Goal: Information Seeking & Learning: Learn about a topic

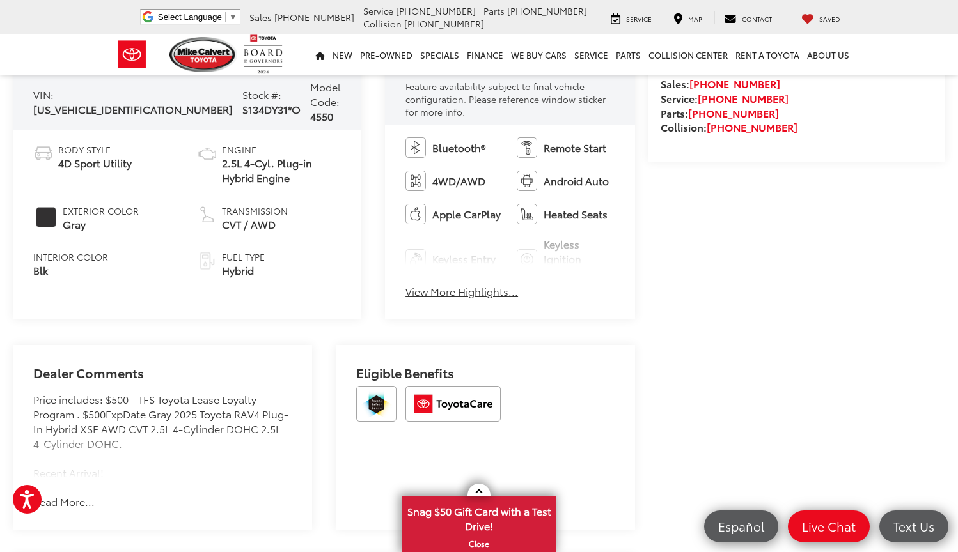
scroll to position [513, 0]
click at [425, 285] on button "View More Highlights..." at bounding box center [461, 291] width 113 height 15
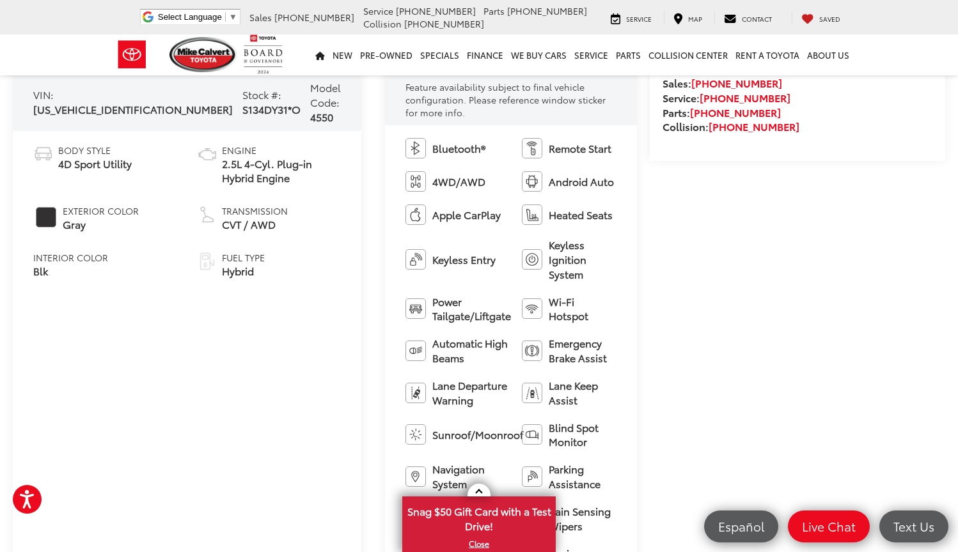
click at [432, 295] on span "Power Tailgate/Liftgate" at bounding box center [471, 309] width 79 height 29
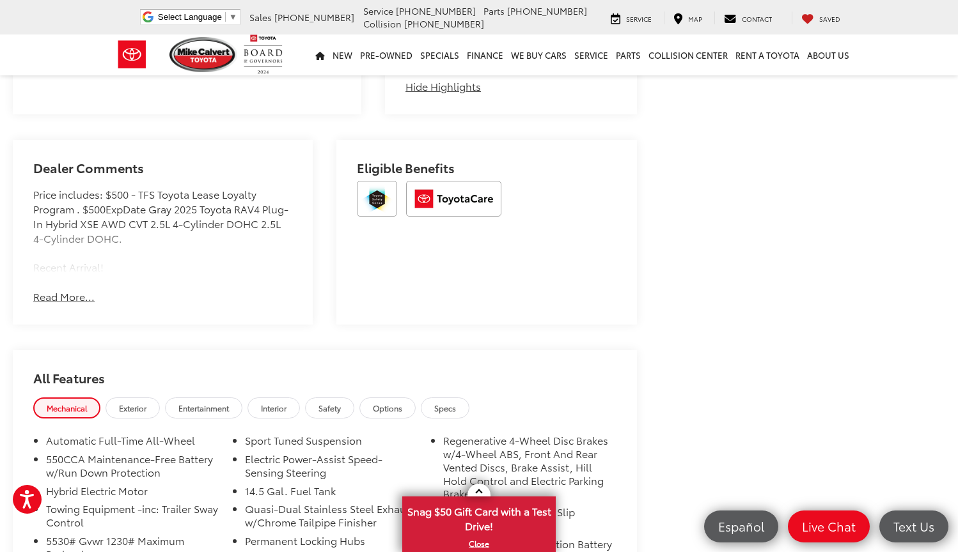
scroll to position [1035, 0]
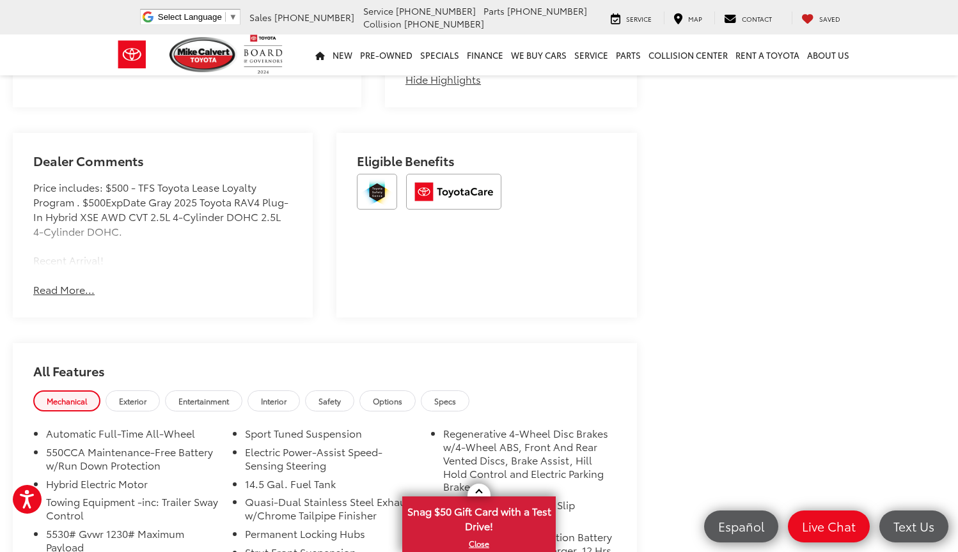
click at [45, 283] on button "Read More..." at bounding box center [63, 290] width 61 height 15
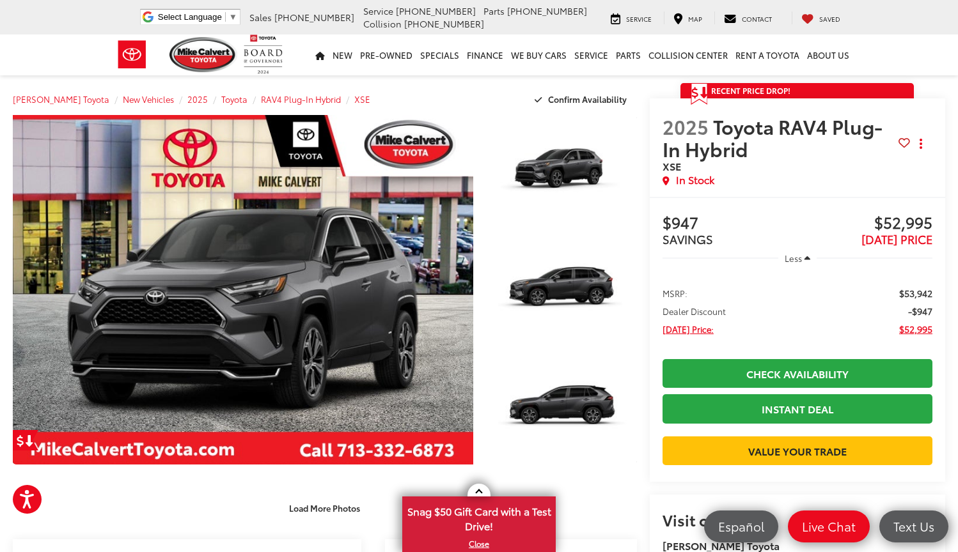
scroll to position [0, 0]
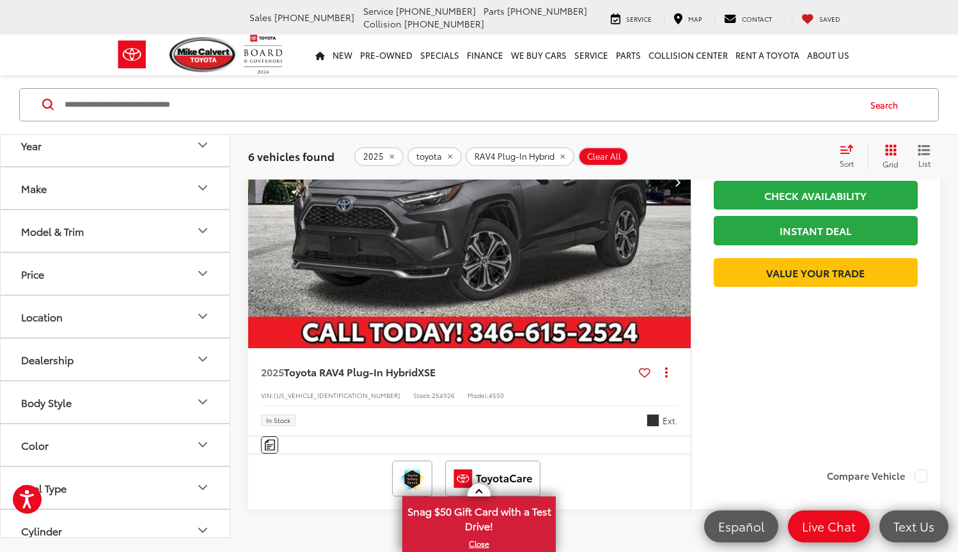
scroll to position [2861, 0]
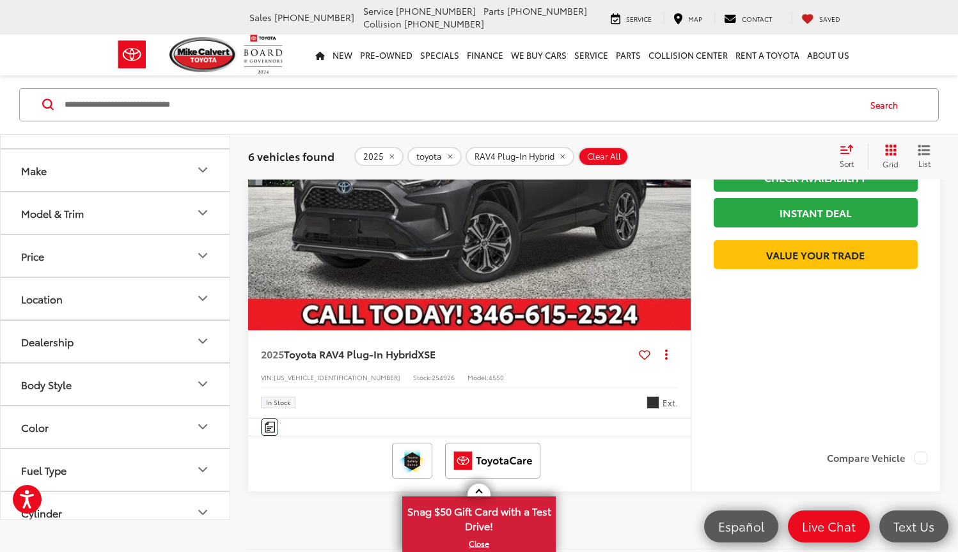
click at [490, 238] on img "2025 Toyota RAV4 Plug-In Hybrid XSE 0" at bounding box center [469, 164] width 444 height 333
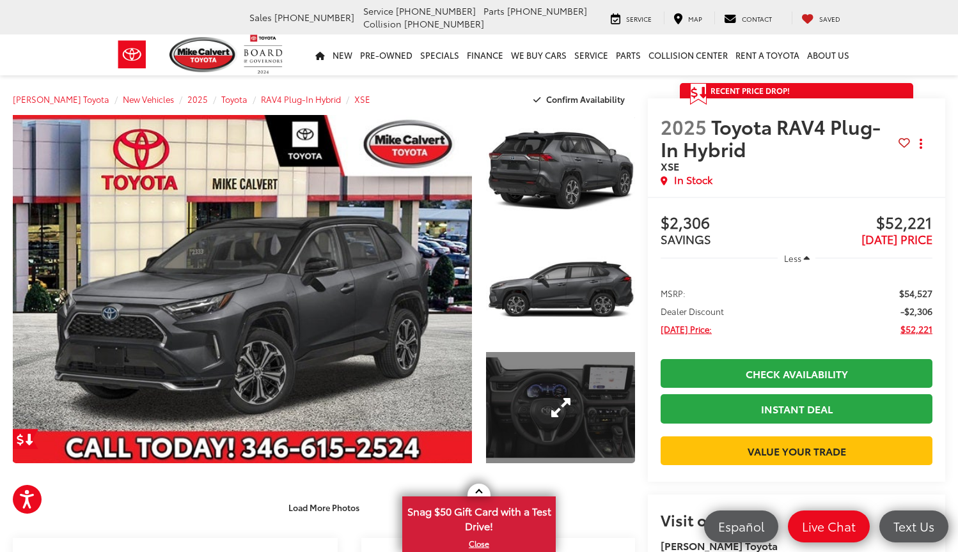
click at [525, 391] on link "Expand Photo 3" at bounding box center [560, 408] width 149 height 112
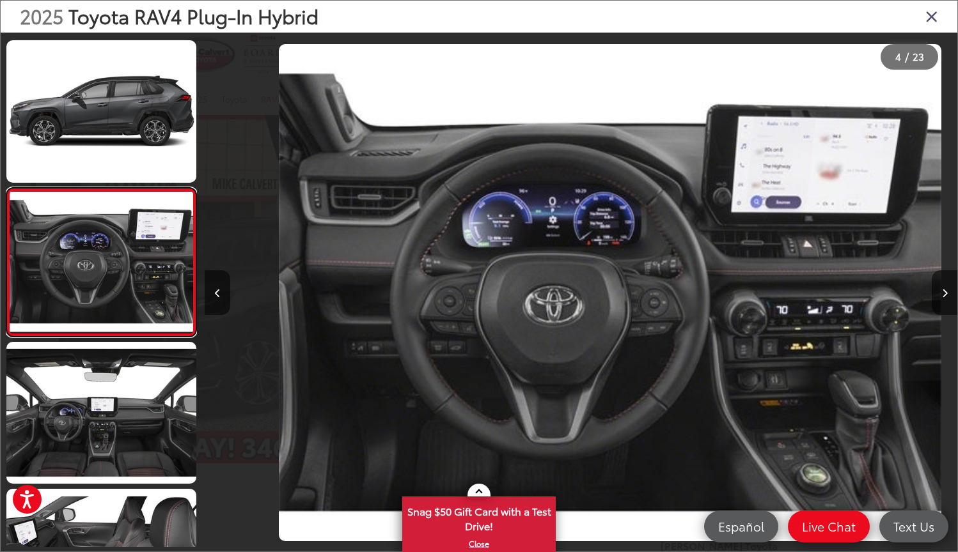
scroll to position [0, 2256]
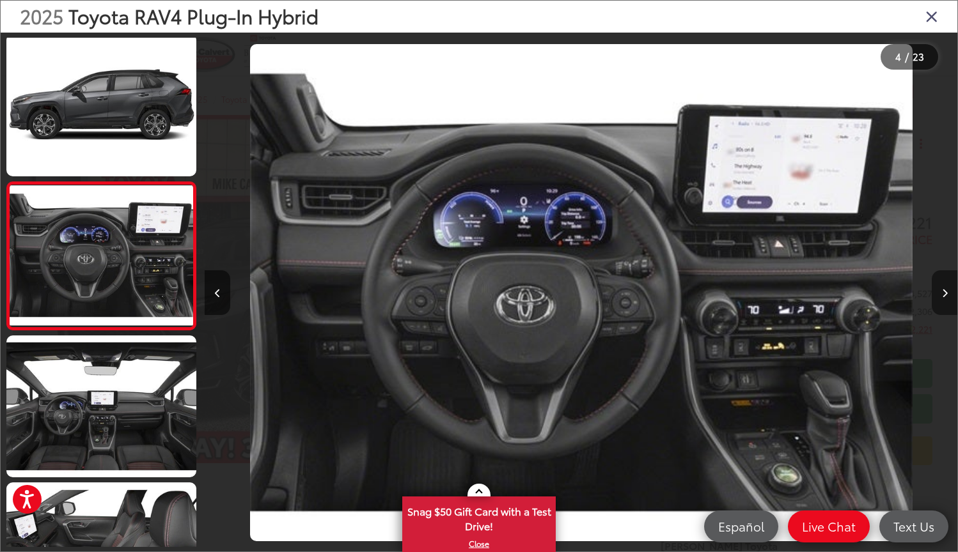
click at [944, 279] on button "Next image" at bounding box center [944, 292] width 26 height 45
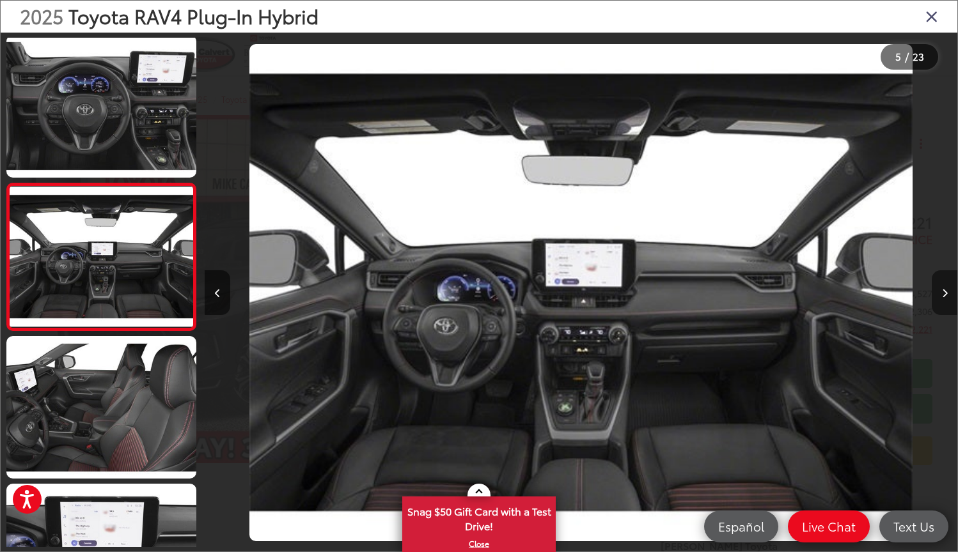
scroll to position [447, 0]
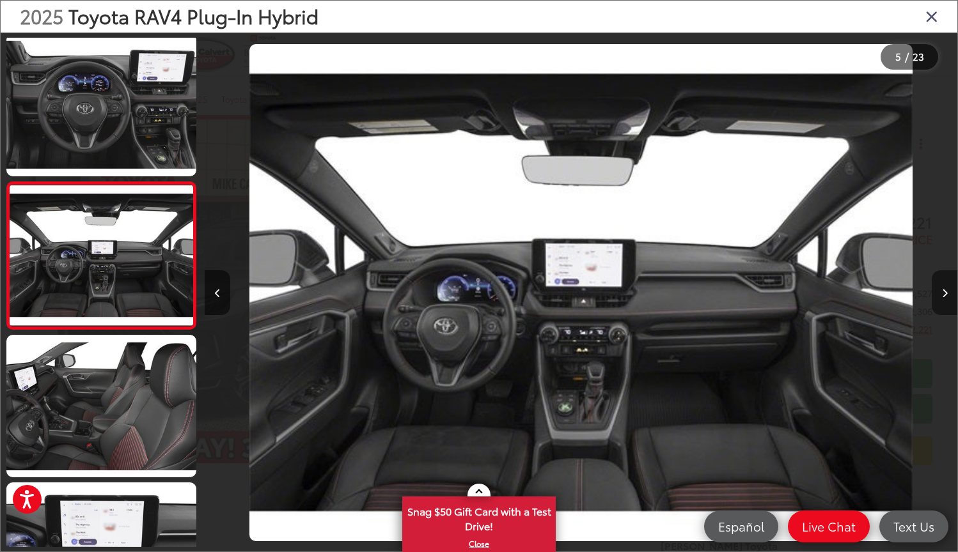
click at [947, 280] on button "Next image" at bounding box center [944, 292] width 26 height 45
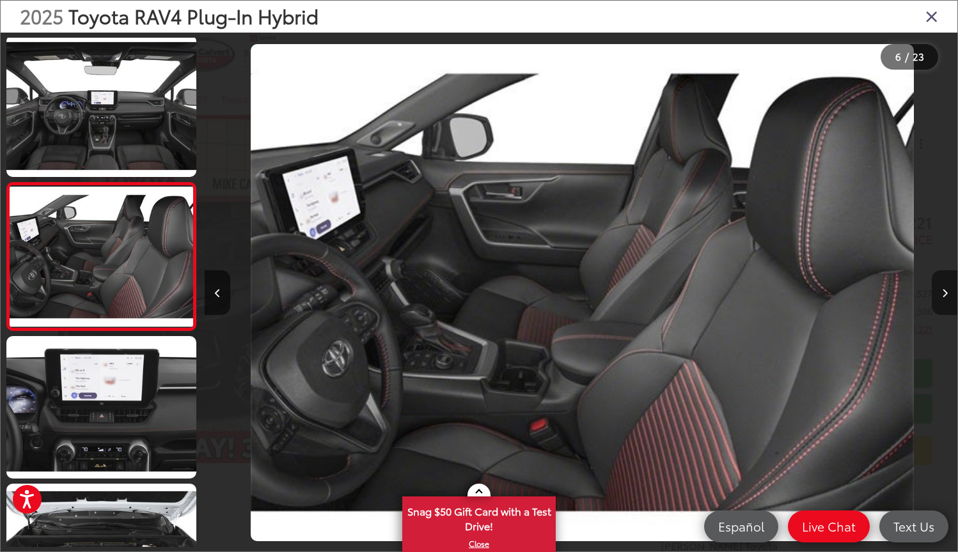
scroll to position [594, 0]
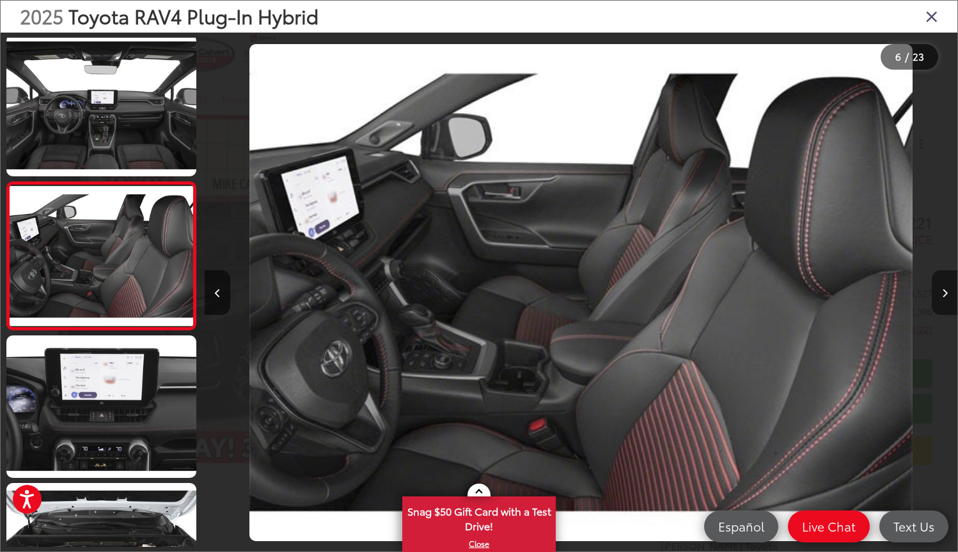
click at [947, 280] on button "Next image" at bounding box center [944, 292] width 26 height 45
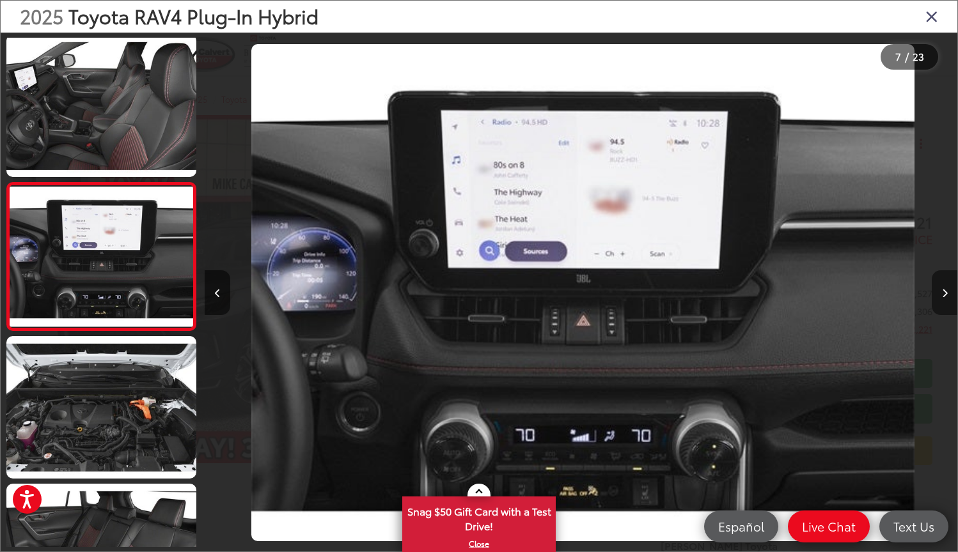
scroll to position [742, 0]
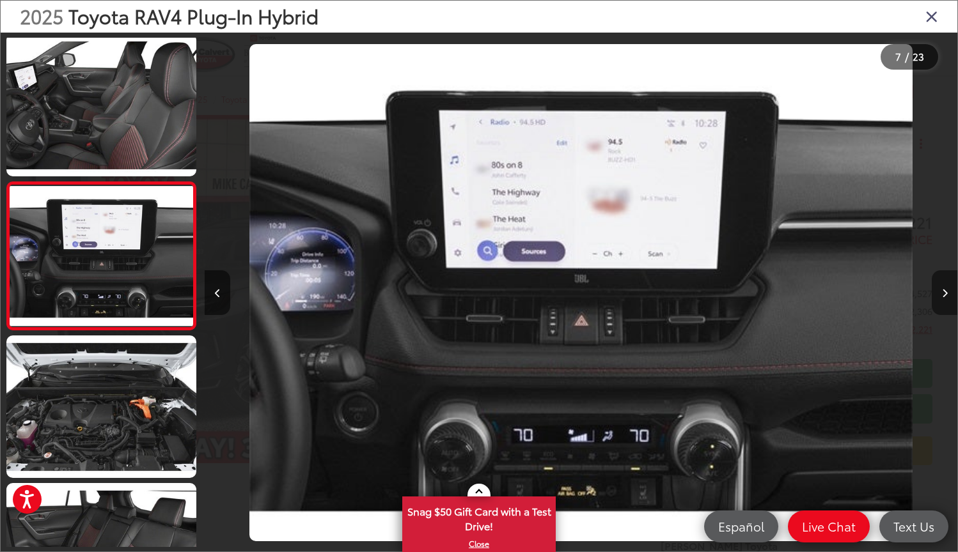
click at [947, 280] on button "Next image" at bounding box center [944, 292] width 26 height 45
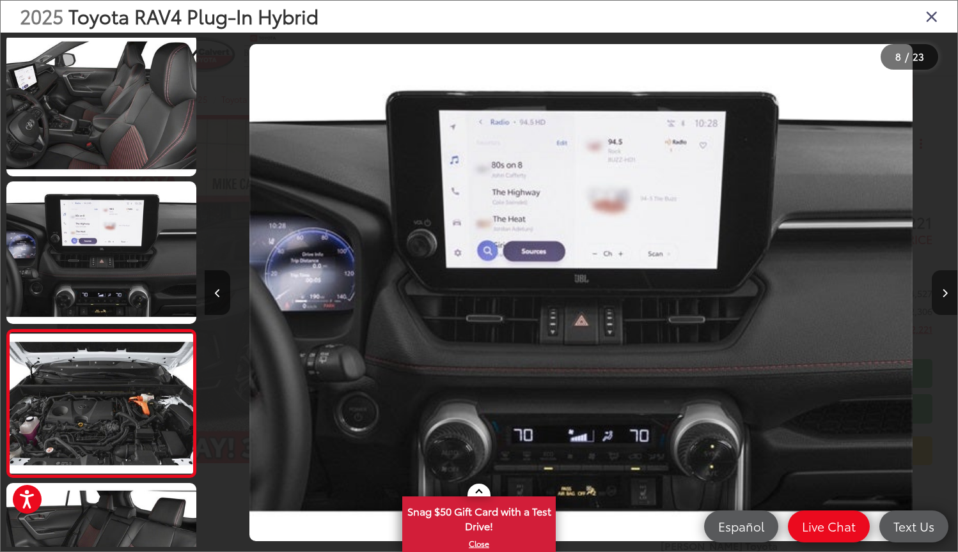
scroll to position [890, 0]
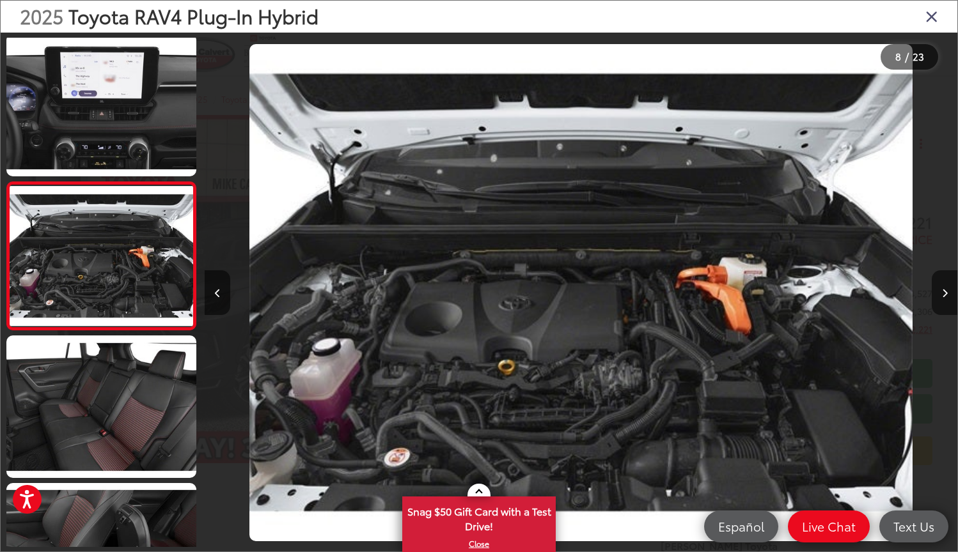
click at [884, 240] on div at bounding box center [863, 293] width 188 height 520
click at [928, 15] on icon "Close gallery" at bounding box center [931, 16] width 13 height 17
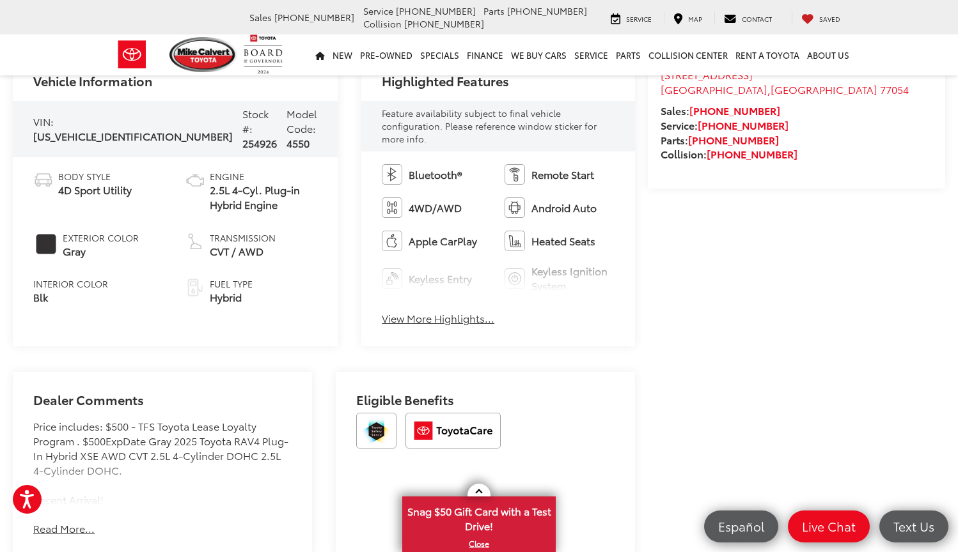
scroll to position [535, 0]
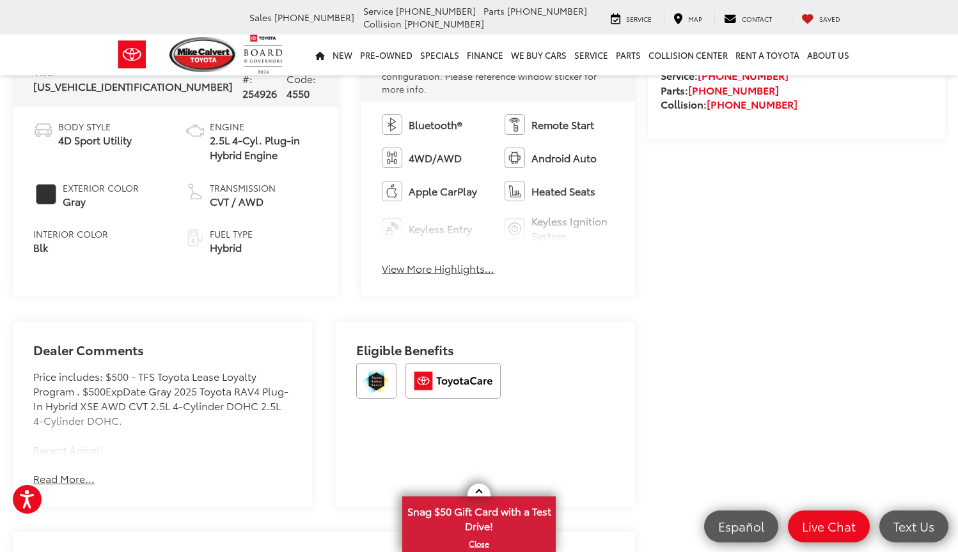
click at [398, 261] on button "View More Highlights..." at bounding box center [438, 268] width 113 height 15
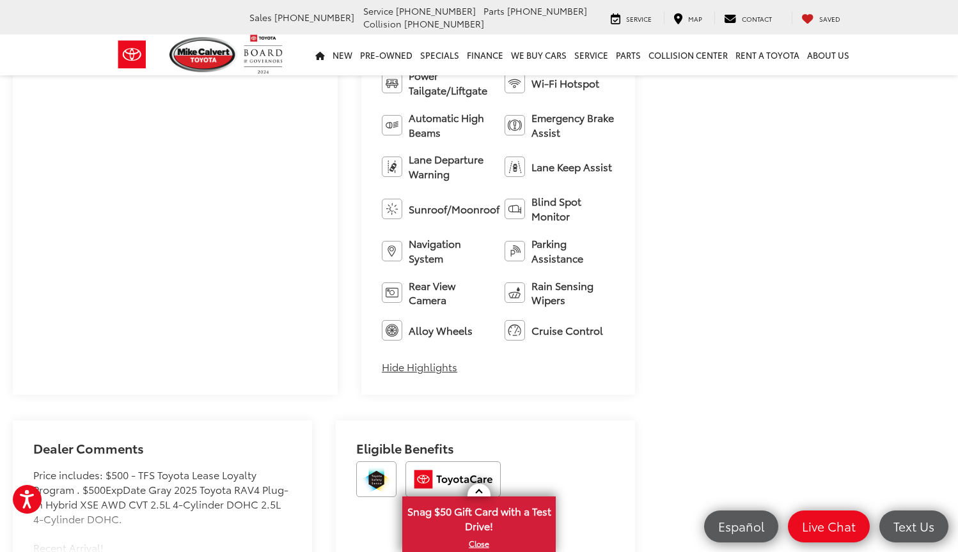
scroll to position [726, 0]
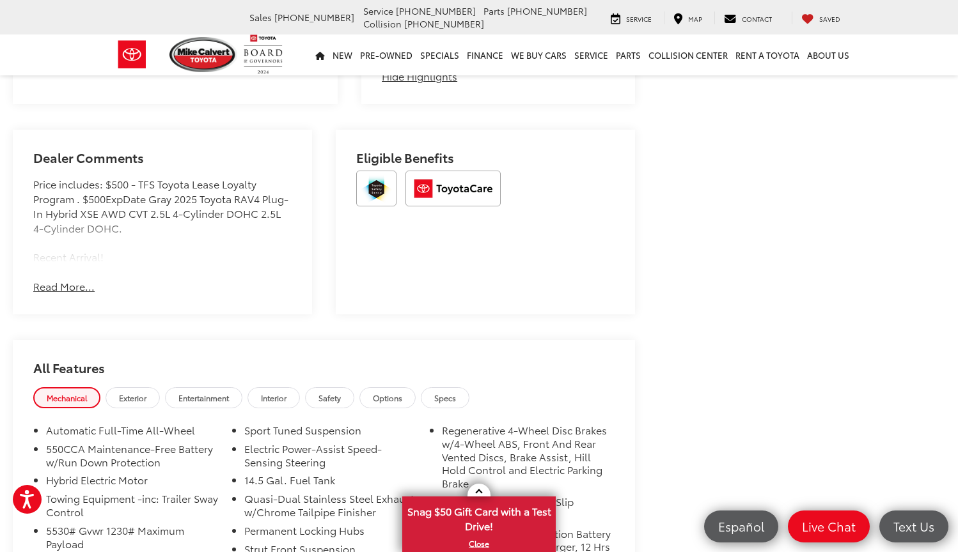
click at [68, 279] on button "Read More..." at bounding box center [63, 286] width 61 height 15
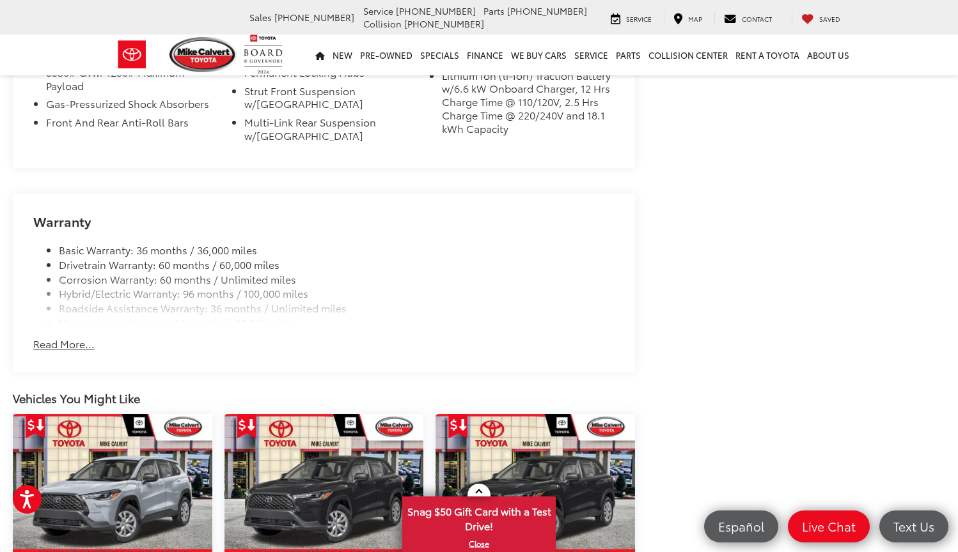
scroll to position [1480, 0]
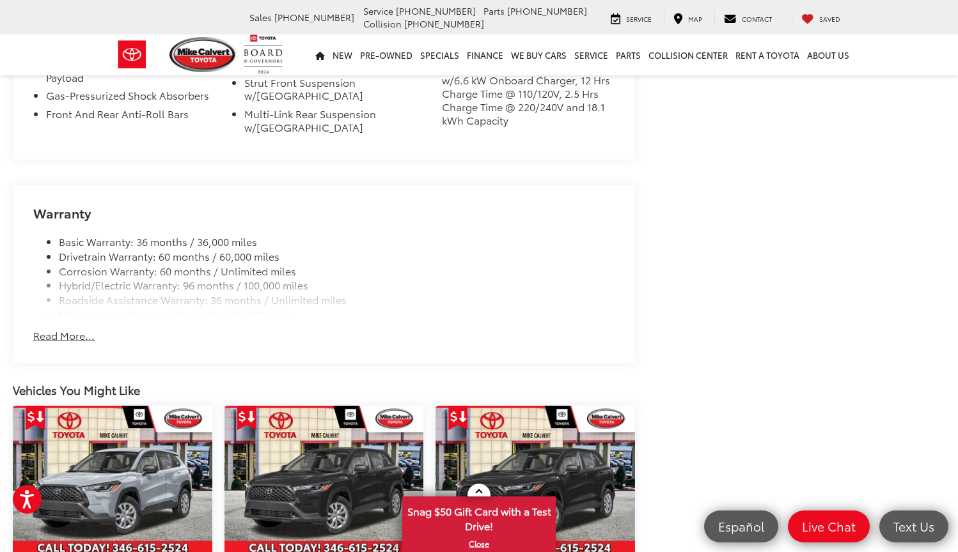
click at [61, 329] on button "Read More..." at bounding box center [63, 336] width 61 height 15
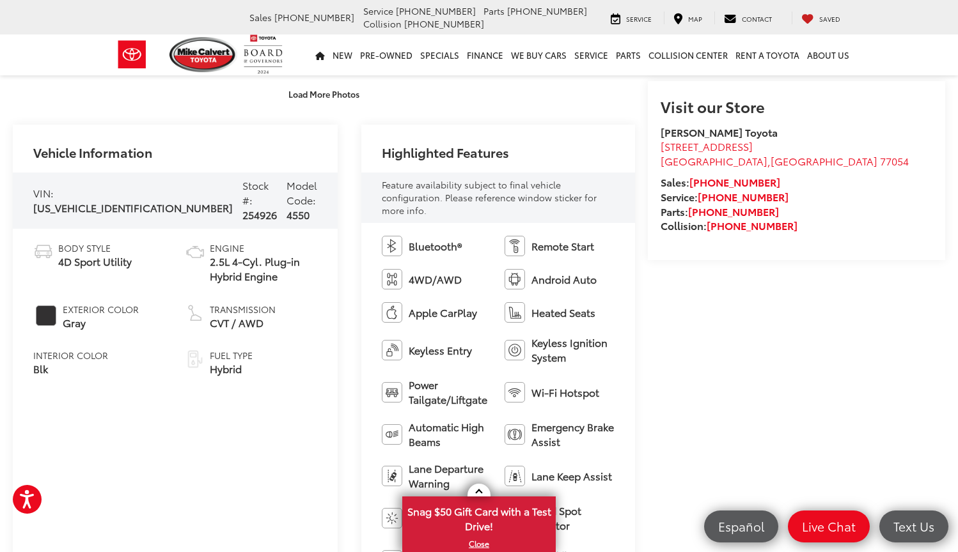
scroll to position [420, 0]
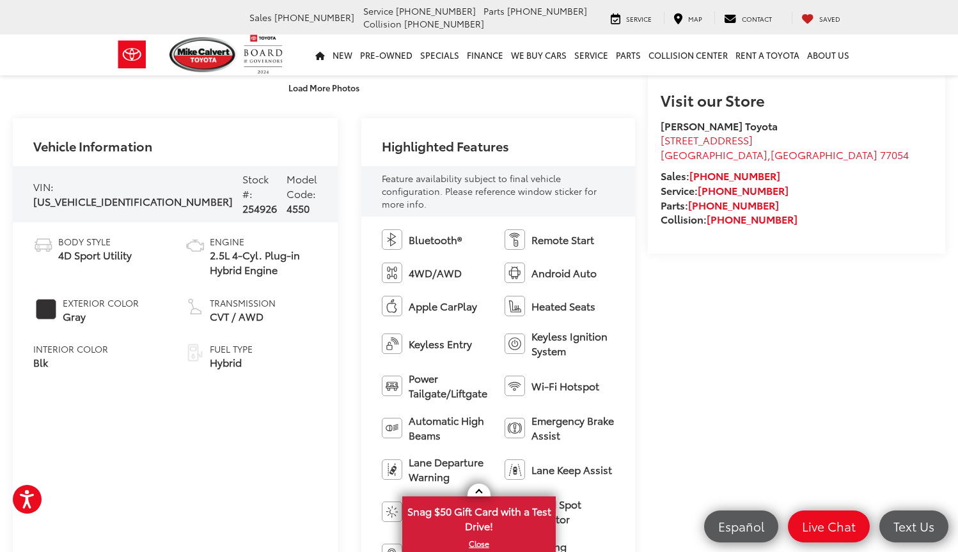
click at [290, 380] on div "Vehicle Information VIN: JTMFB3FV2SD275017 Stock #: 254926 Model Code: 4550 Bod…" at bounding box center [175, 408] width 325 height 580
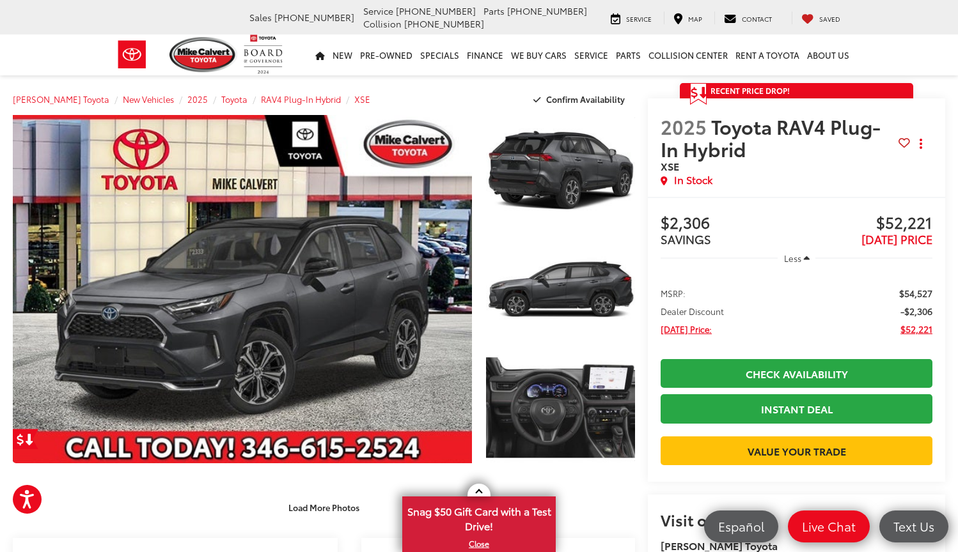
scroll to position [0, 0]
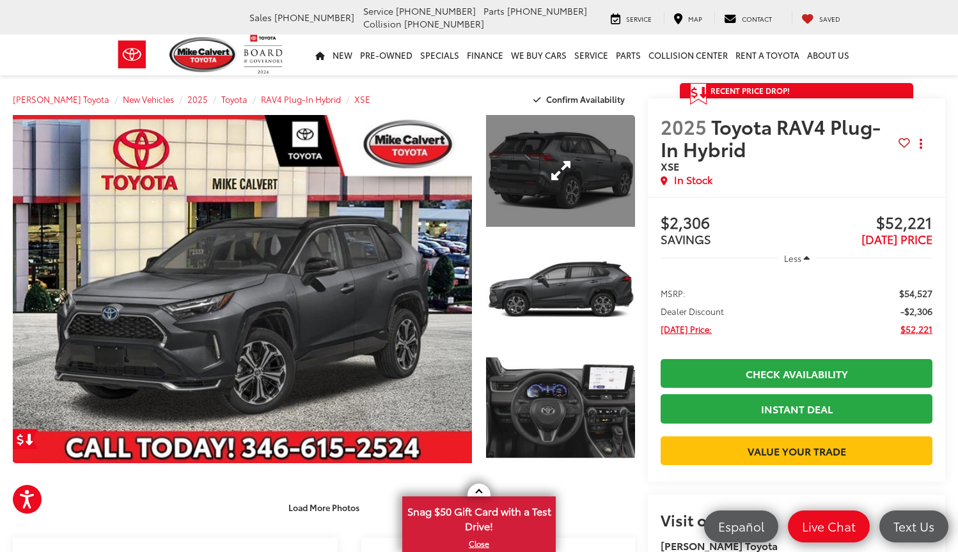
click at [557, 174] on link "Expand Photo 1" at bounding box center [560, 171] width 149 height 112
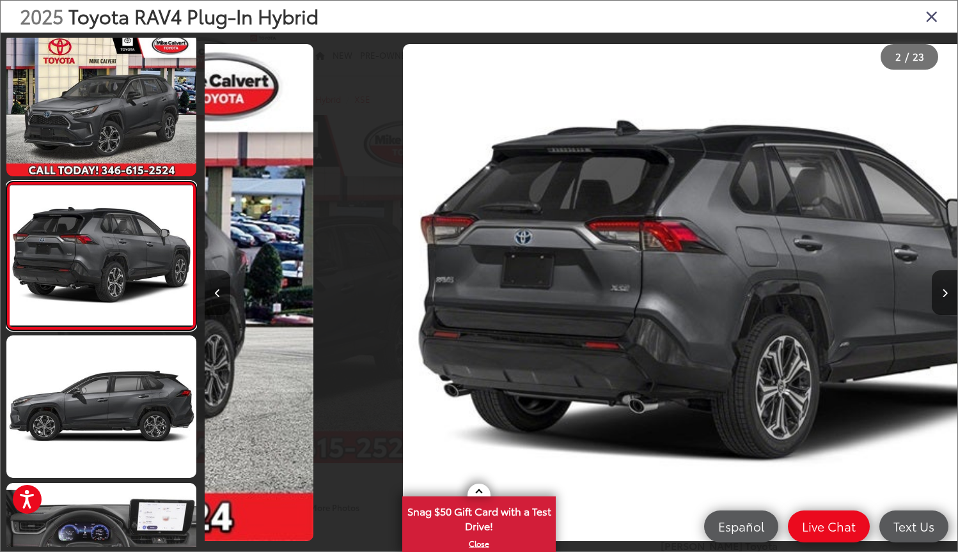
scroll to position [0, 752]
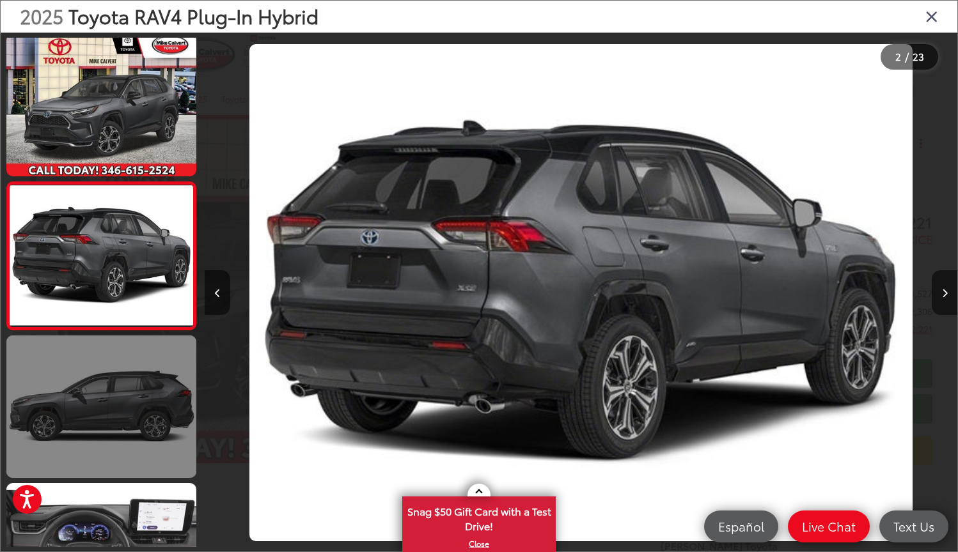
click at [148, 413] on link at bounding box center [101, 407] width 190 height 143
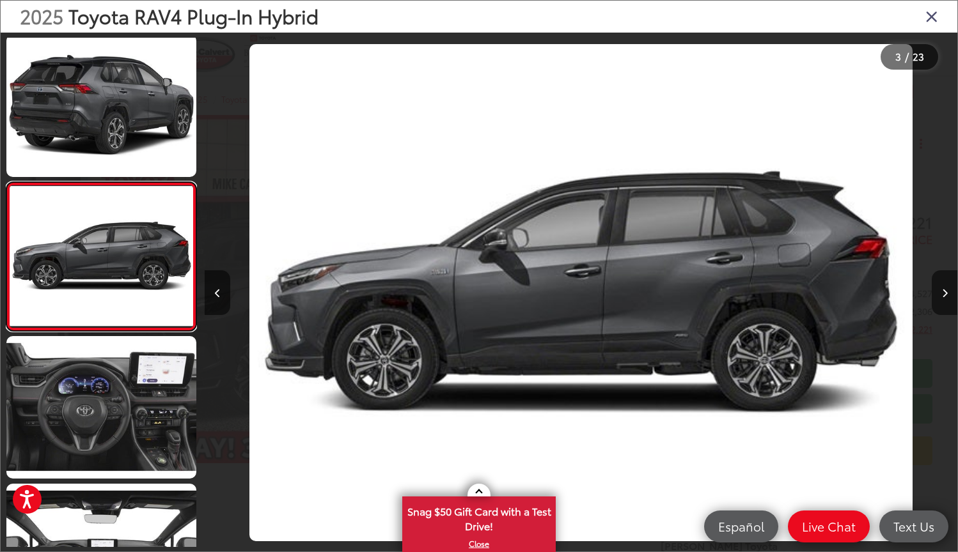
scroll to position [152, 0]
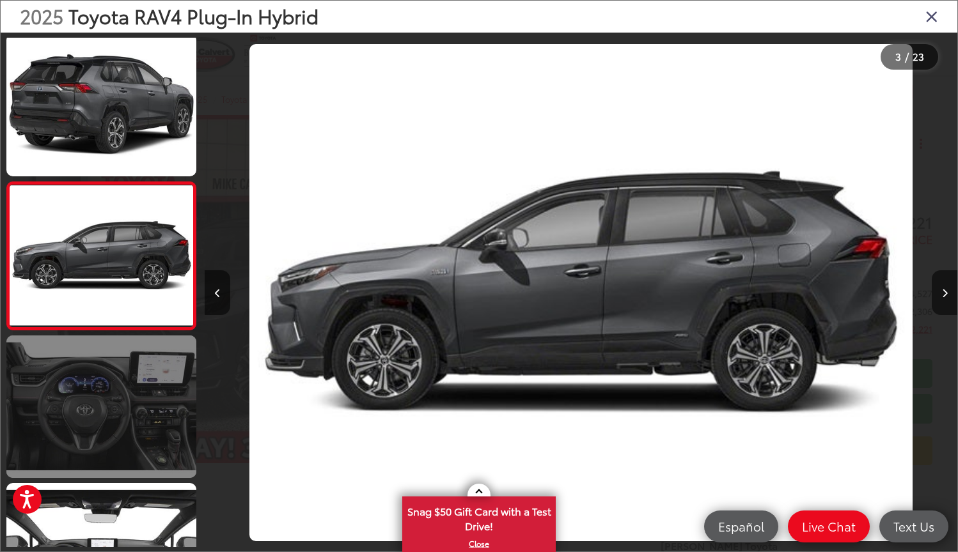
click at [118, 397] on link at bounding box center [101, 407] width 190 height 143
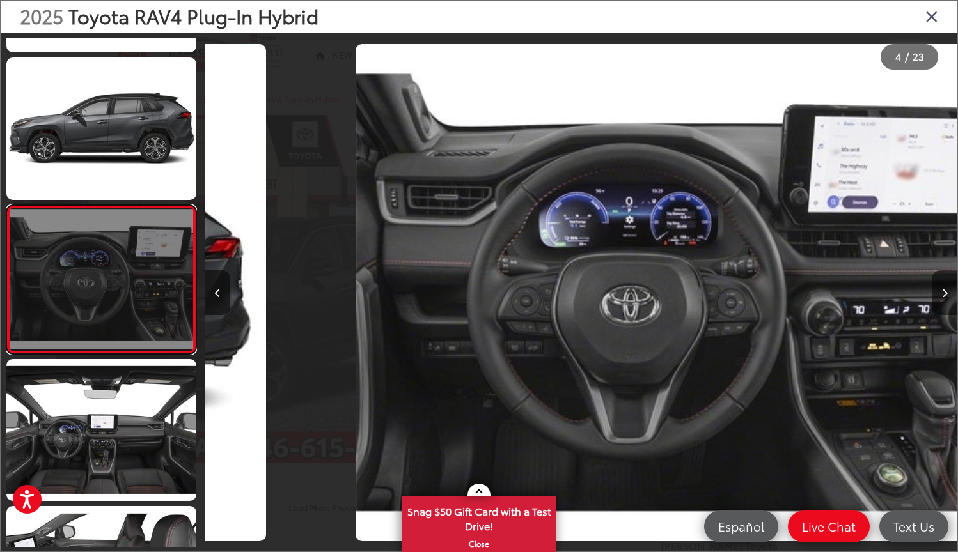
scroll to position [0, 2256]
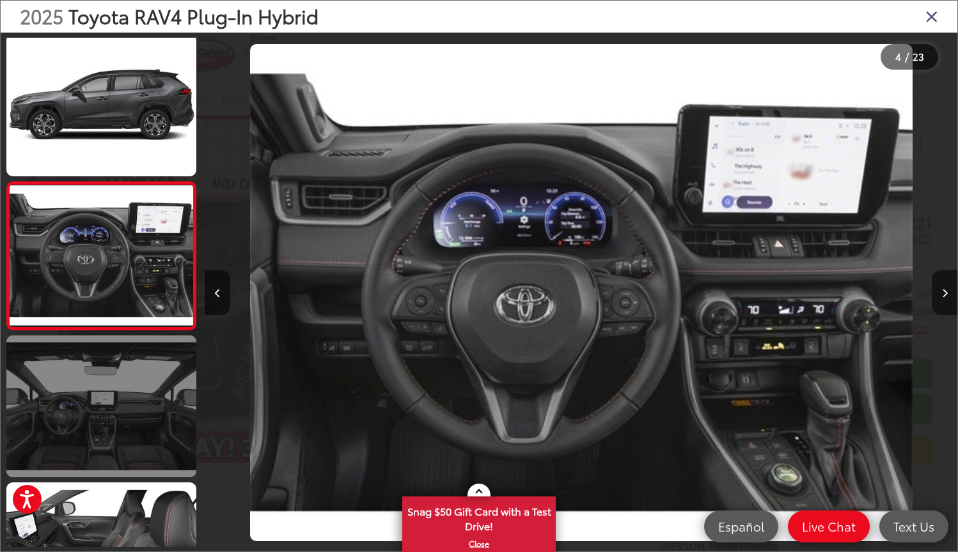
click at [116, 399] on link at bounding box center [101, 407] width 190 height 143
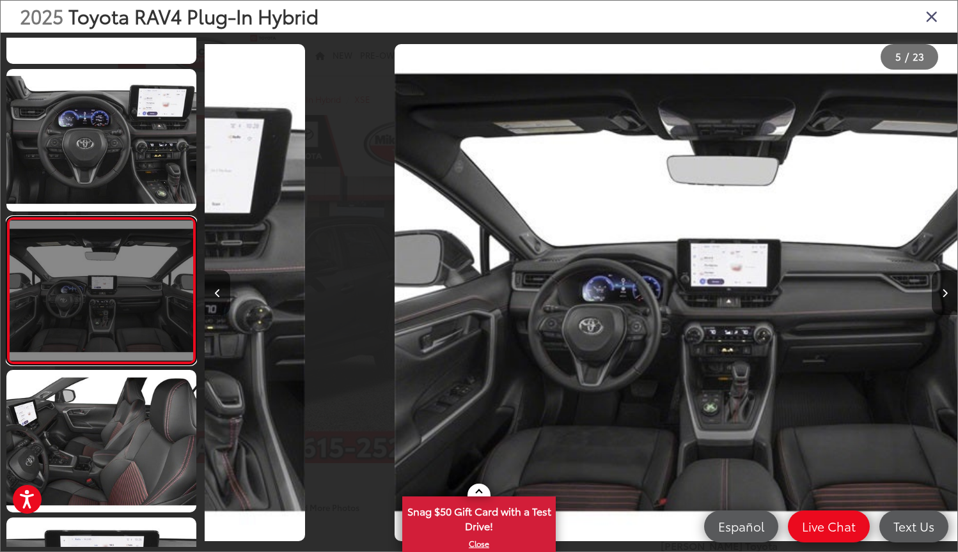
scroll to position [447, 0]
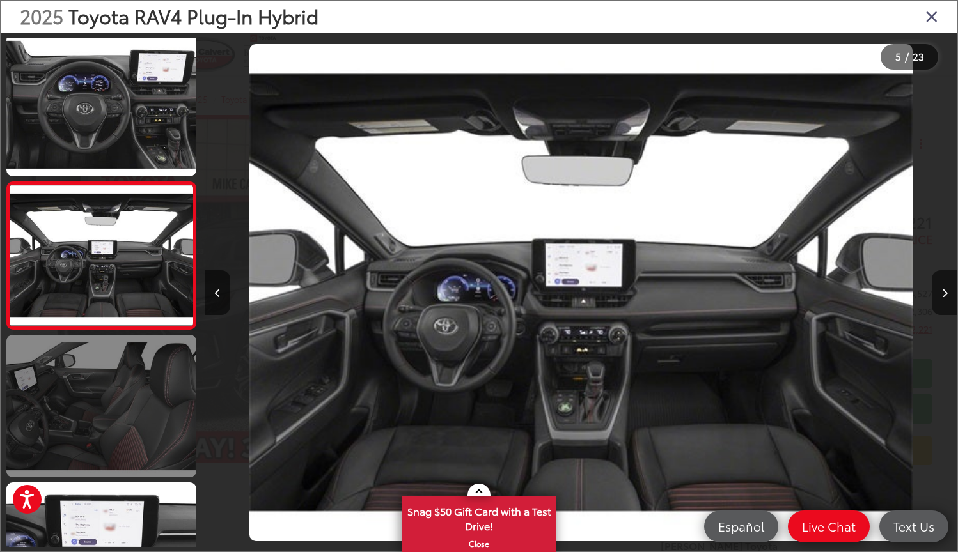
click at [116, 399] on link at bounding box center [101, 406] width 190 height 143
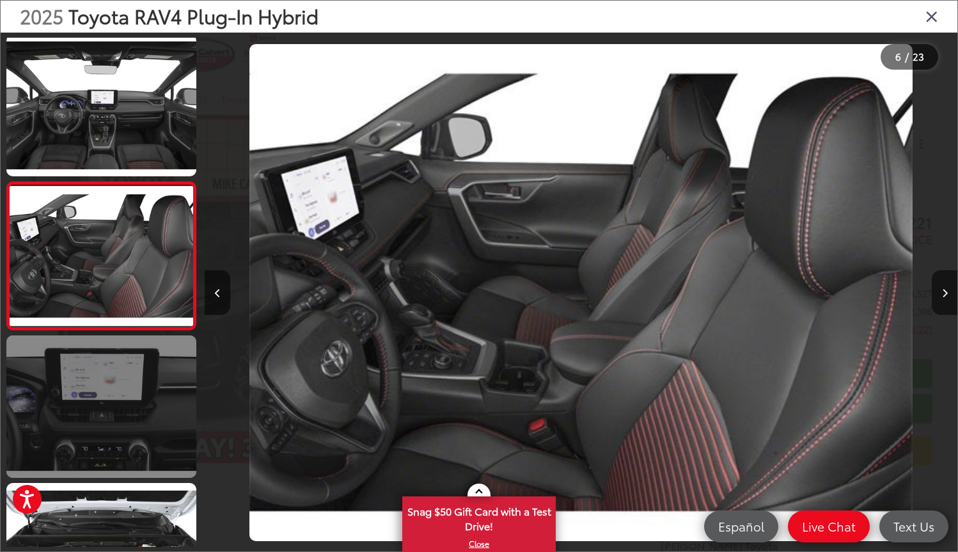
click at [111, 433] on link at bounding box center [101, 407] width 190 height 143
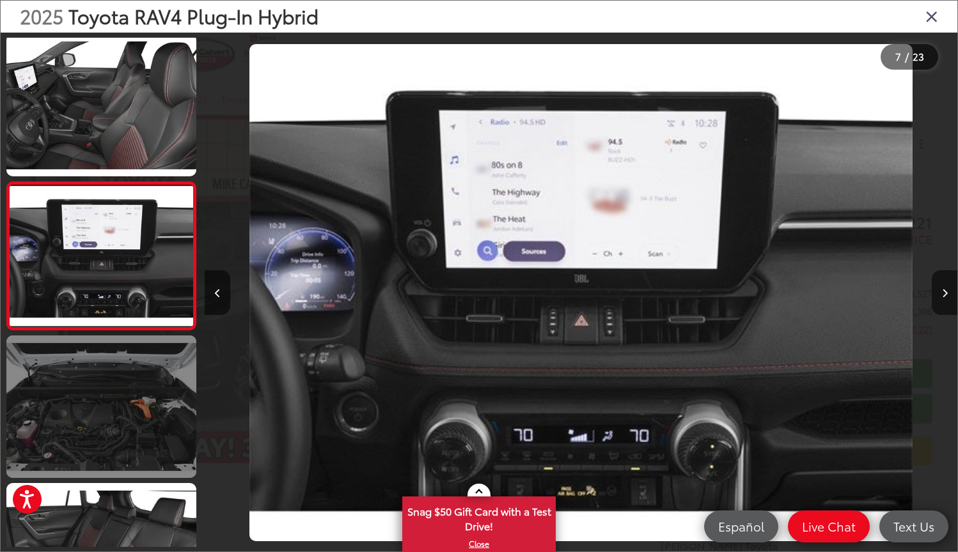
click at [111, 433] on link at bounding box center [101, 407] width 190 height 143
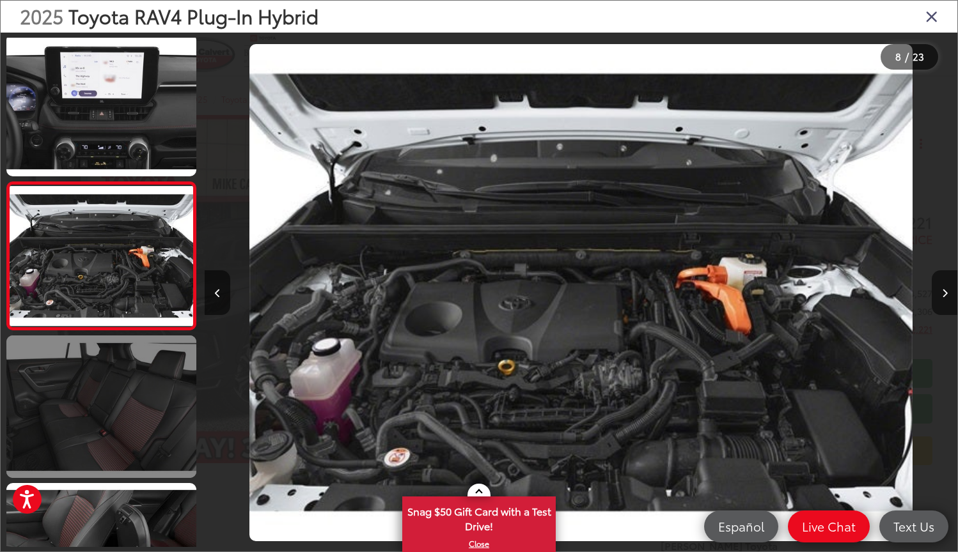
click at [111, 433] on link at bounding box center [101, 407] width 190 height 143
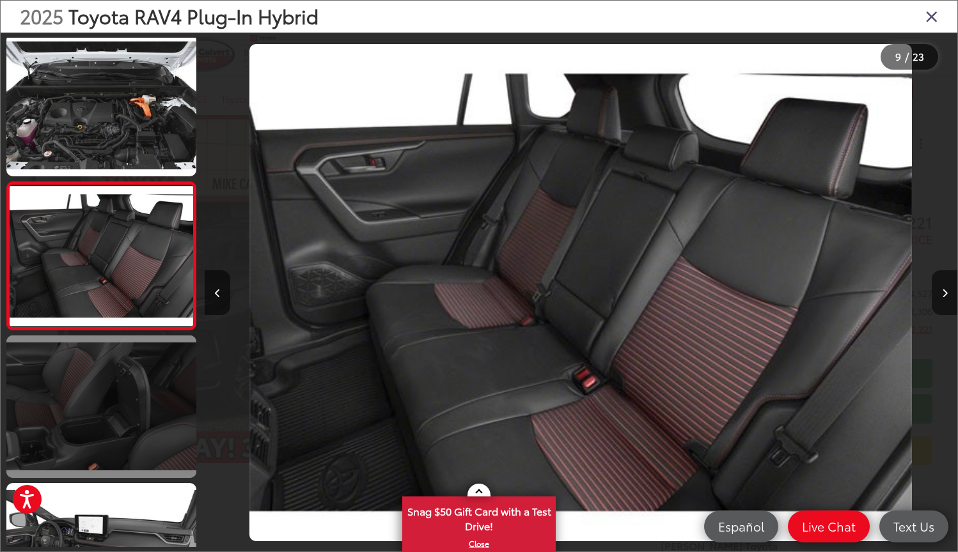
click at [111, 436] on link at bounding box center [101, 407] width 190 height 143
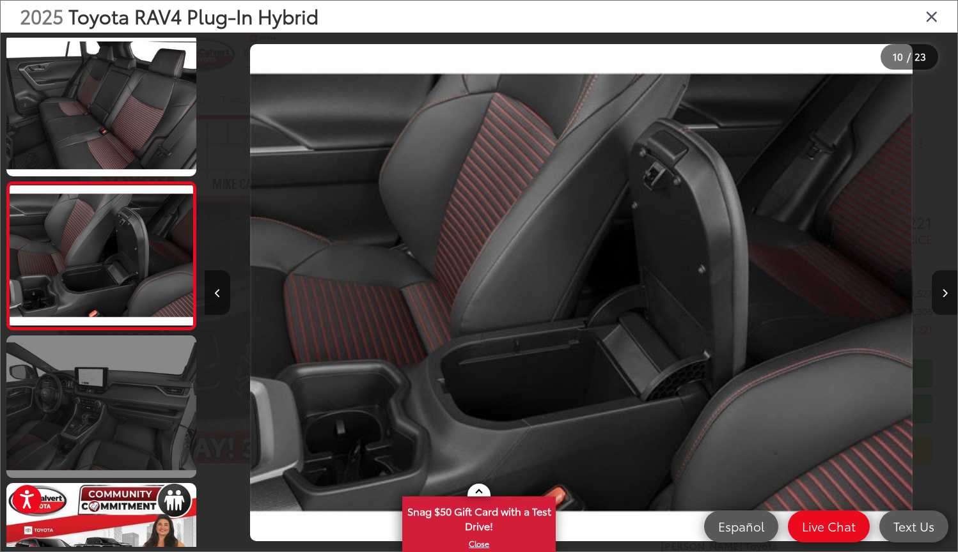
click at [111, 436] on link at bounding box center [101, 407] width 190 height 143
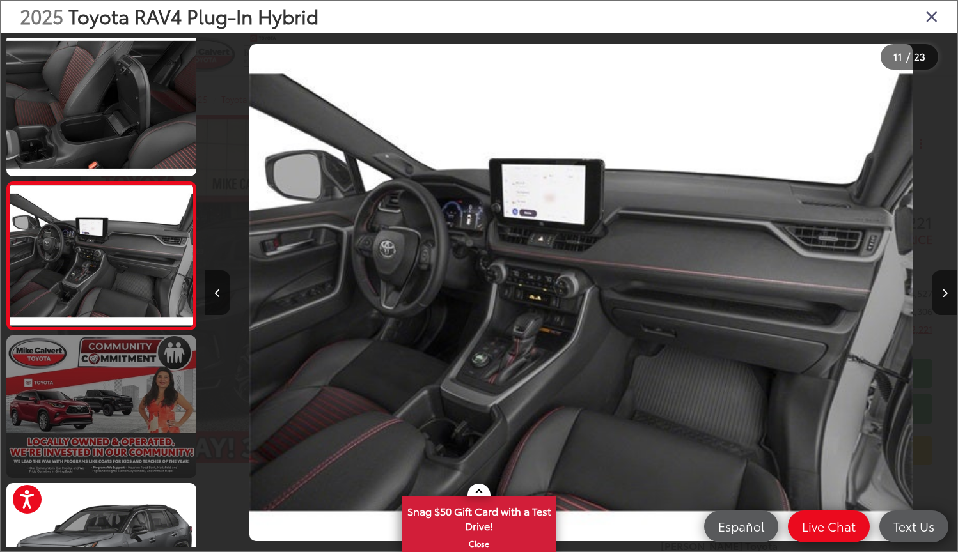
click at [111, 436] on link at bounding box center [101, 407] width 190 height 143
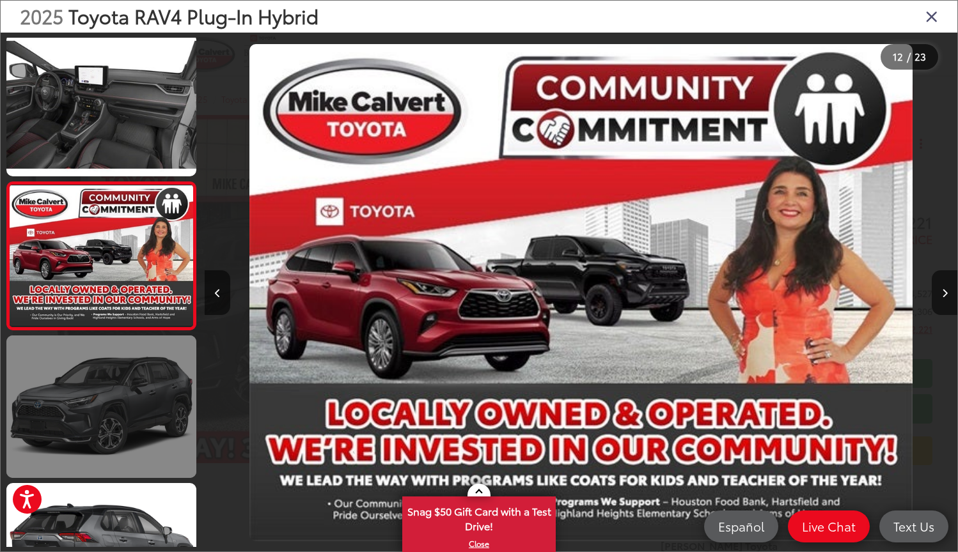
click at [111, 436] on link at bounding box center [101, 407] width 190 height 143
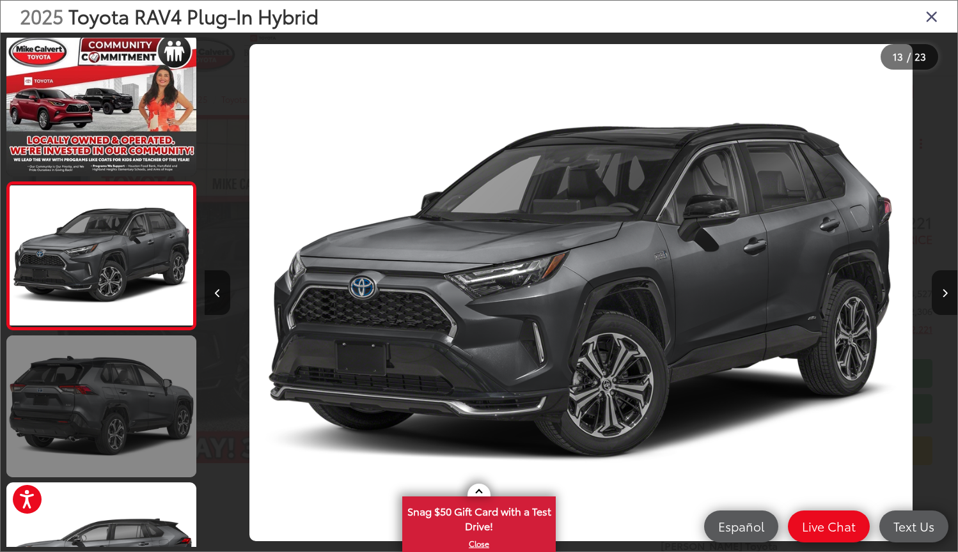
click at [111, 436] on link at bounding box center [101, 407] width 190 height 143
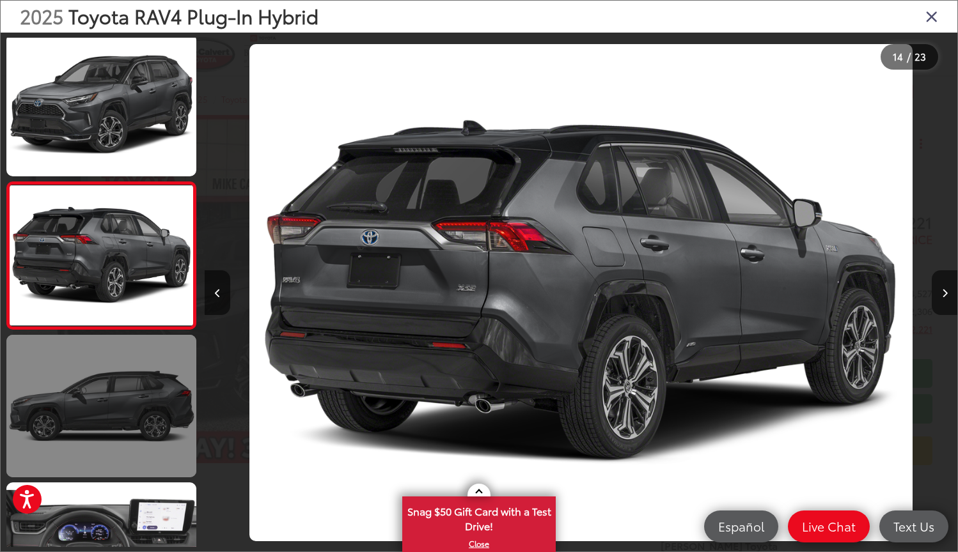
click at [111, 436] on link at bounding box center [101, 406] width 190 height 143
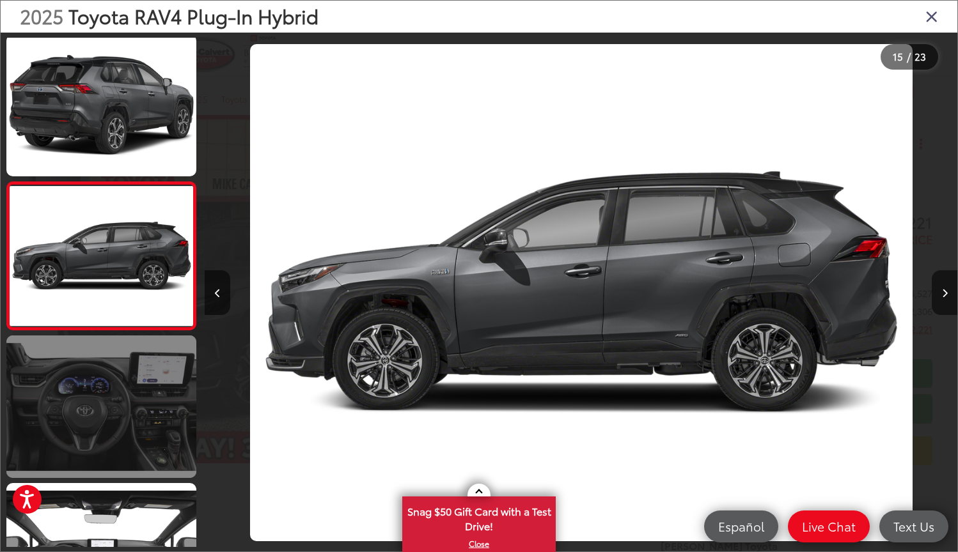
click at [110, 436] on link at bounding box center [101, 407] width 190 height 143
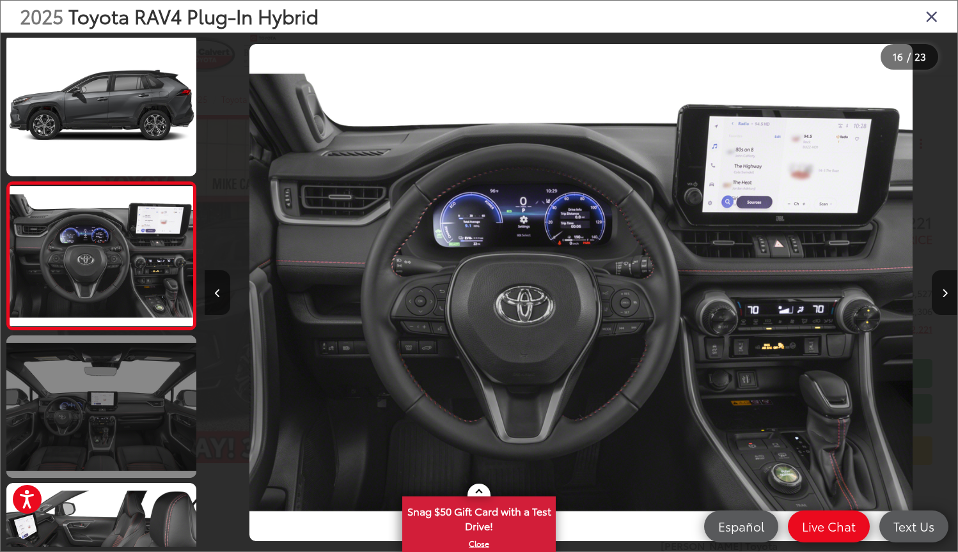
click at [109, 436] on link at bounding box center [101, 407] width 190 height 143
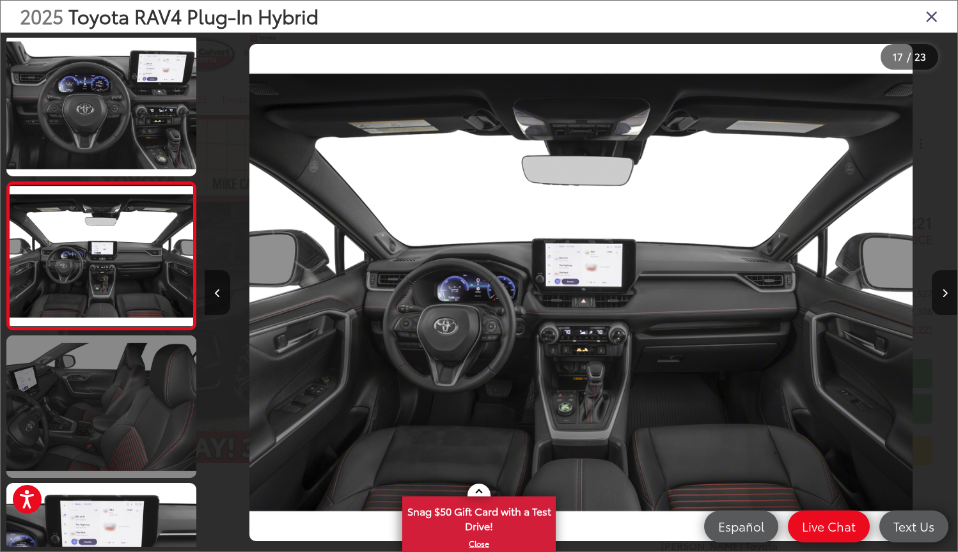
click at [109, 436] on link at bounding box center [101, 407] width 190 height 143
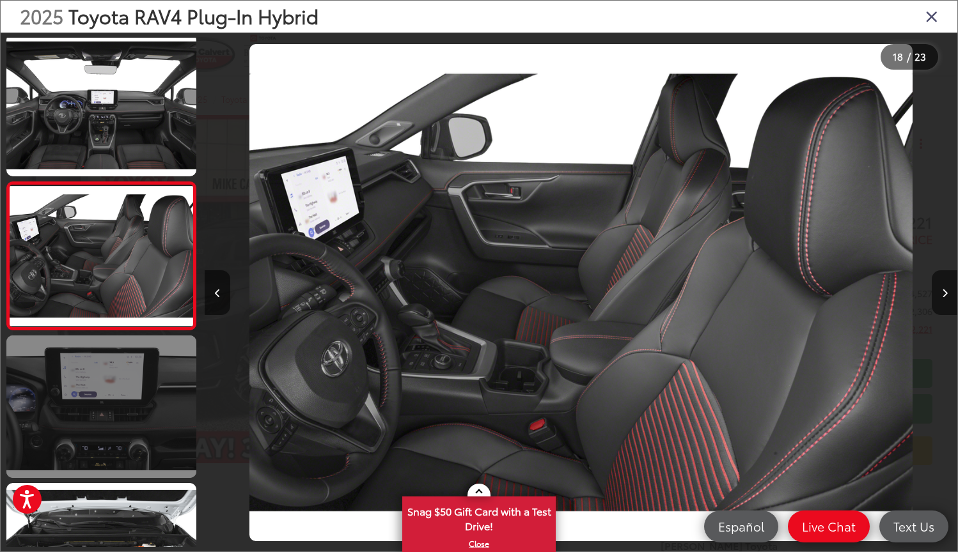
click at [109, 436] on link at bounding box center [101, 407] width 190 height 143
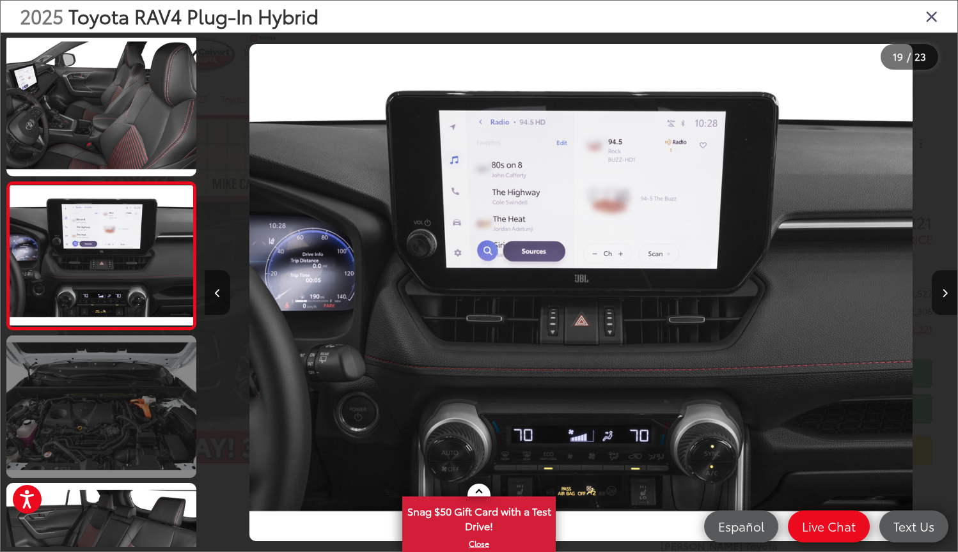
click at [109, 436] on link at bounding box center [101, 407] width 190 height 143
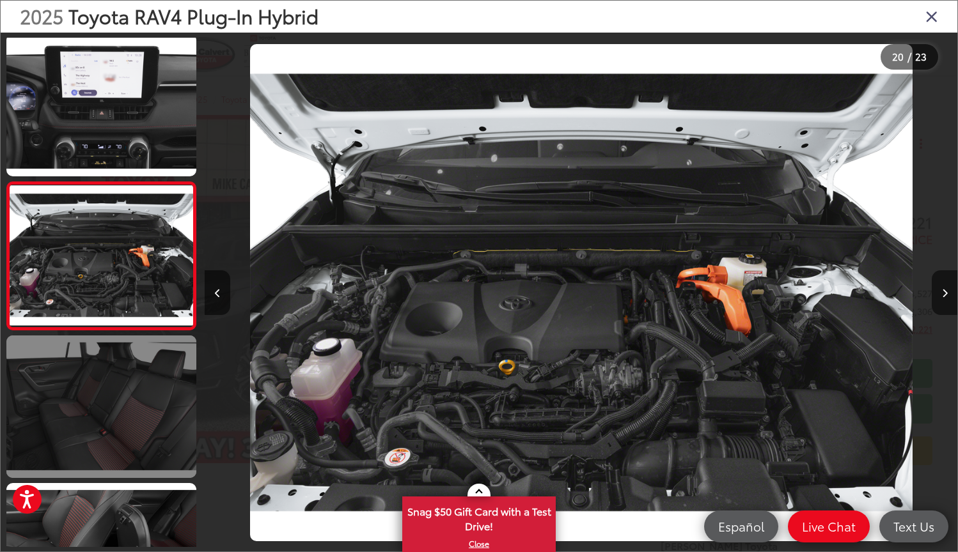
click at [107, 437] on link at bounding box center [101, 407] width 190 height 143
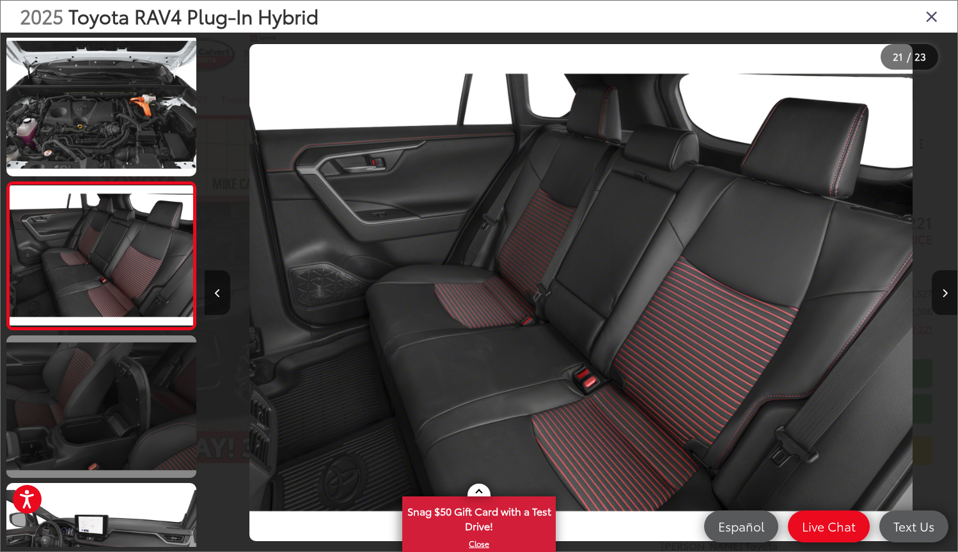
click at [124, 373] on link at bounding box center [101, 407] width 190 height 143
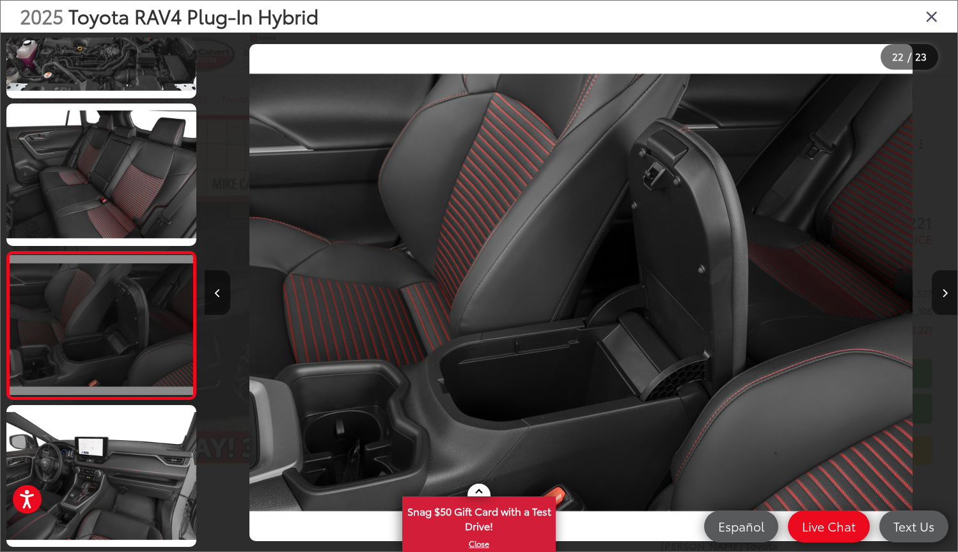
click at [124, 373] on link at bounding box center [101, 325] width 190 height 149
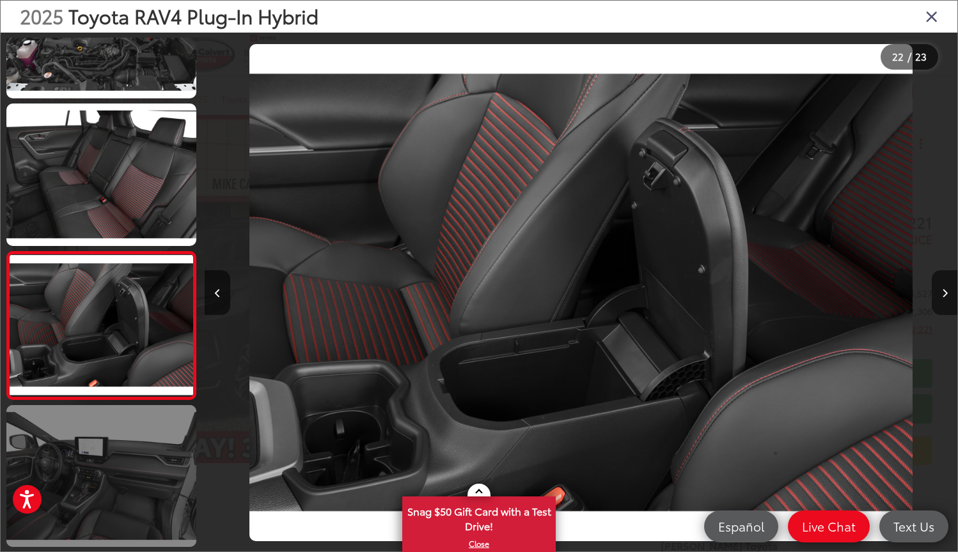
click at [113, 410] on link at bounding box center [101, 476] width 190 height 143
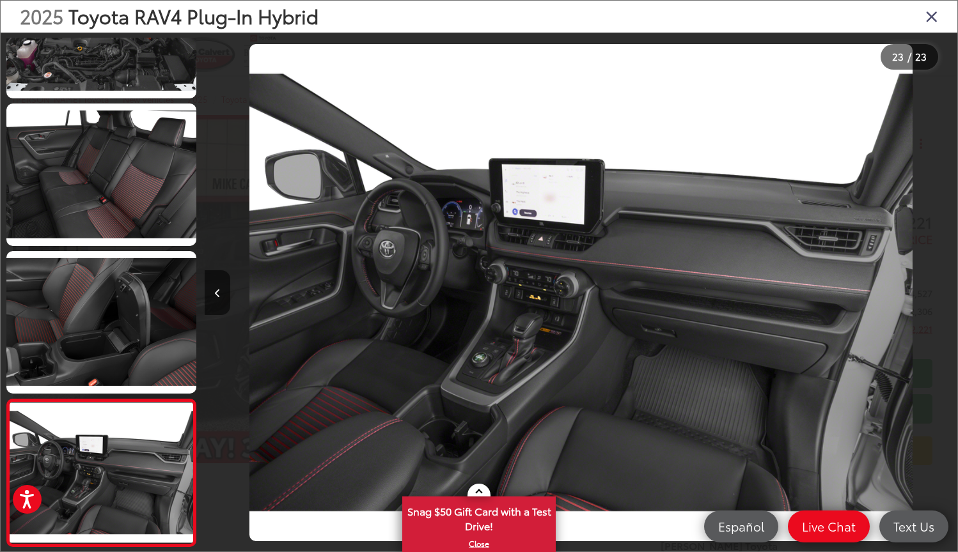
click at [931, 20] on icon "Close gallery" at bounding box center [931, 16] width 13 height 17
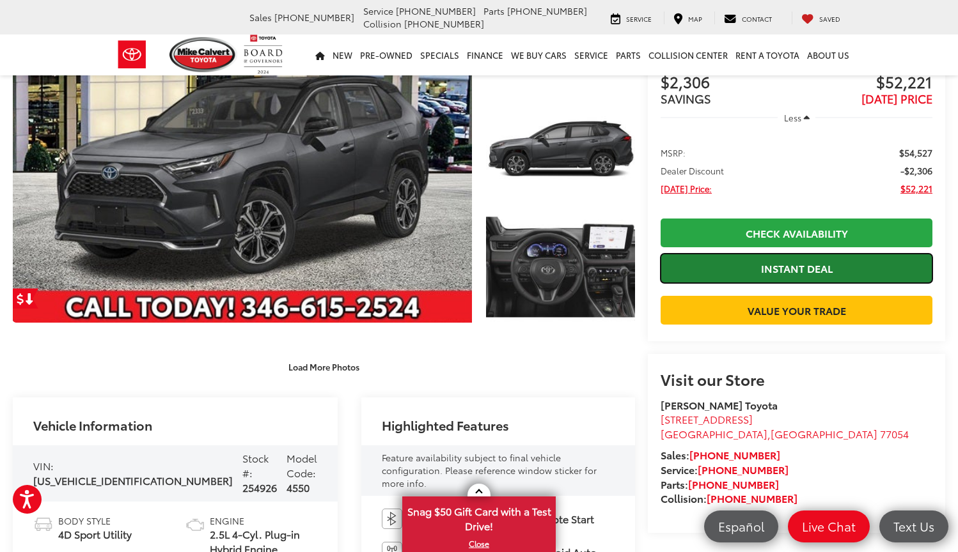
click at [735, 261] on link "Instant Deal" at bounding box center [796, 268] width 272 height 29
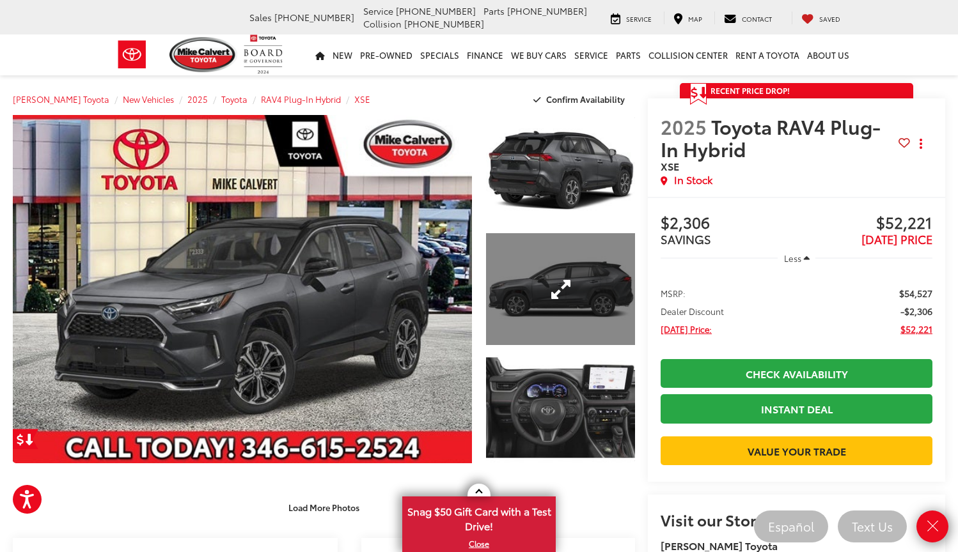
scroll to position [0, 0]
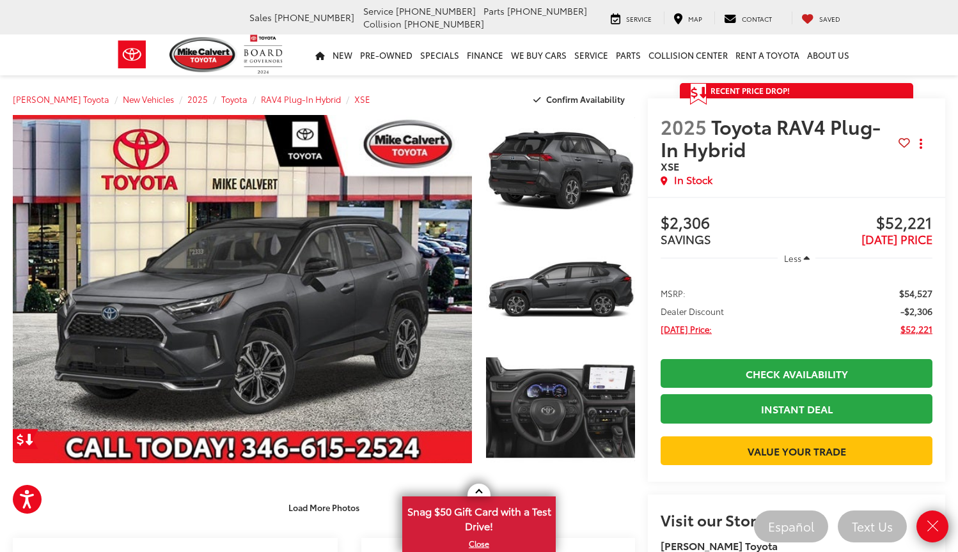
click at [665, 482] on div "Buy $2,306 SAVINGS $52,221 TODAY'S PRICE Less MSRP: $54,527 Dealer Discount -$2…" at bounding box center [796, 339] width 297 height 285
click at [942, 524] on link "Close" at bounding box center [932, 526] width 35 height 35
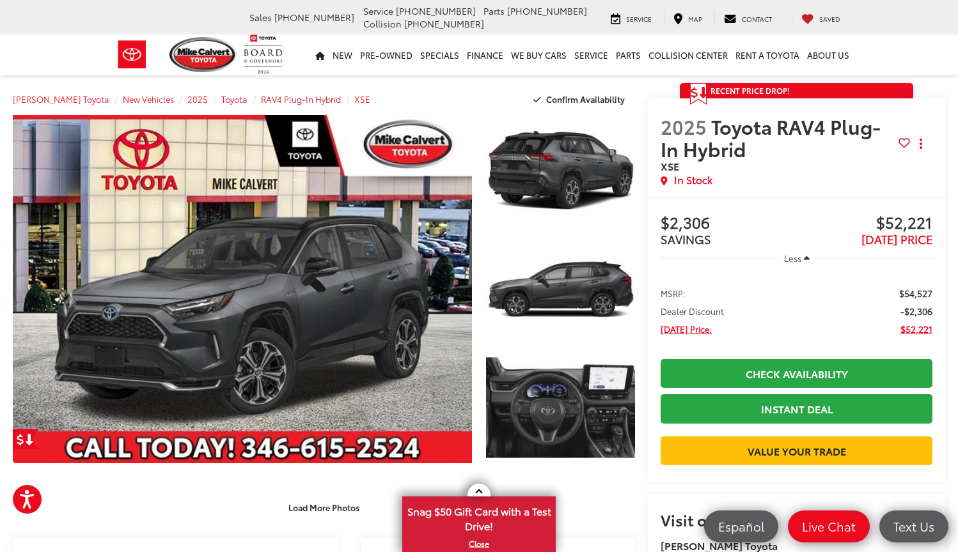
click at [310, 100] on span "RAV4 Plug-In Hybrid" at bounding box center [301, 99] width 80 height 12
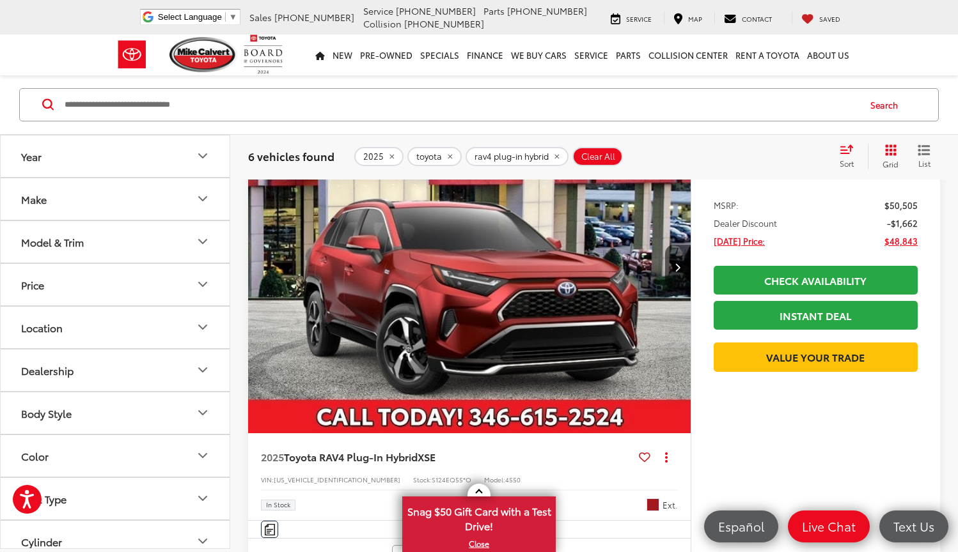
scroll to position [192, 0]
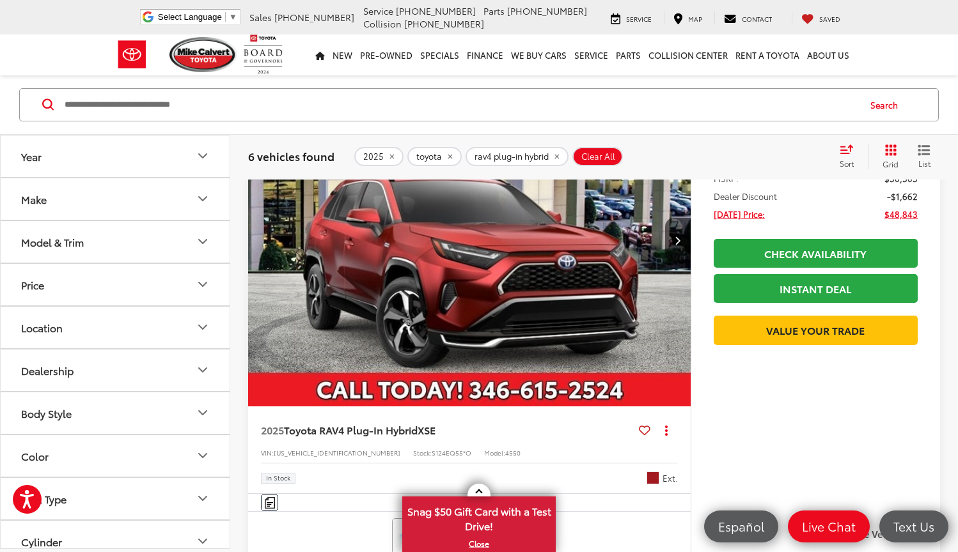
click at [493, 260] on img "2025 Toyota RAV4 Plug-In Hybrid XSE 0" at bounding box center [469, 240] width 444 height 333
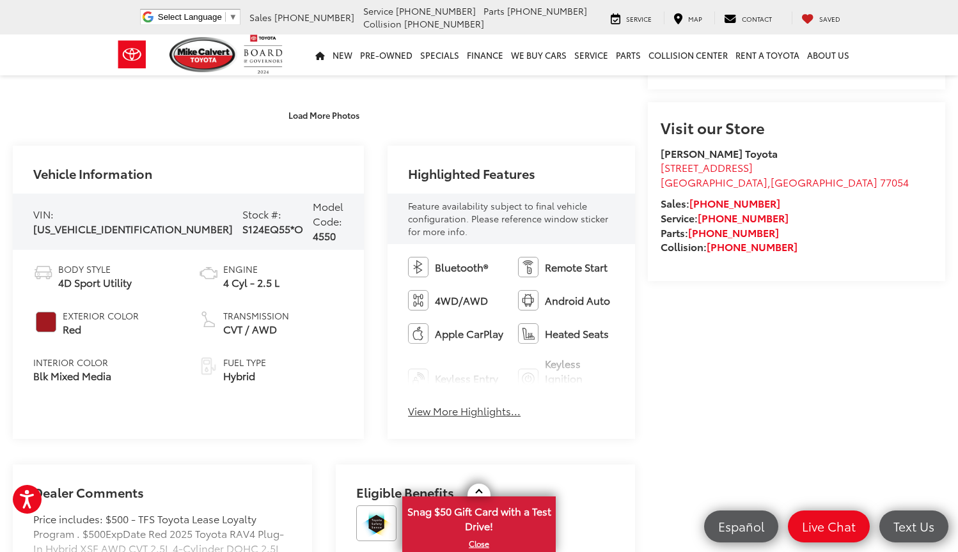
scroll to position [408, 0]
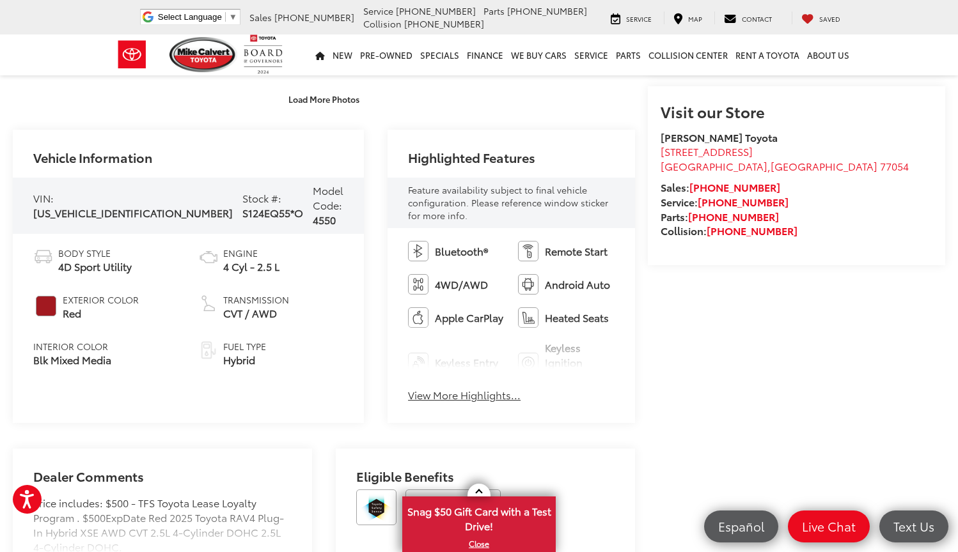
click at [424, 394] on div "Bluetooth® Remote Start 4WD/AWD Android Auto Apple CarPlay Heated Seats Keyless…" at bounding box center [510, 325] width 247 height 195
click at [426, 388] on button "View More Highlights..." at bounding box center [464, 395] width 113 height 15
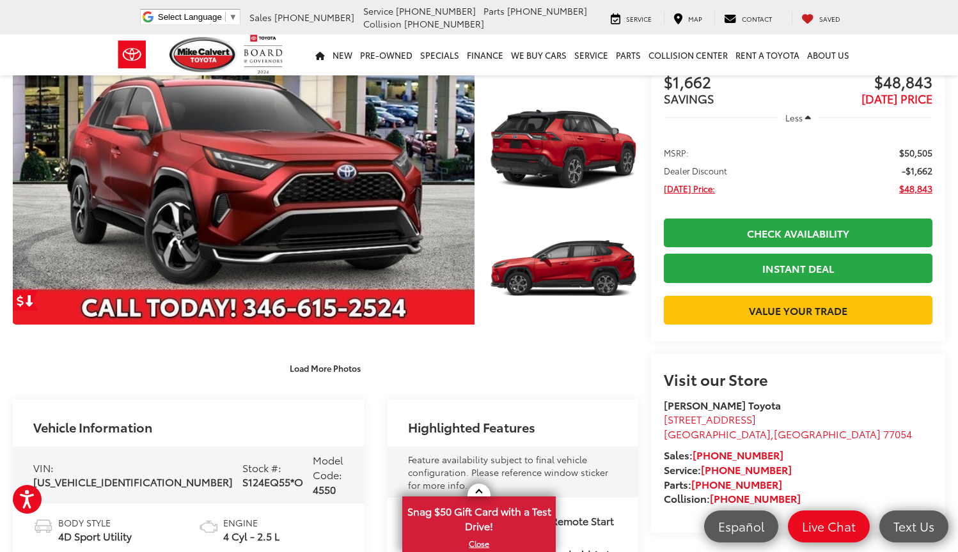
scroll to position [142, 0]
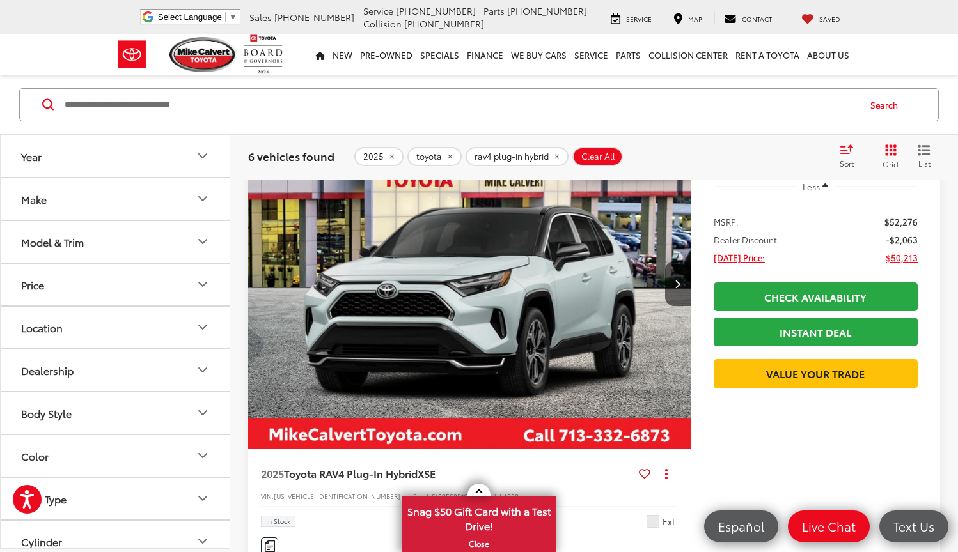
scroll to position [1188, 0]
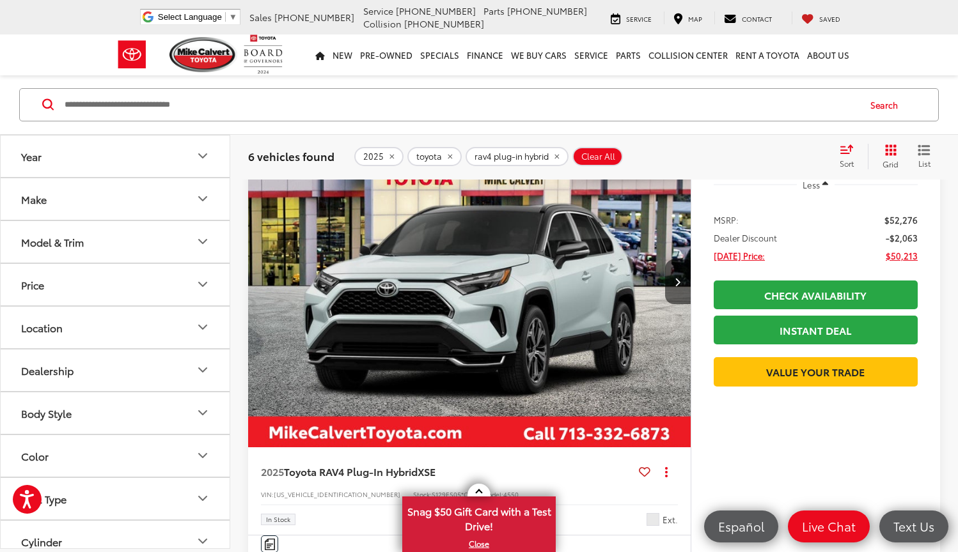
click at [355, 290] on img "2025 Toyota RAV4 Plug-In Hybrid XSE 0" at bounding box center [469, 282] width 444 height 333
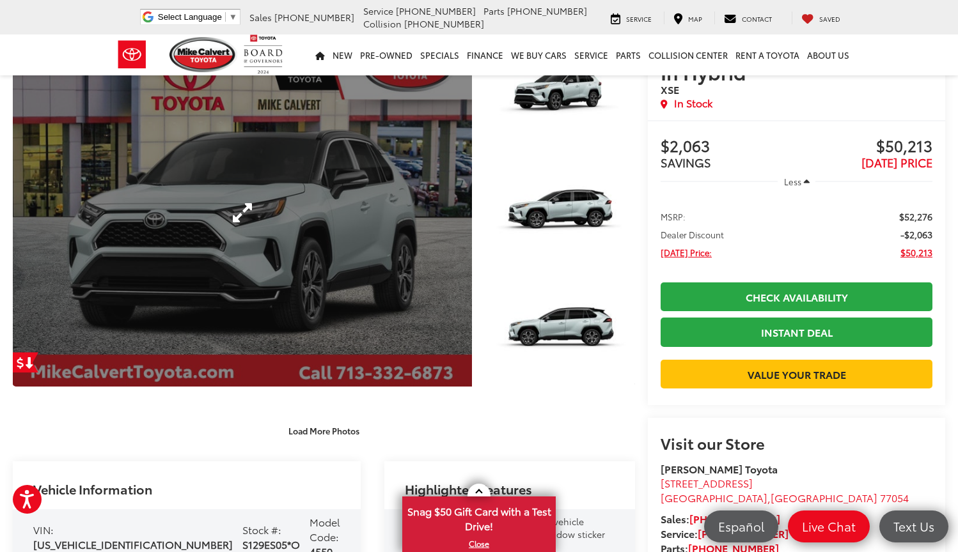
scroll to position [91, 0]
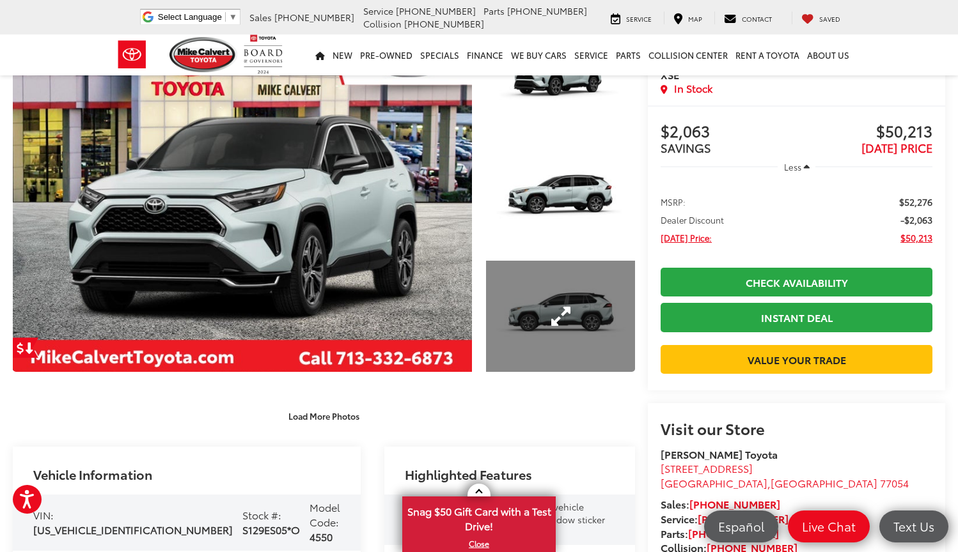
click at [586, 359] on link "Expand Photo 3" at bounding box center [560, 317] width 149 height 112
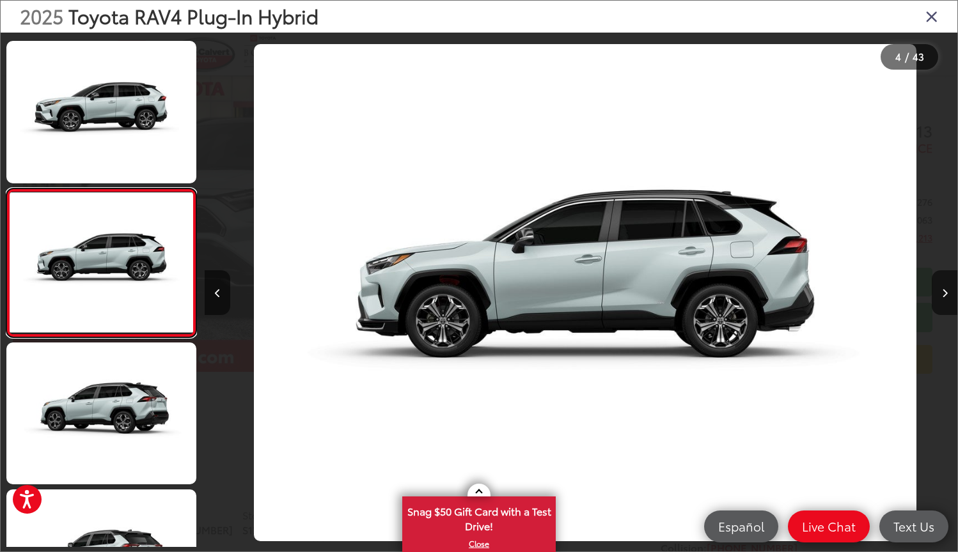
scroll to position [0, 2256]
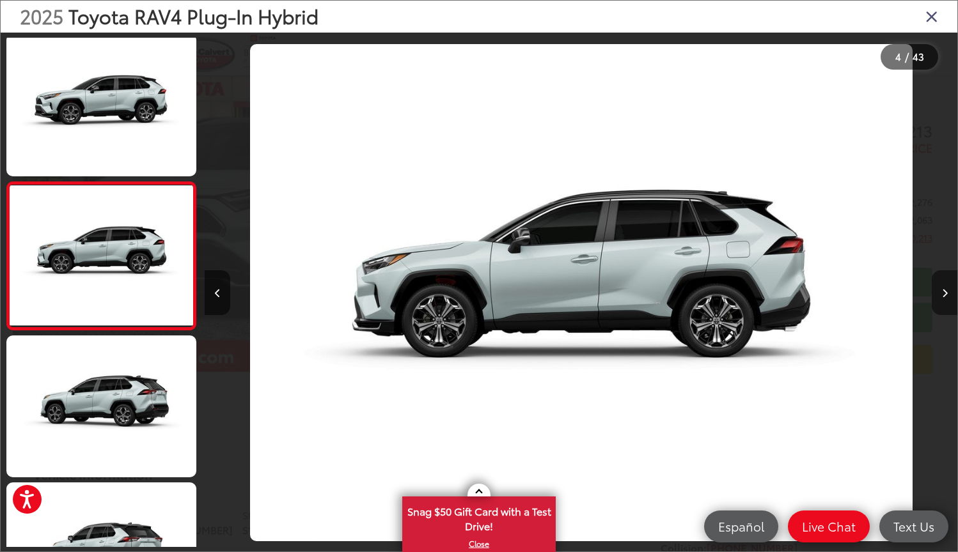
click at [945, 304] on button "Next image" at bounding box center [944, 292] width 26 height 45
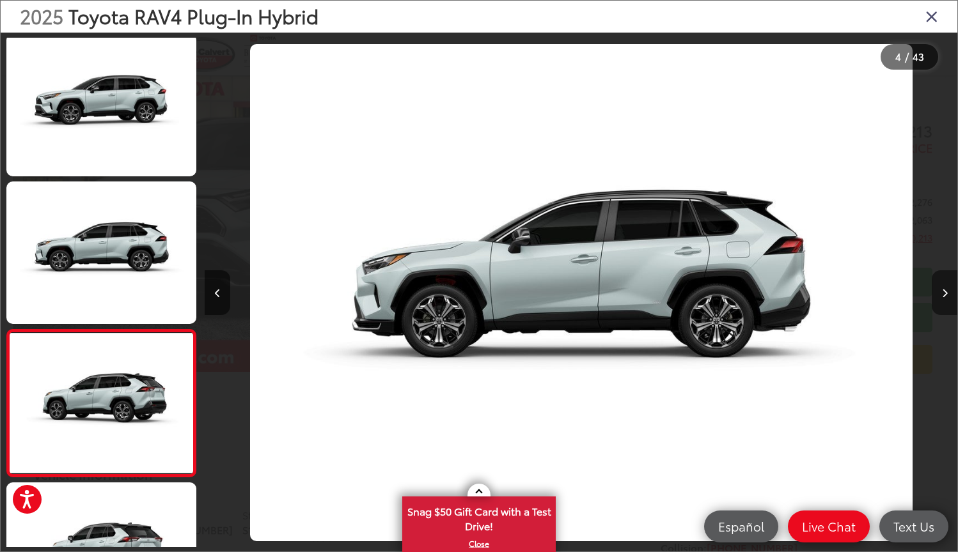
scroll to position [447, 0]
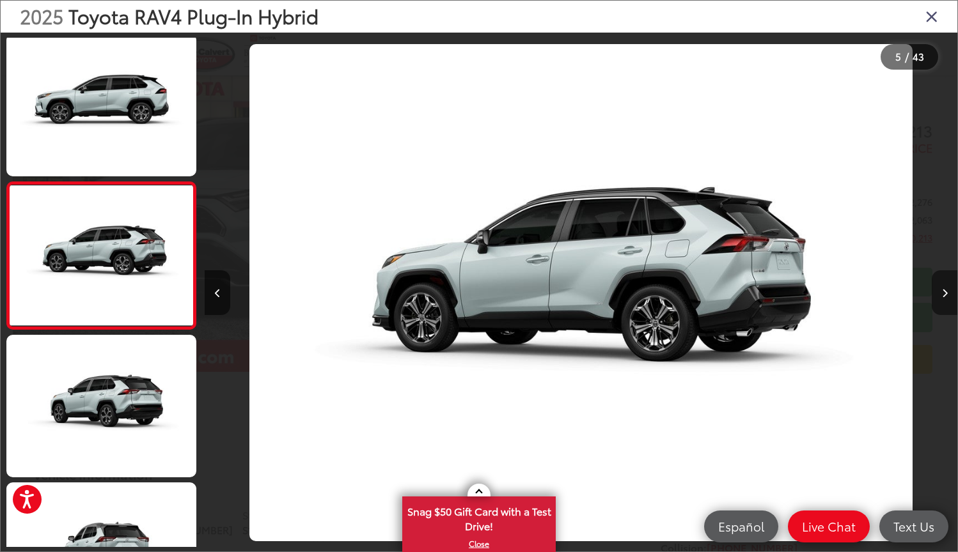
click at [945, 304] on button "Next image" at bounding box center [944, 292] width 26 height 45
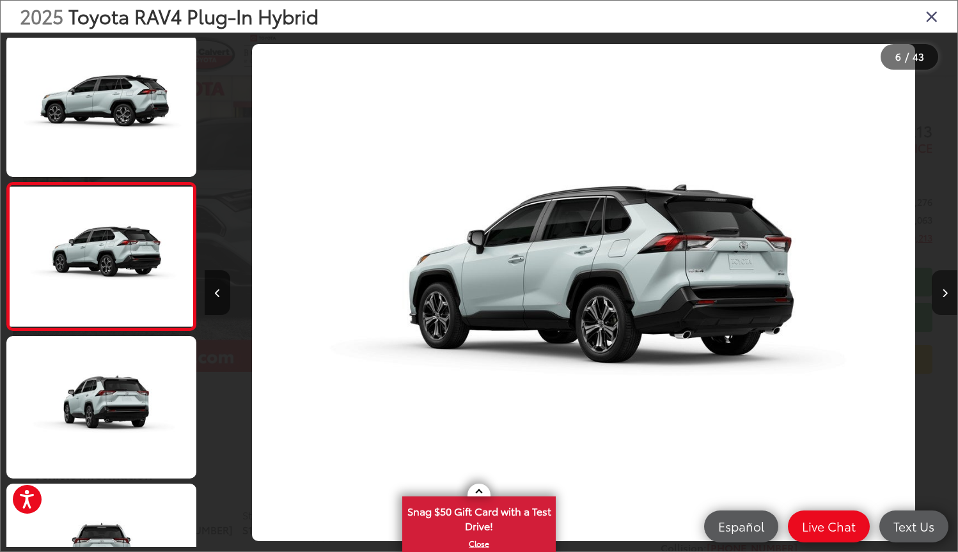
scroll to position [594, 0]
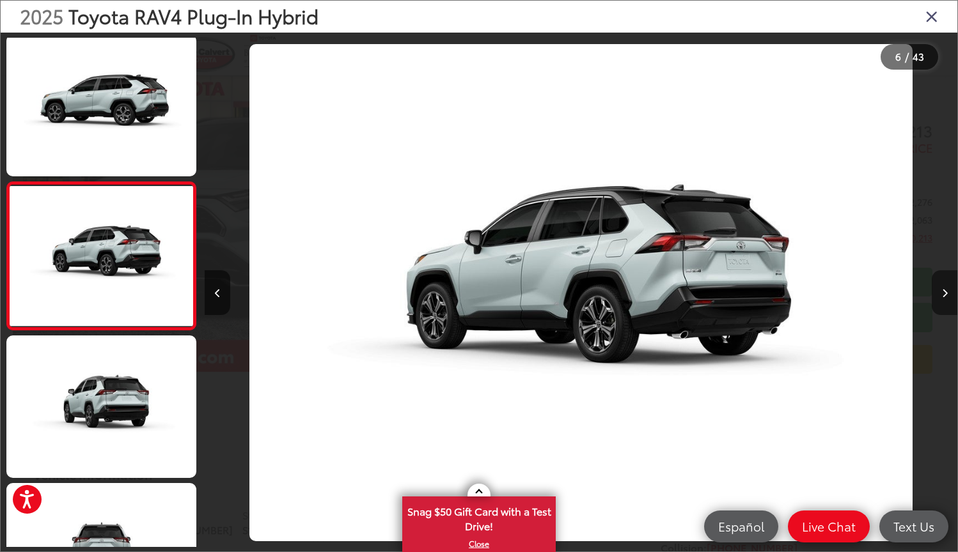
click at [945, 304] on button "Next image" at bounding box center [944, 292] width 26 height 45
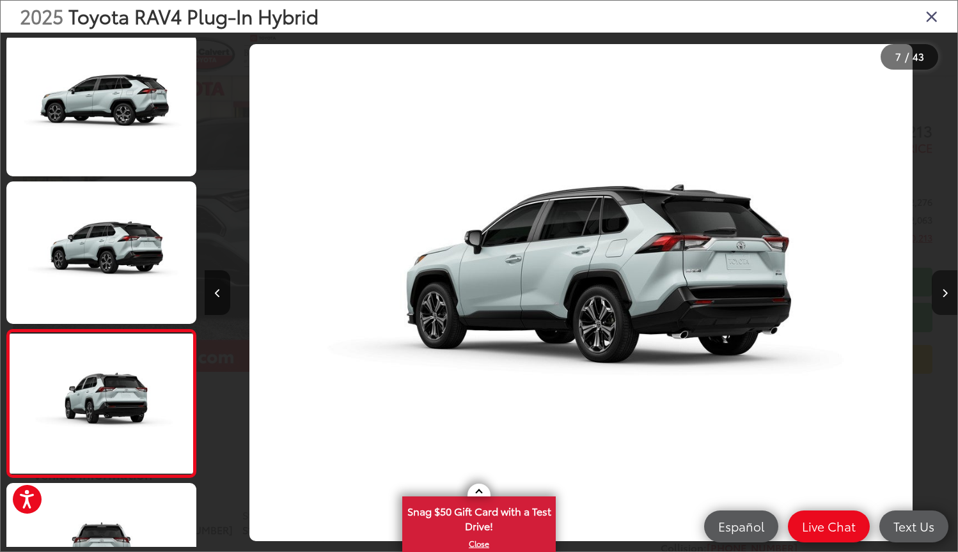
scroll to position [0, 4514]
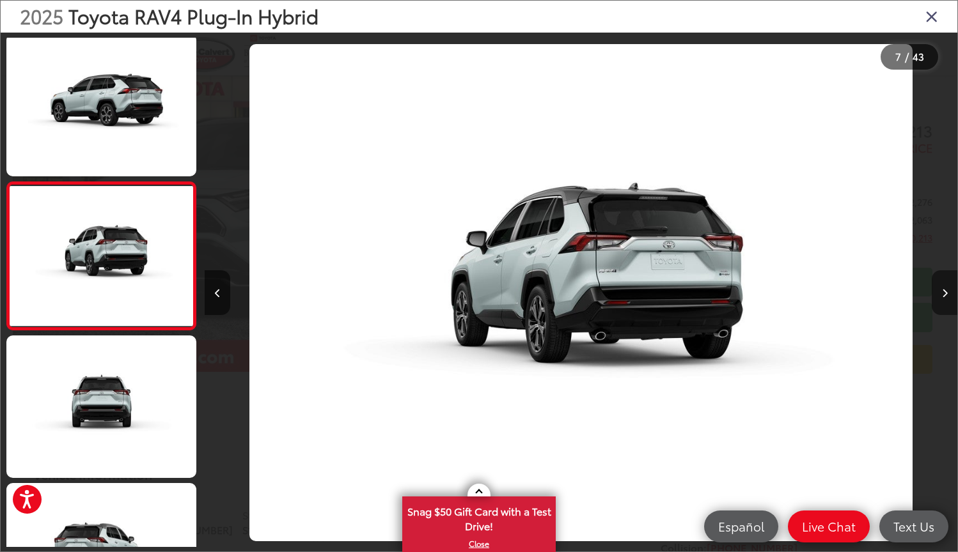
click at [945, 304] on button "Next image" at bounding box center [944, 292] width 26 height 45
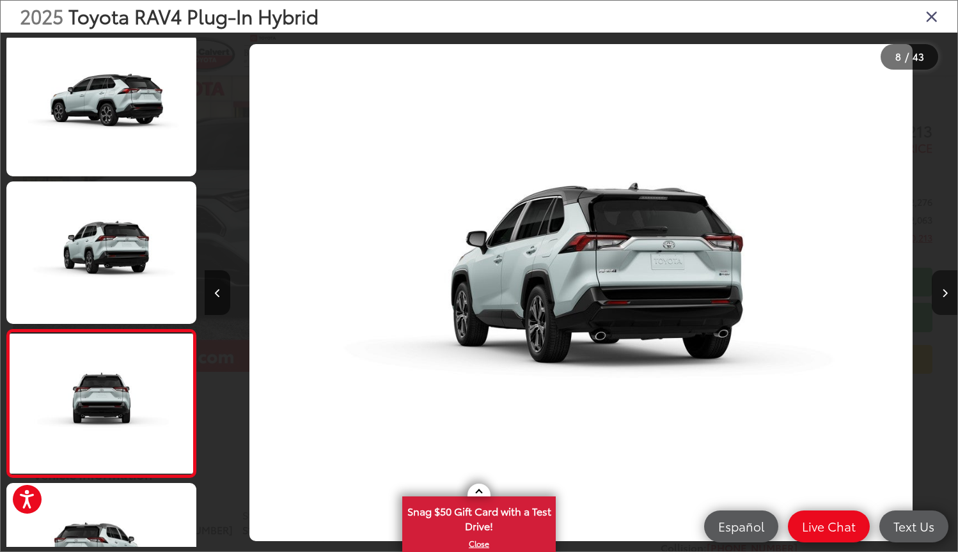
scroll to position [890, 0]
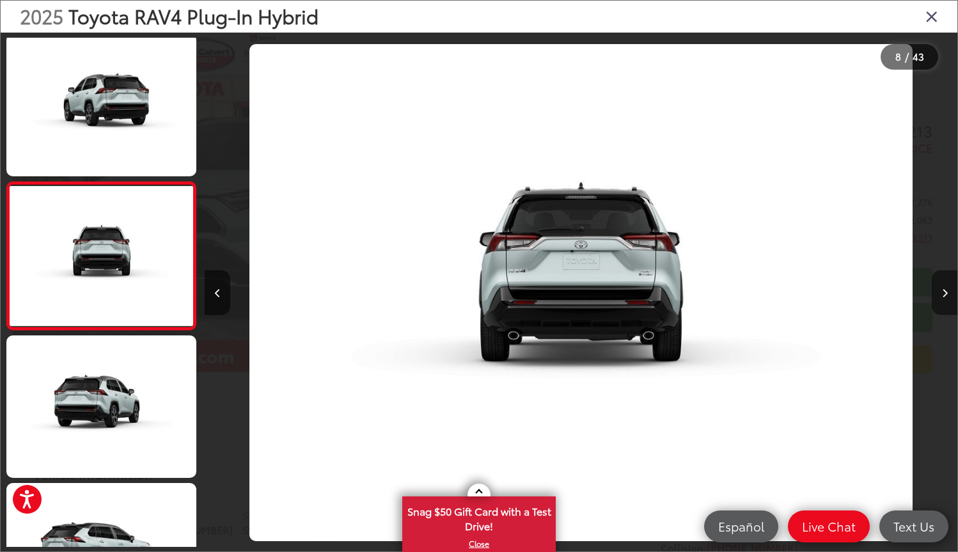
click at [945, 304] on button "Next image" at bounding box center [944, 292] width 26 height 45
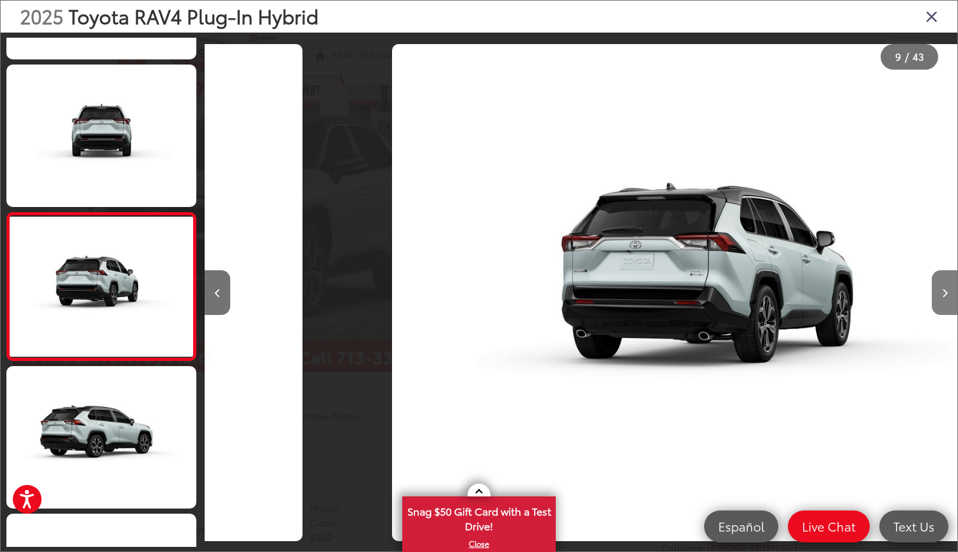
scroll to position [1037, 0]
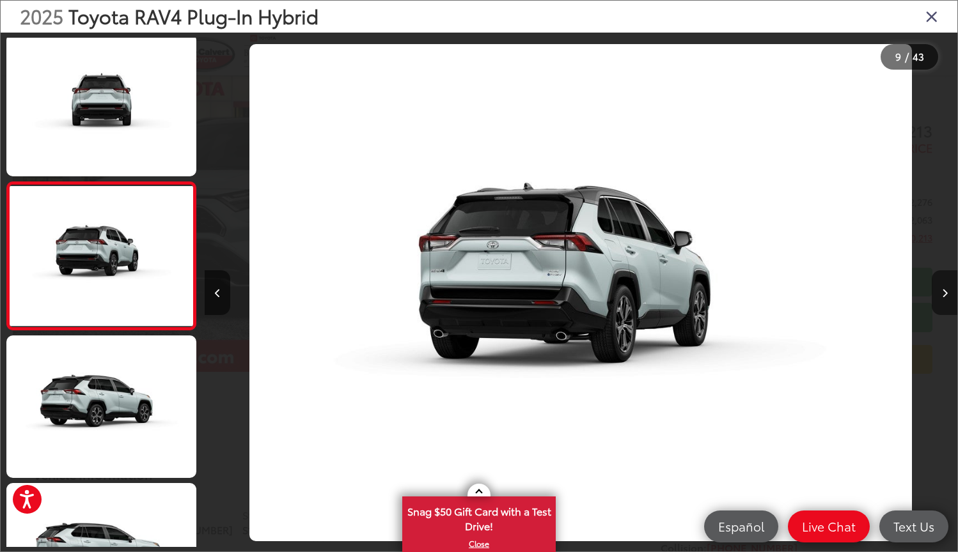
click at [945, 304] on button "Next image" at bounding box center [944, 292] width 26 height 45
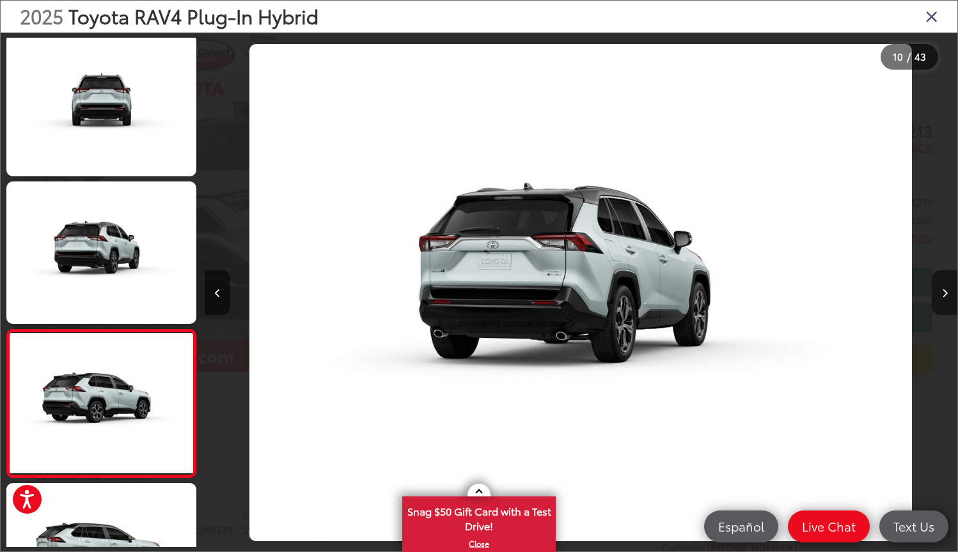
scroll to position [1185, 0]
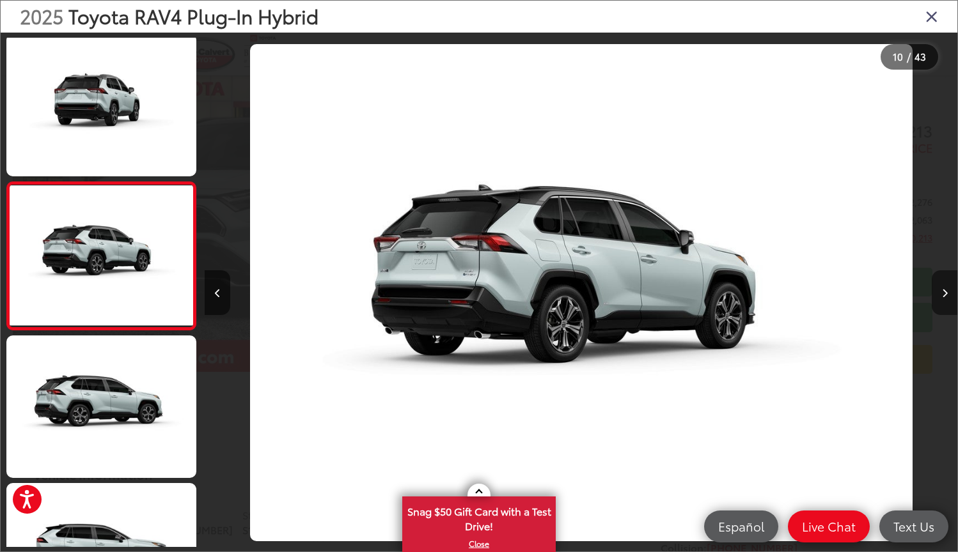
click at [945, 304] on button "Next image" at bounding box center [944, 292] width 26 height 45
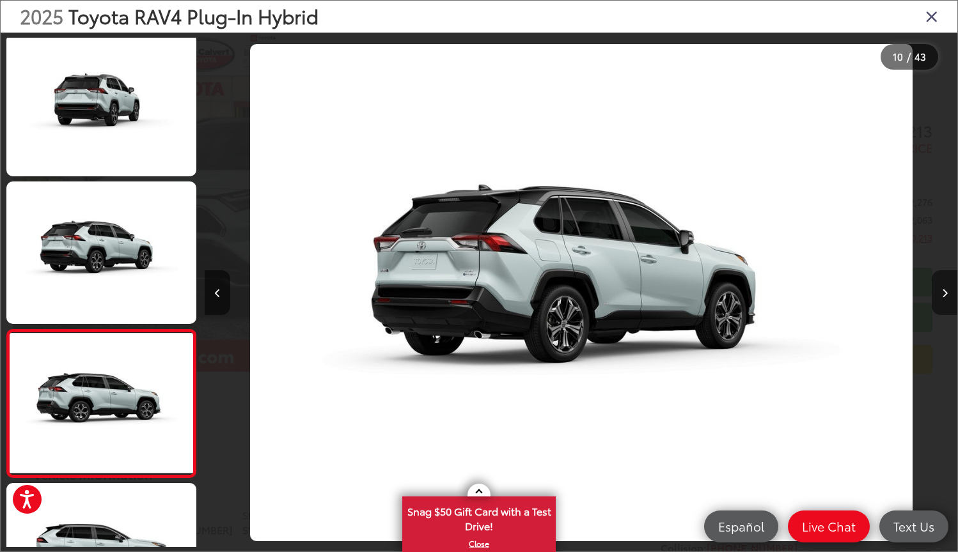
scroll to position [1333, 0]
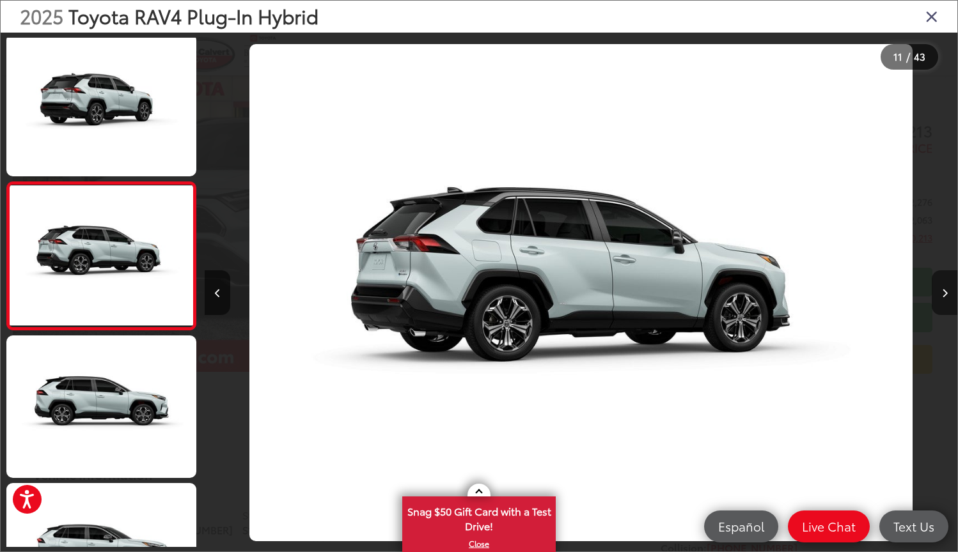
click at [945, 304] on button "Next image" at bounding box center [944, 292] width 26 height 45
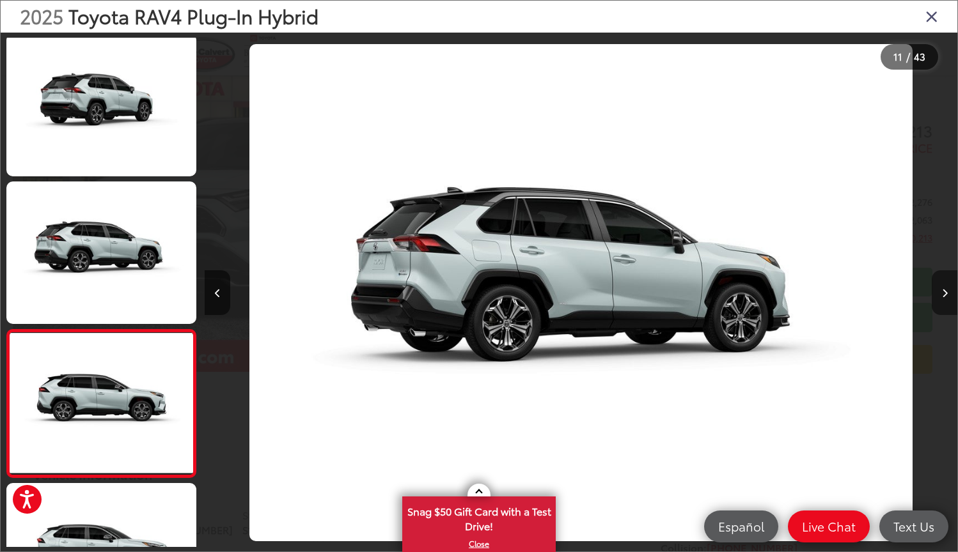
scroll to position [1480, 0]
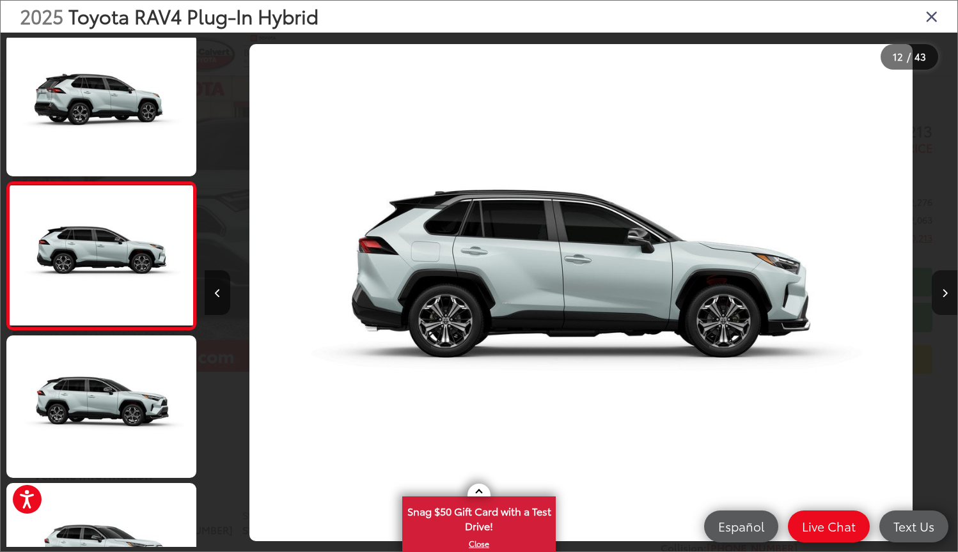
click at [947, 302] on button "Next image" at bounding box center [944, 292] width 26 height 45
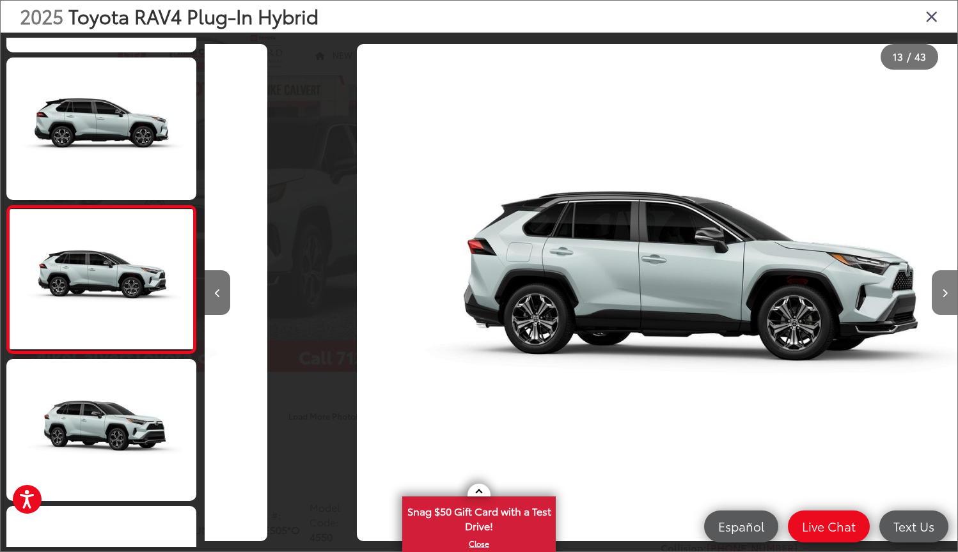
scroll to position [1628, 0]
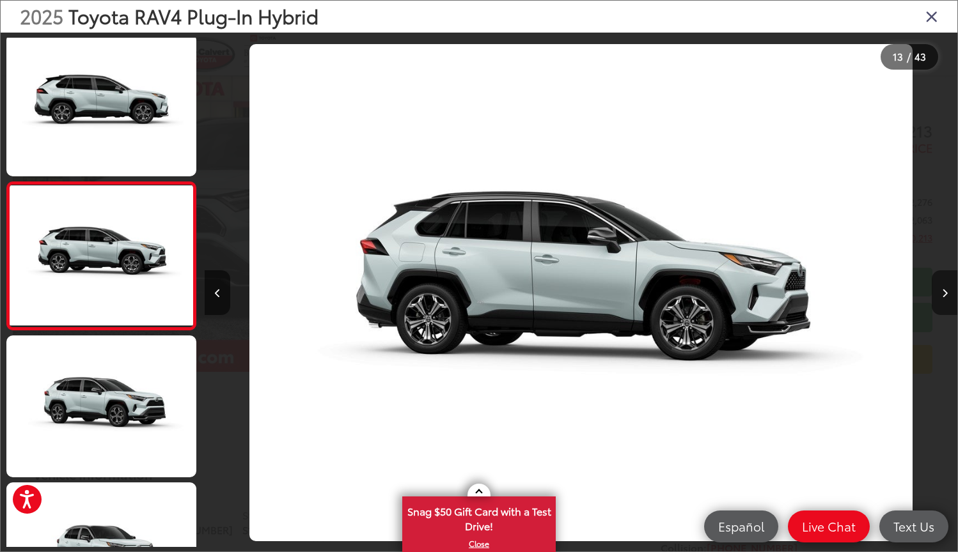
click at [947, 302] on button "Next image" at bounding box center [944, 292] width 26 height 45
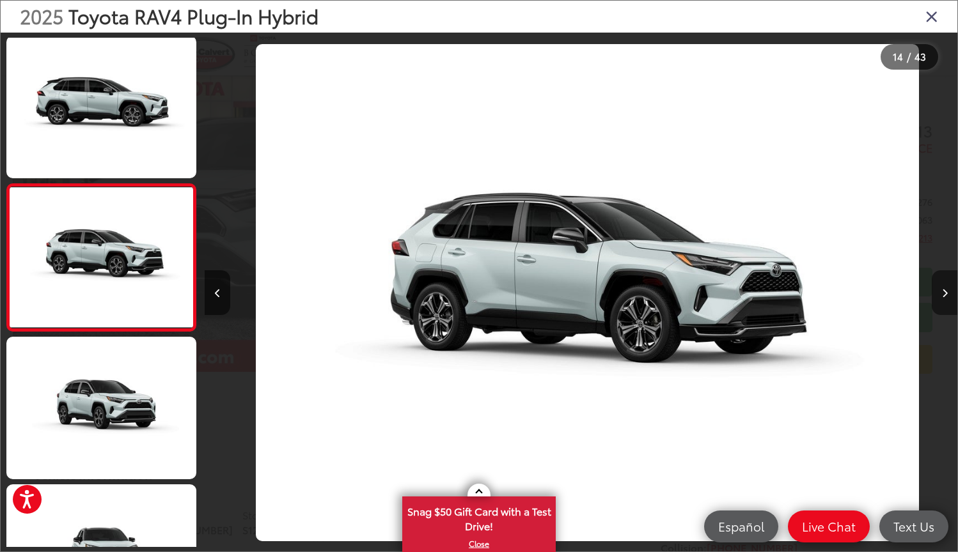
scroll to position [1776, 0]
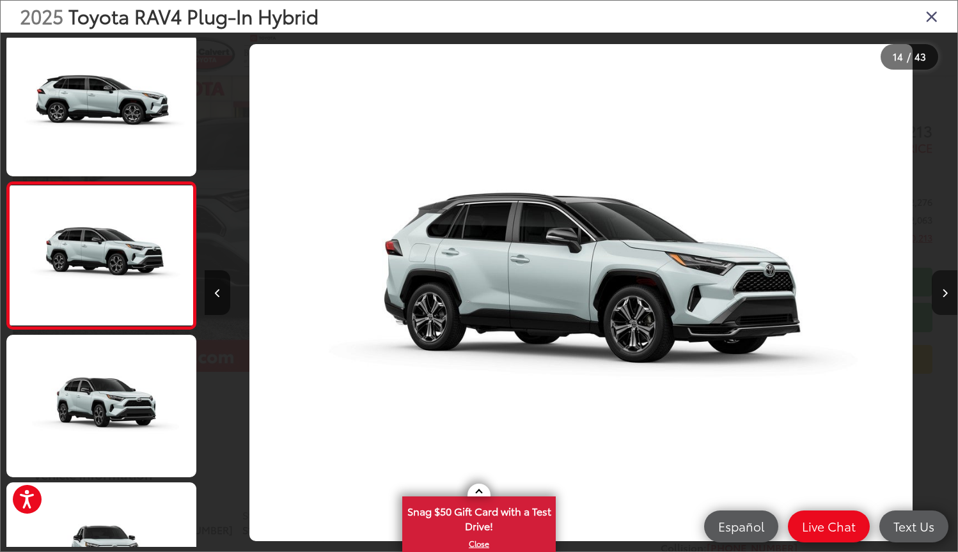
click at [947, 302] on button "Next image" at bounding box center [944, 292] width 26 height 45
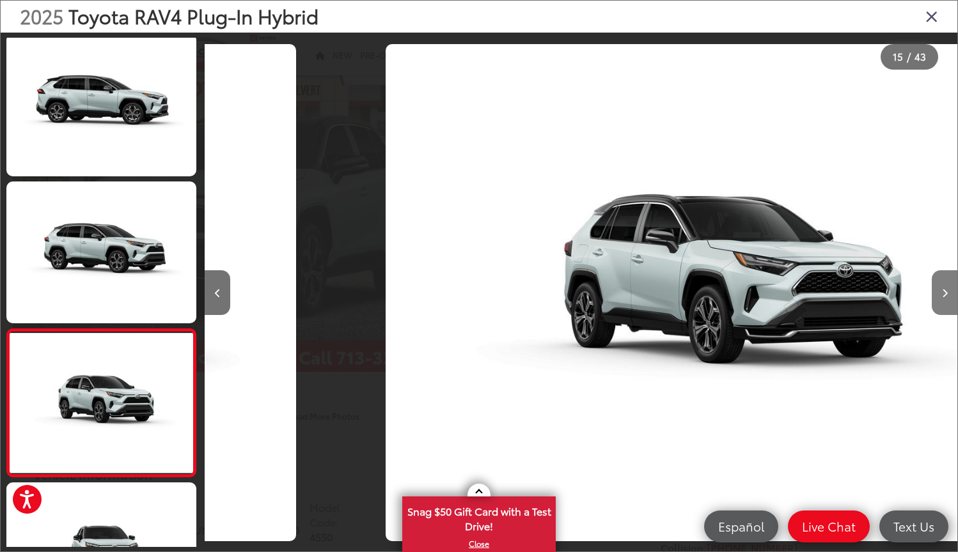
scroll to position [0, 0]
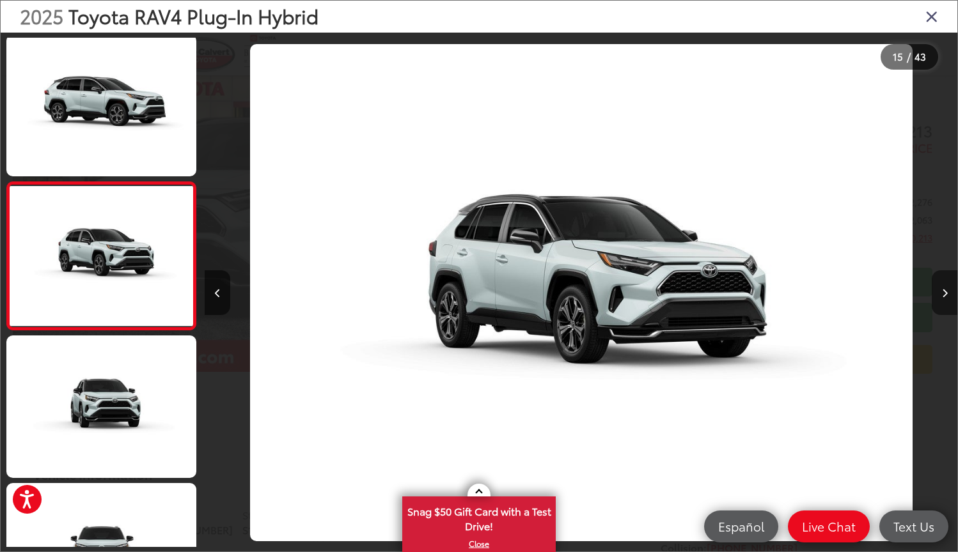
click at [947, 302] on button "Next image" at bounding box center [944, 292] width 26 height 45
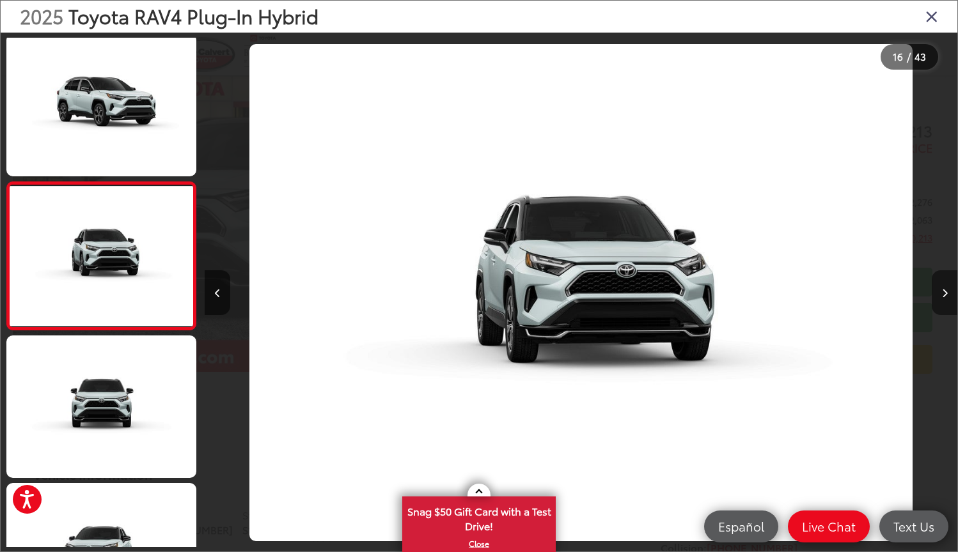
click at [947, 302] on button "Next image" at bounding box center [944, 292] width 26 height 45
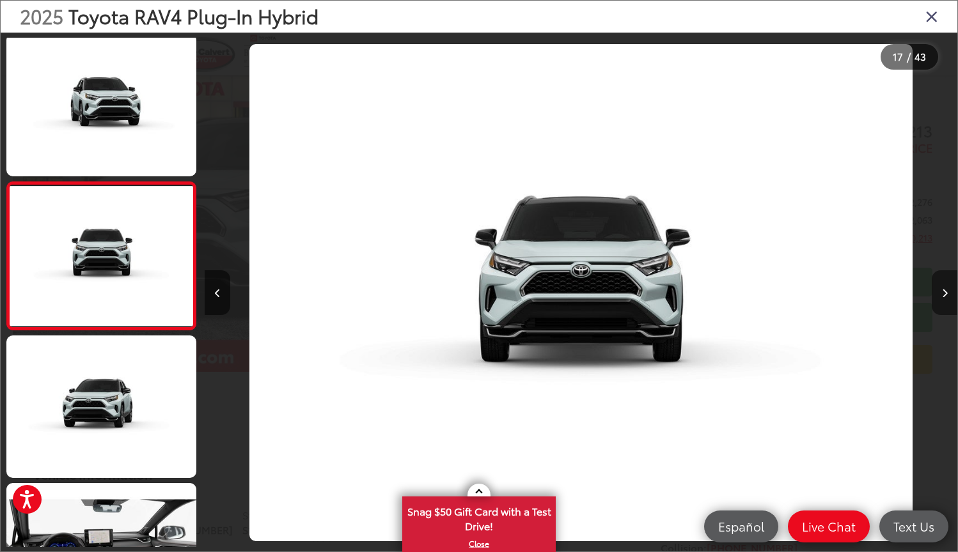
click at [947, 302] on button "Next image" at bounding box center [944, 292] width 26 height 45
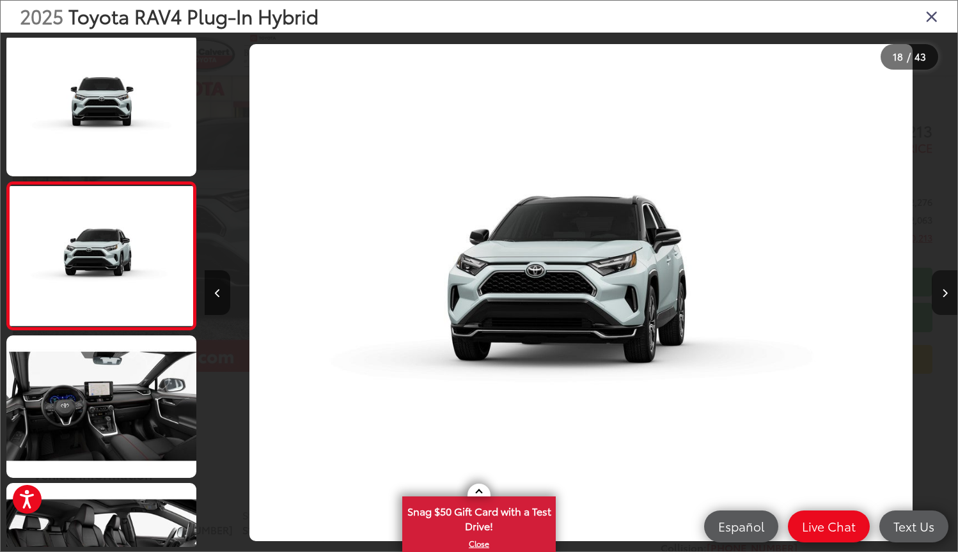
click at [947, 302] on button "Next image" at bounding box center [944, 292] width 26 height 45
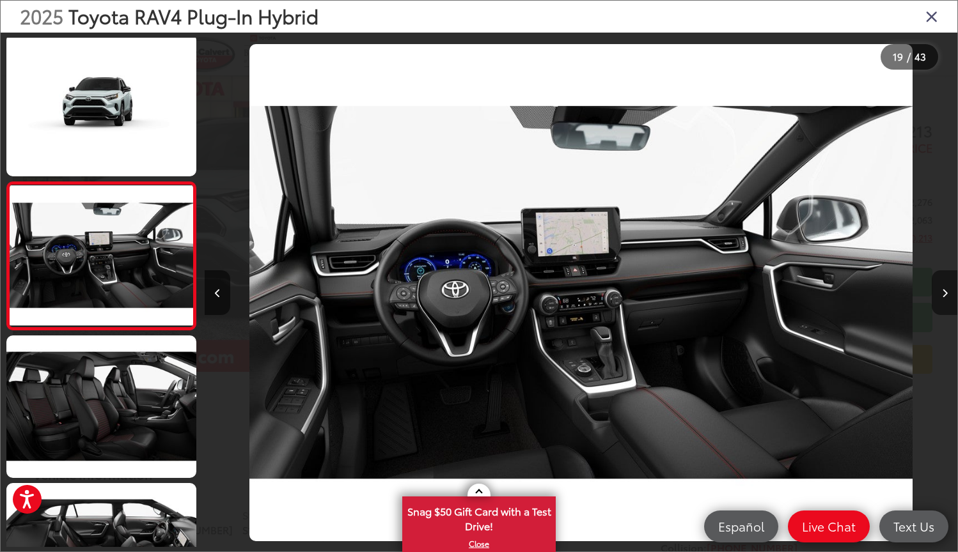
click at [947, 302] on button "Next image" at bounding box center [944, 292] width 26 height 45
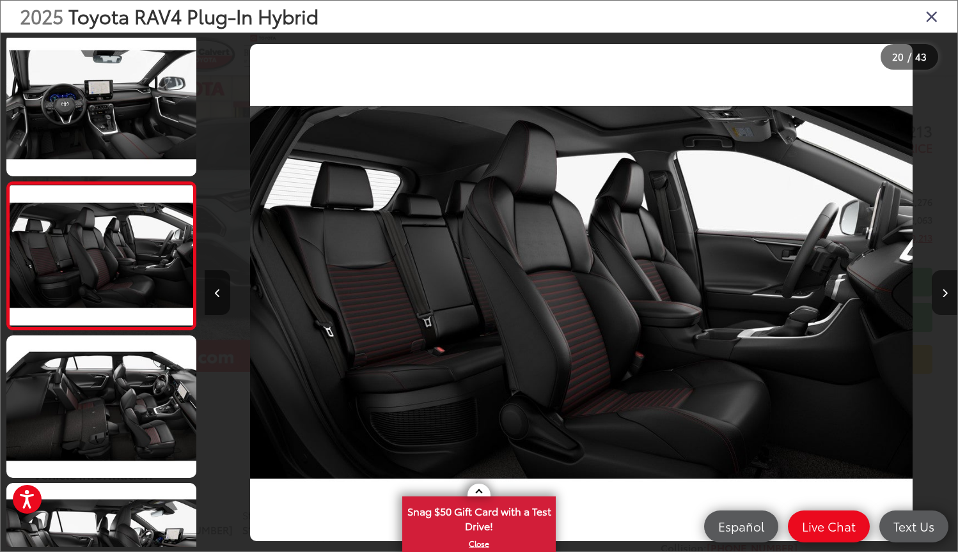
click at [947, 302] on button "Next image" at bounding box center [944, 292] width 26 height 45
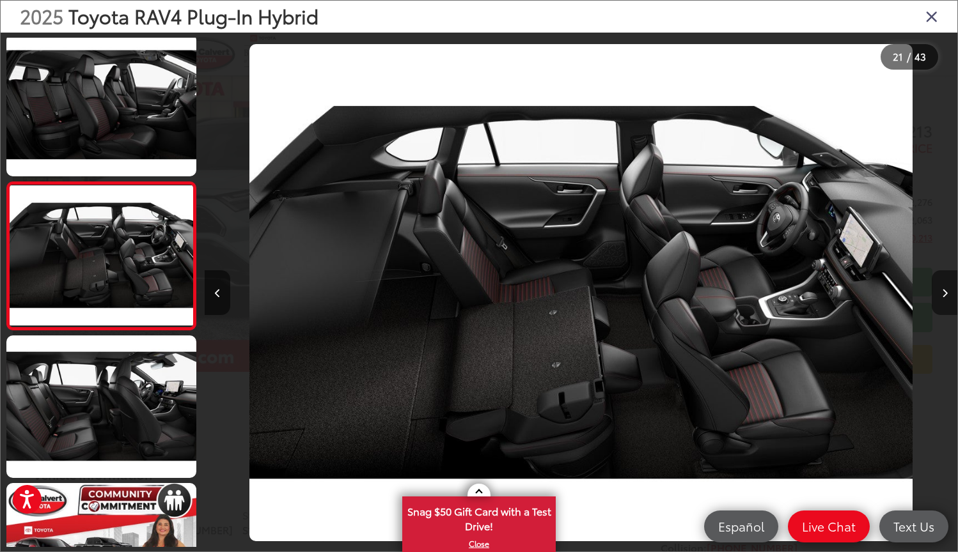
click at [947, 302] on button "Next image" at bounding box center [944, 292] width 26 height 45
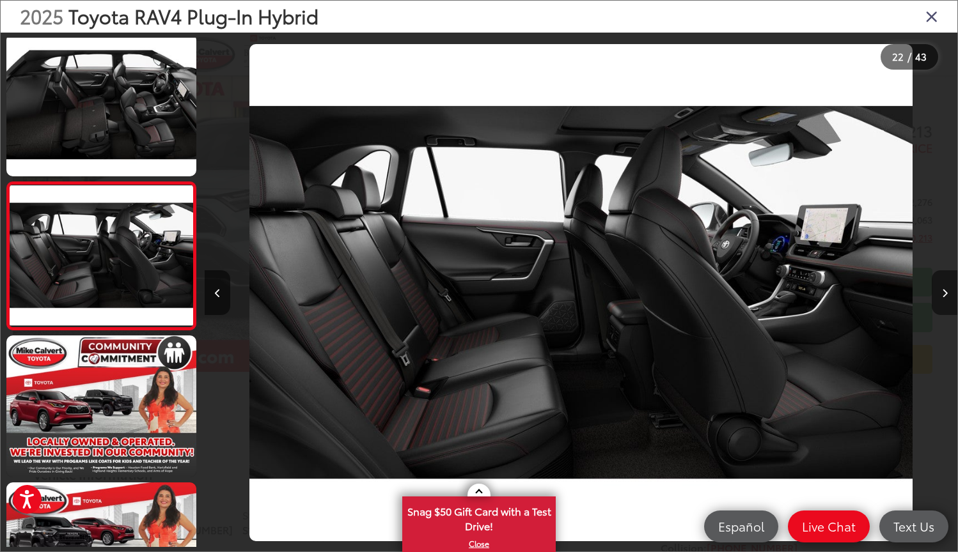
click at [947, 302] on button "Next image" at bounding box center [944, 292] width 26 height 45
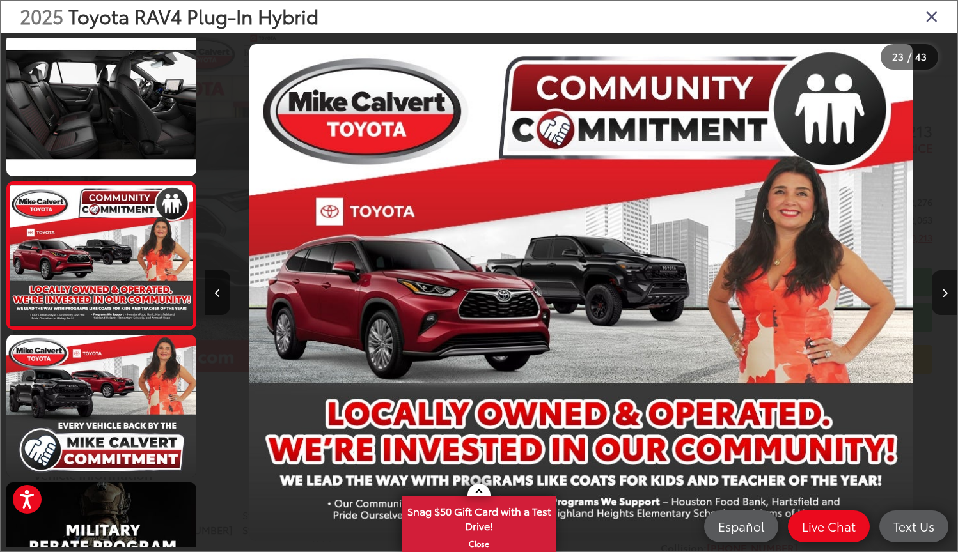
click at [945, 302] on button "Next image" at bounding box center [944, 292] width 26 height 45
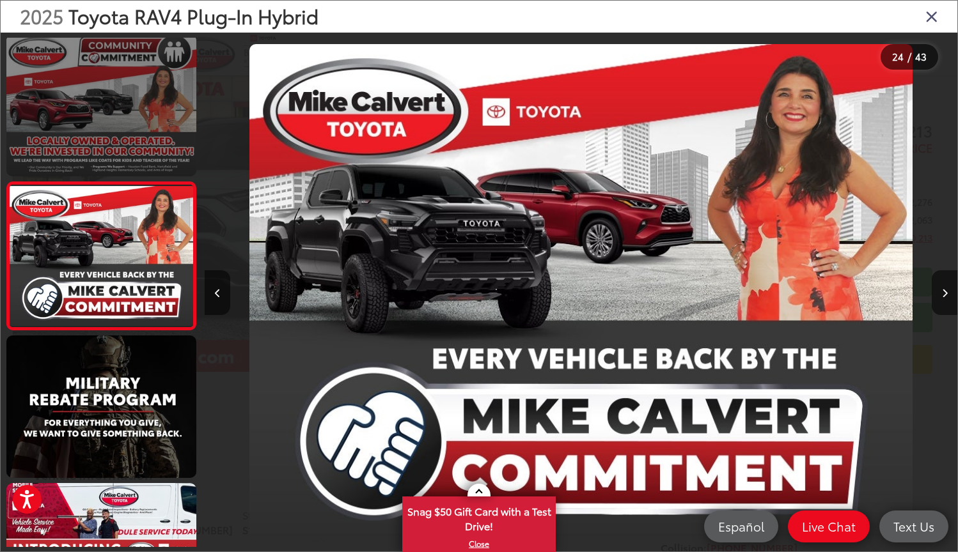
click at [145, 160] on link at bounding box center [101, 106] width 190 height 143
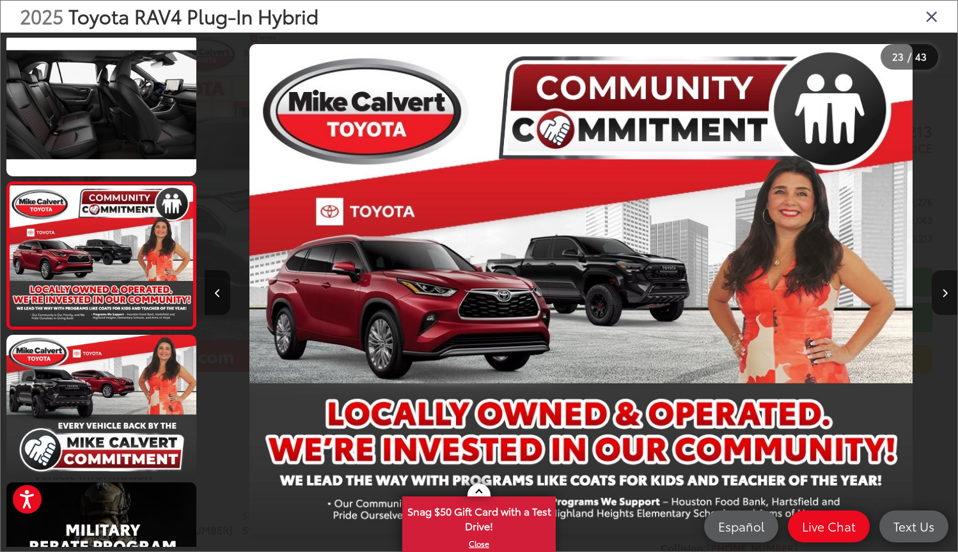
click at [952, 293] on button "Next image" at bounding box center [944, 292] width 26 height 45
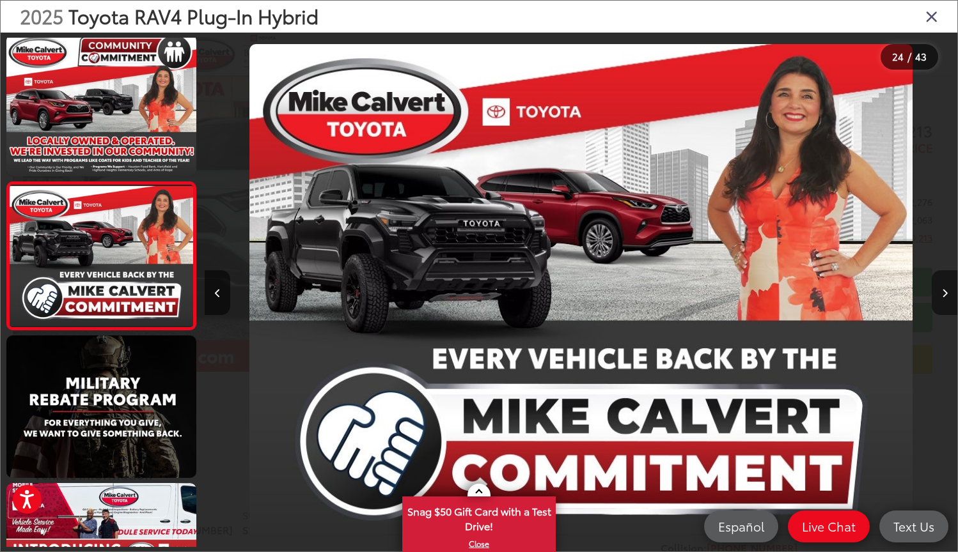
click at [952, 293] on button "Next image" at bounding box center [944, 292] width 26 height 45
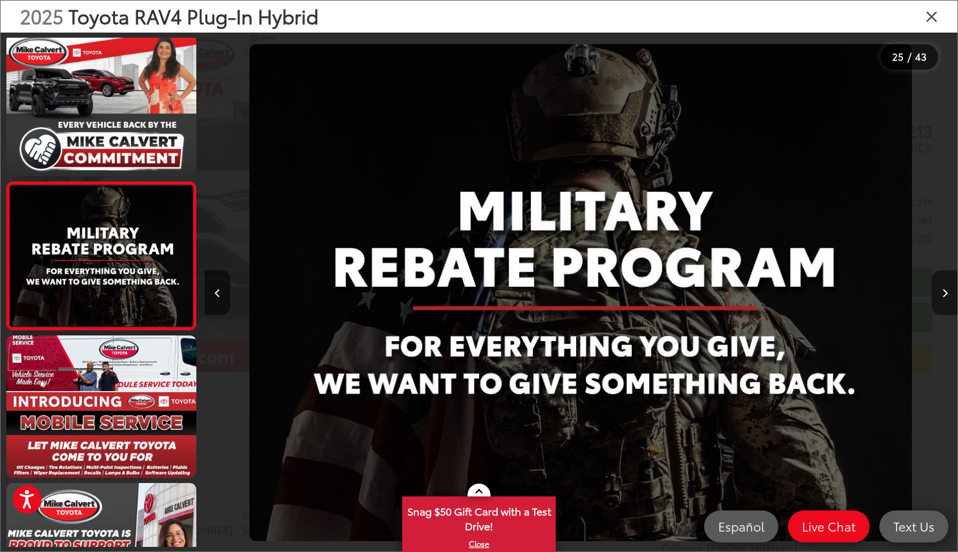
click at [952, 293] on button "Next image" at bounding box center [944, 292] width 26 height 45
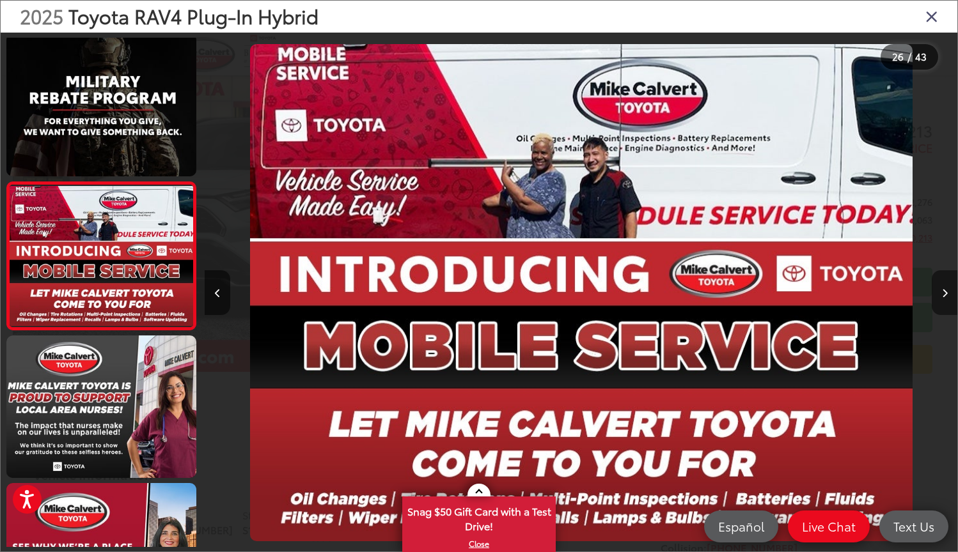
click at [952, 293] on button "Next image" at bounding box center [944, 292] width 26 height 45
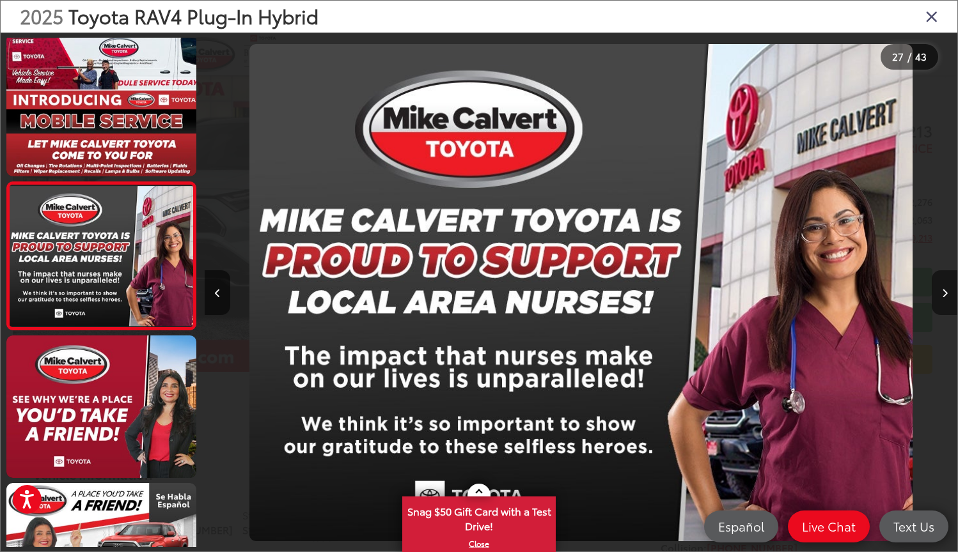
click at [952, 293] on button "Next image" at bounding box center [944, 292] width 26 height 45
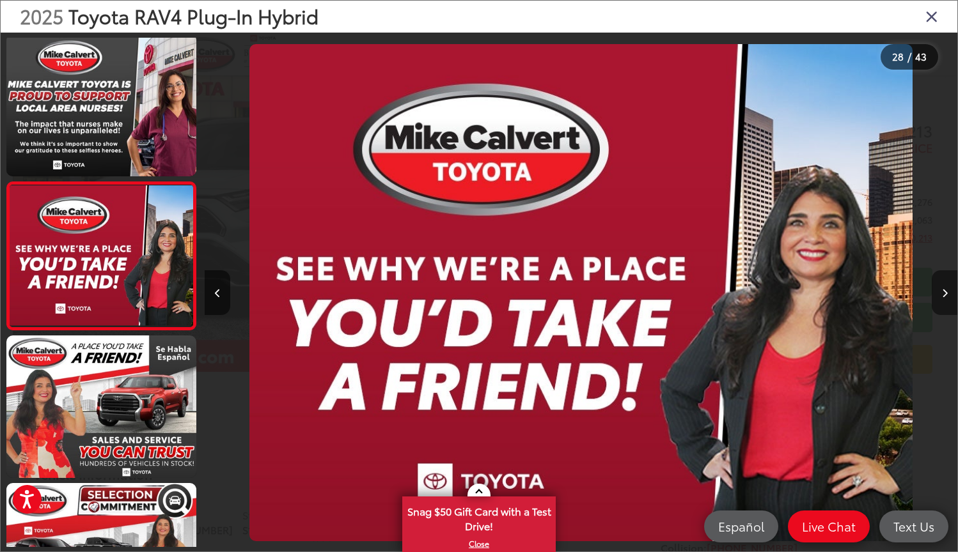
click at [952, 293] on button "Next image" at bounding box center [944, 292] width 26 height 45
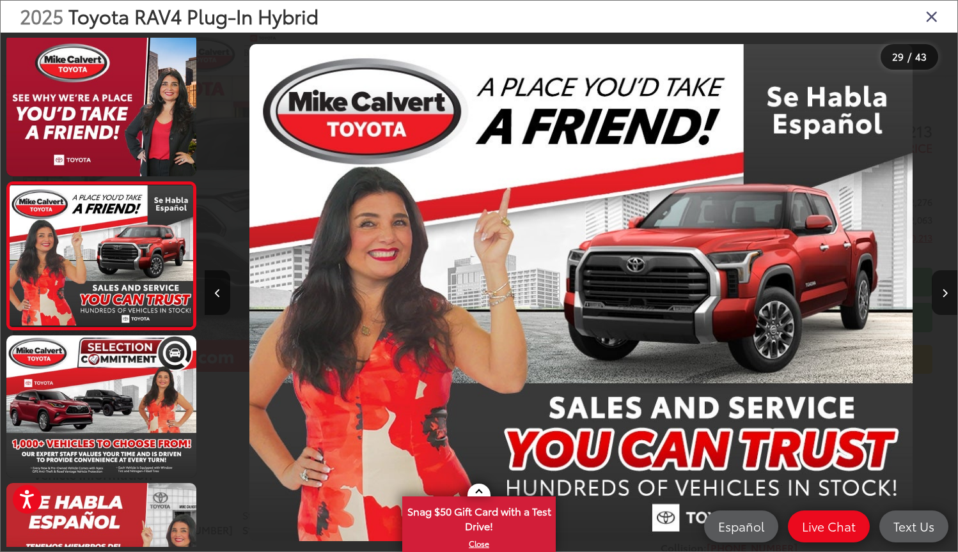
click at [952, 293] on button "Next image" at bounding box center [944, 292] width 26 height 45
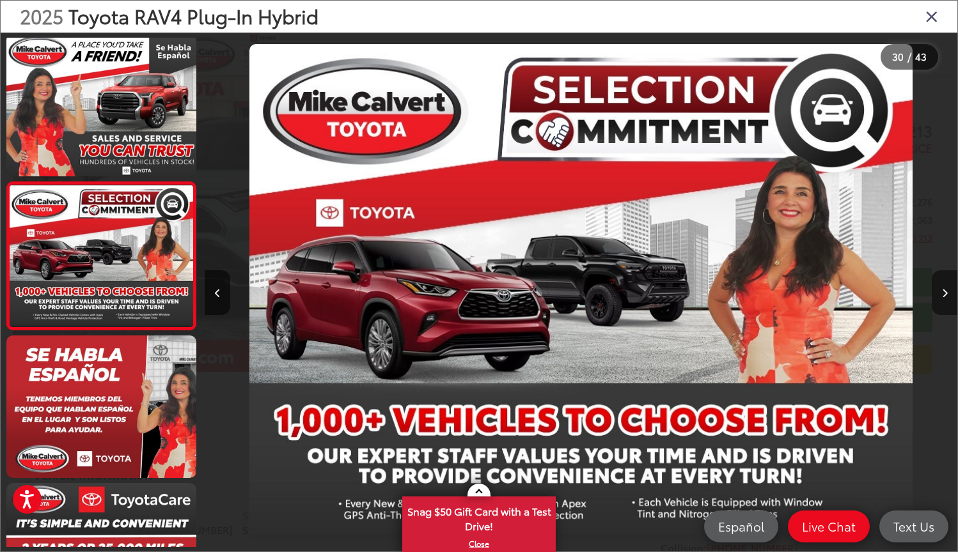
click at [952, 293] on button "Next image" at bounding box center [944, 292] width 26 height 45
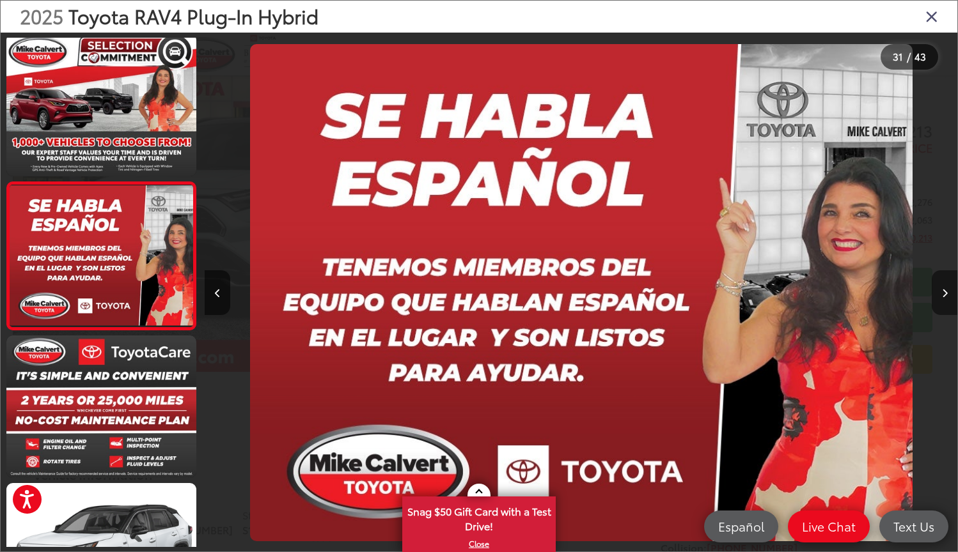
click at [952, 293] on button "Next image" at bounding box center [944, 292] width 26 height 45
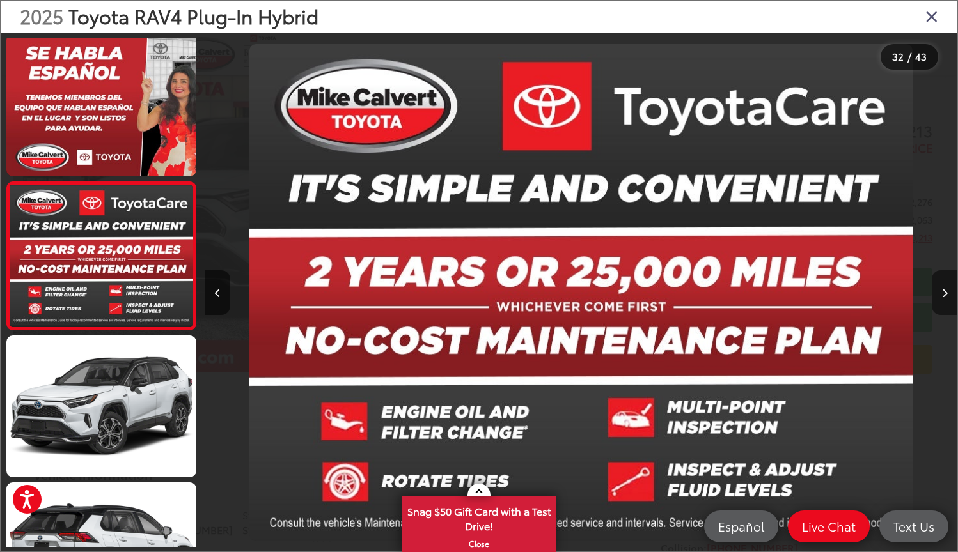
click at [939, 290] on button "Next image" at bounding box center [944, 292] width 26 height 45
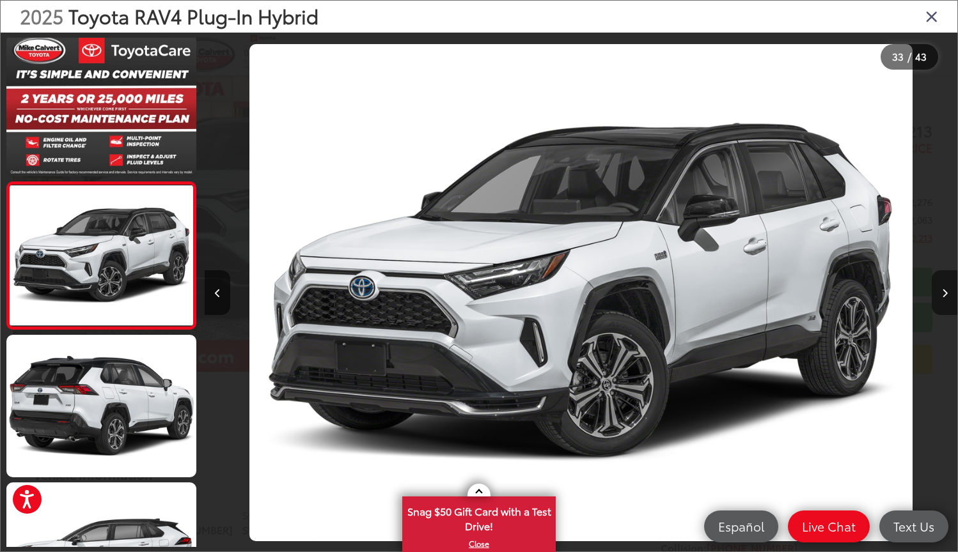
scroll to position [4580, 0]
click at [943, 293] on icon "Next image" at bounding box center [945, 293] width 6 height 9
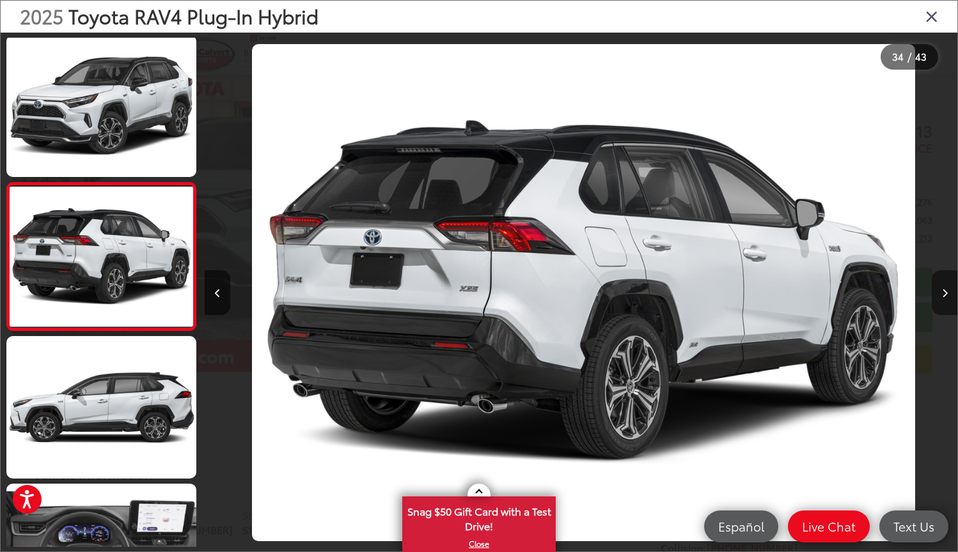
scroll to position [0, 24824]
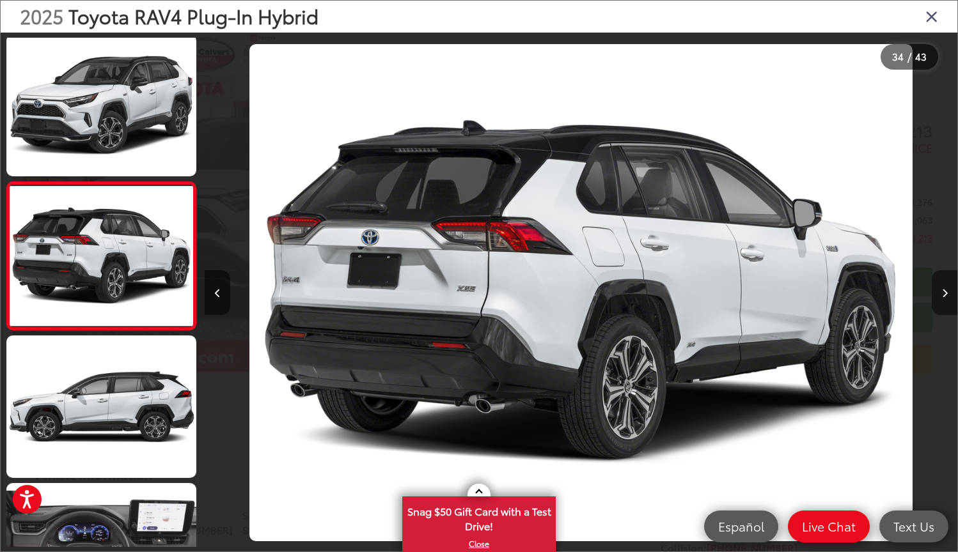
click at [943, 293] on icon "Next image" at bounding box center [945, 293] width 6 height 9
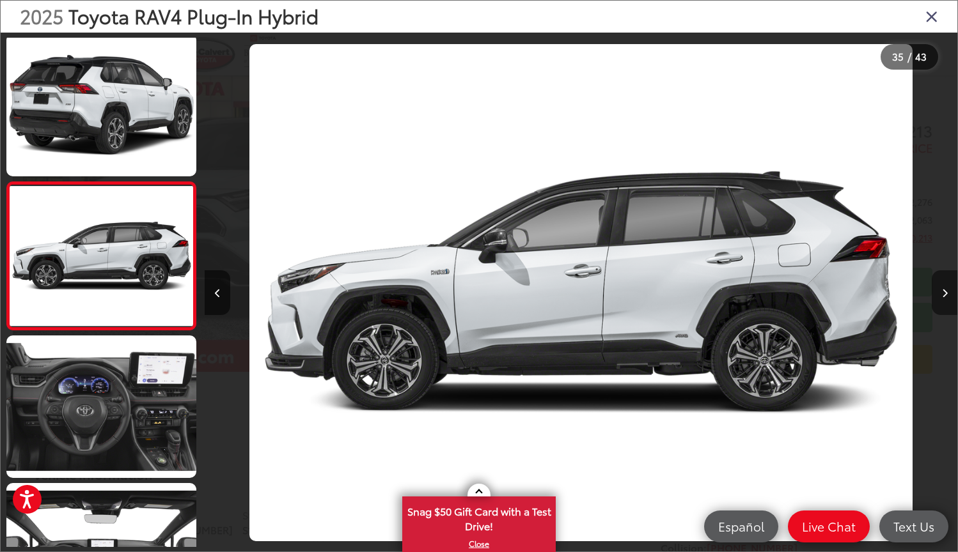
click at [943, 293] on icon "Next image" at bounding box center [945, 293] width 6 height 9
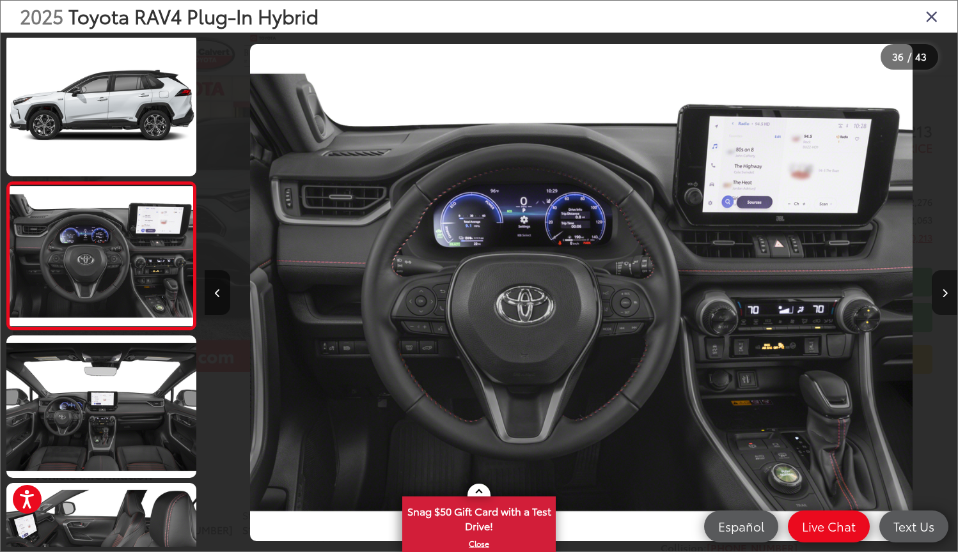
click at [943, 293] on icon "Next image" at bounding box center [945, 293] width 6 height 9
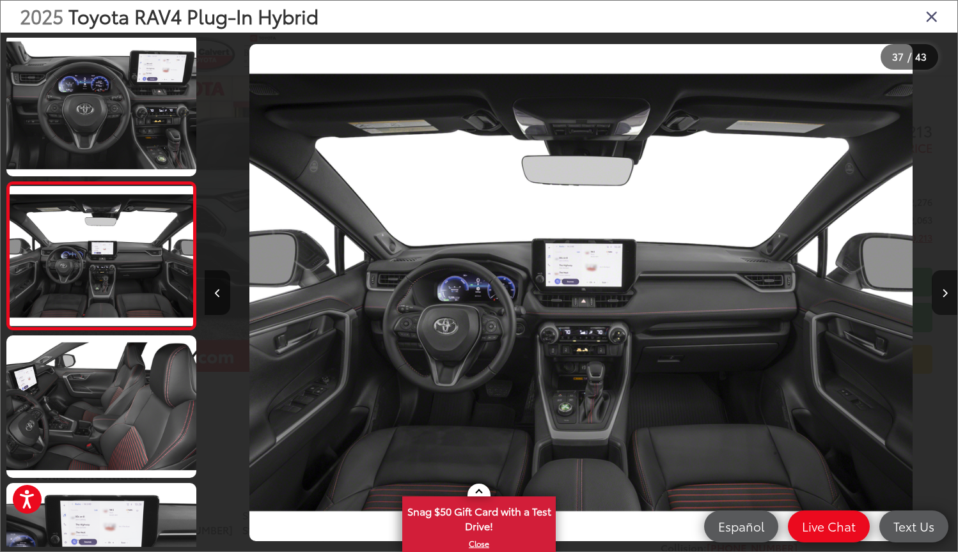
click at [943, 293] on icon "Next image" at bounding box center [945, 293] width 6 height 9
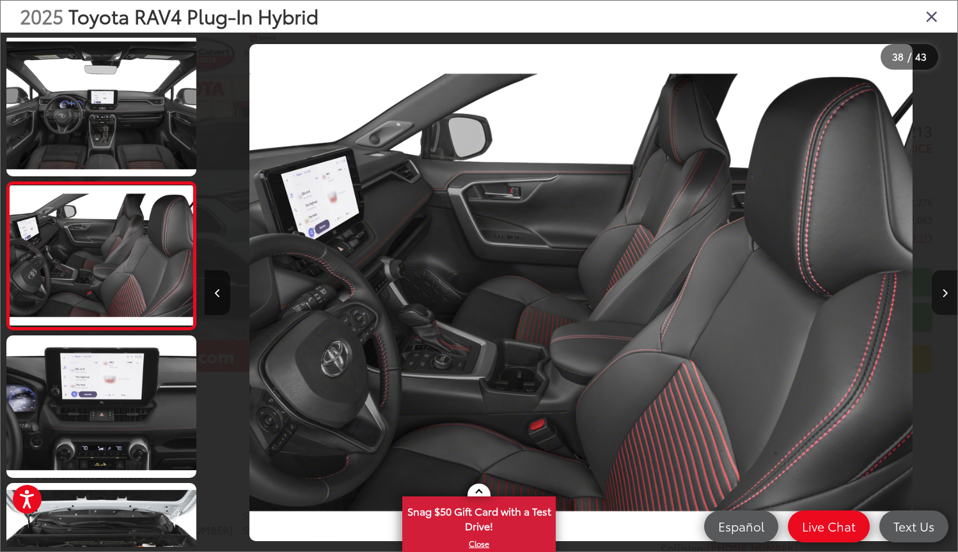
click at [939, 297] on button "Next image" at bounding box center [944, 292] width 26 height 45
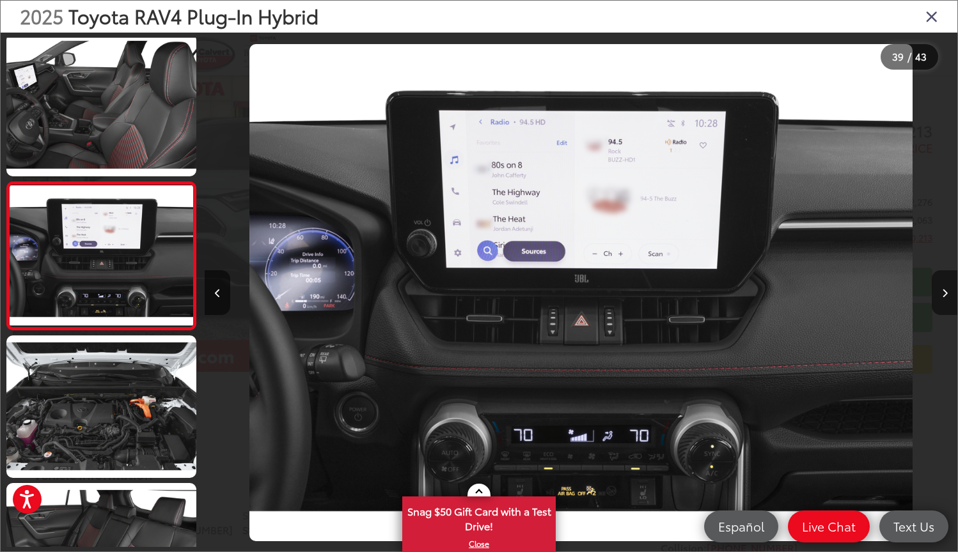
click at [938, 297] on button "Next image" at bounding box center [944, 292] width 26 height 45
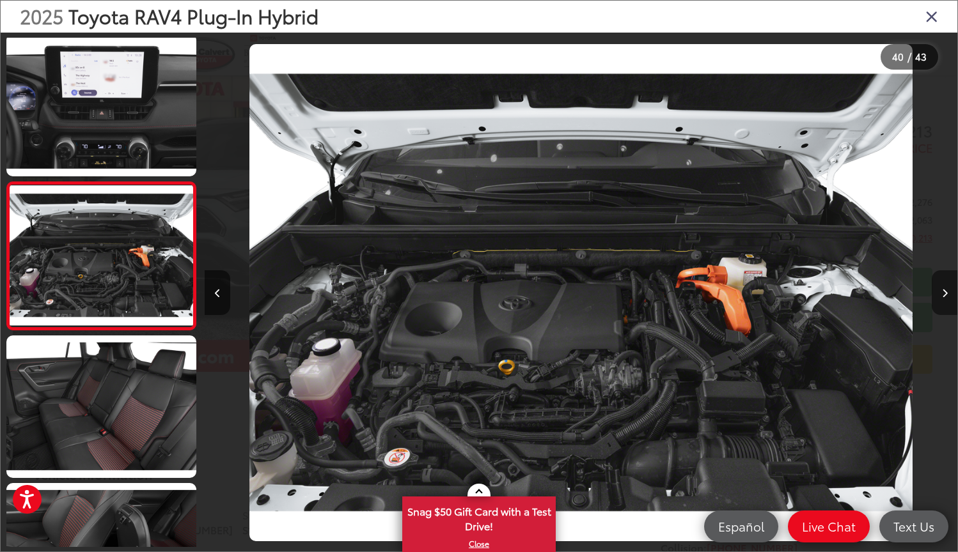
click at [938, 297] on button "Next image" at bounding box center [944, 292] width 26 height 45
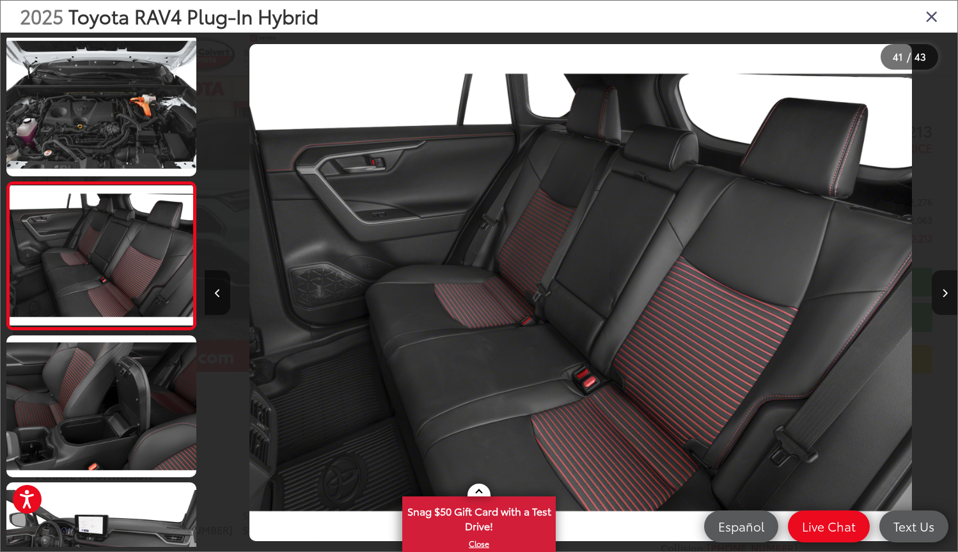
click at [938, 297] on button "Next image" at bounding box center [944, 292] width 26 height 45
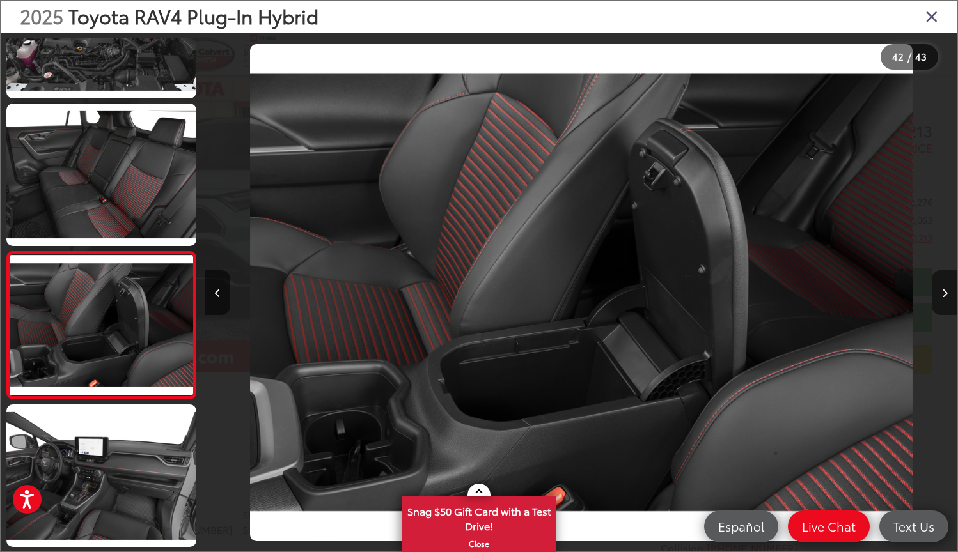
click at [938, 297] on button "Next image" at bounding box center [944, 292] width 26 height 45
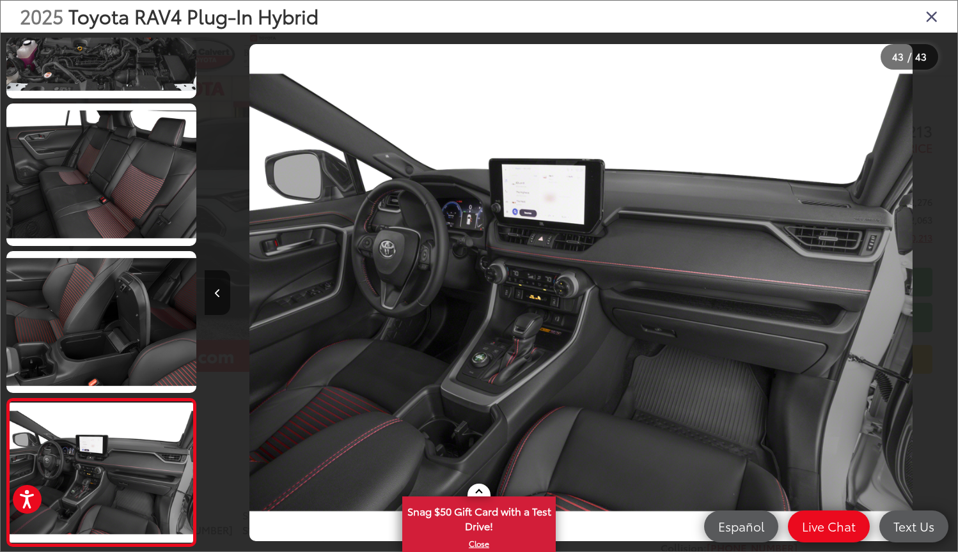
click at [938, 297] on div at bounding box center [863, 293] width 188 height 520
click at [929, 17] on icon "Close gallery" at bounding box center [931, 16] width 13 height 17
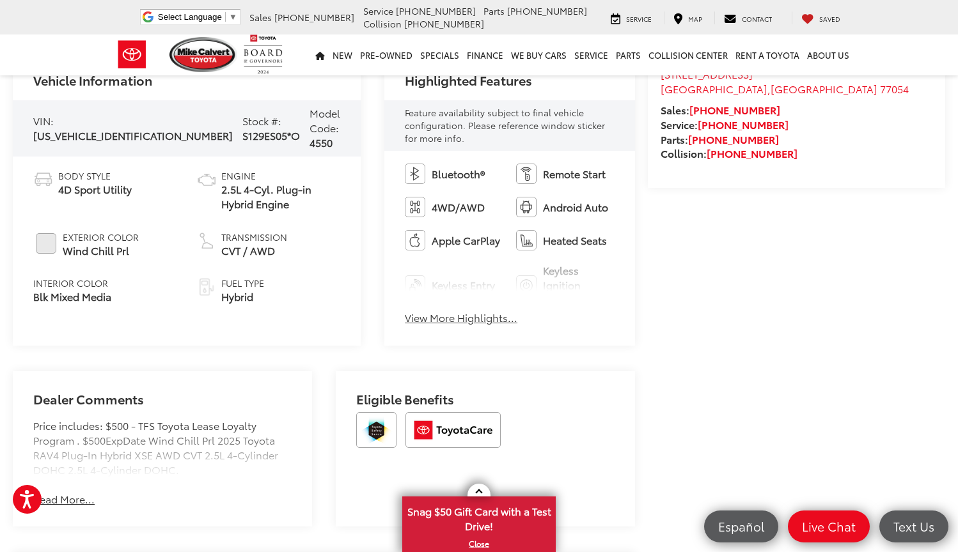
click at [432, 297] on div "Bluetooth® Remote Start 4WD/AWD Android Auto Apple CarPlay Heated Seats Keyless…" at bounding box center [509, 248] width 251 height 195
click at [424, 311] on button "View More Highlights..." at bounding box center [461, 318] width 113 height 15
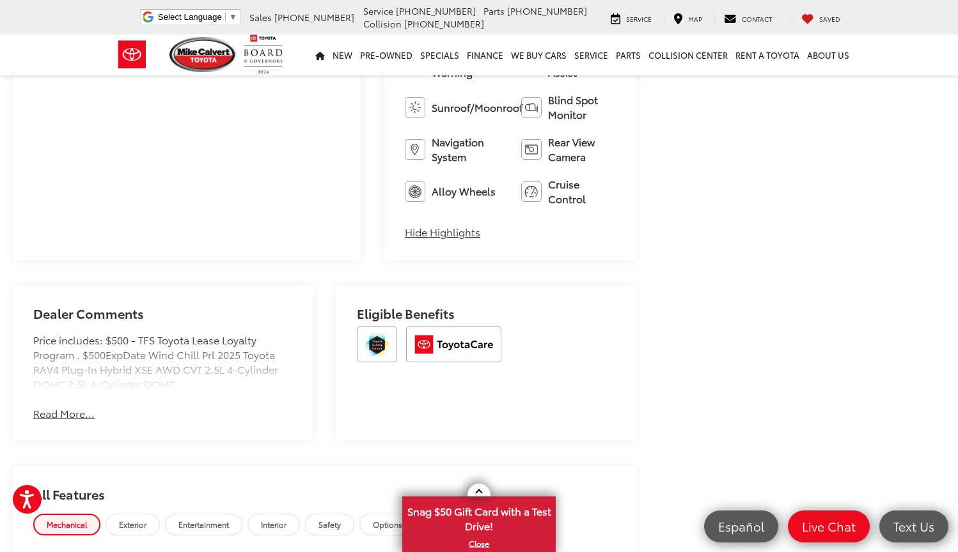
click at [70, 407] on button "Read More..." at bounding box center [63, 414] width 61 height 15
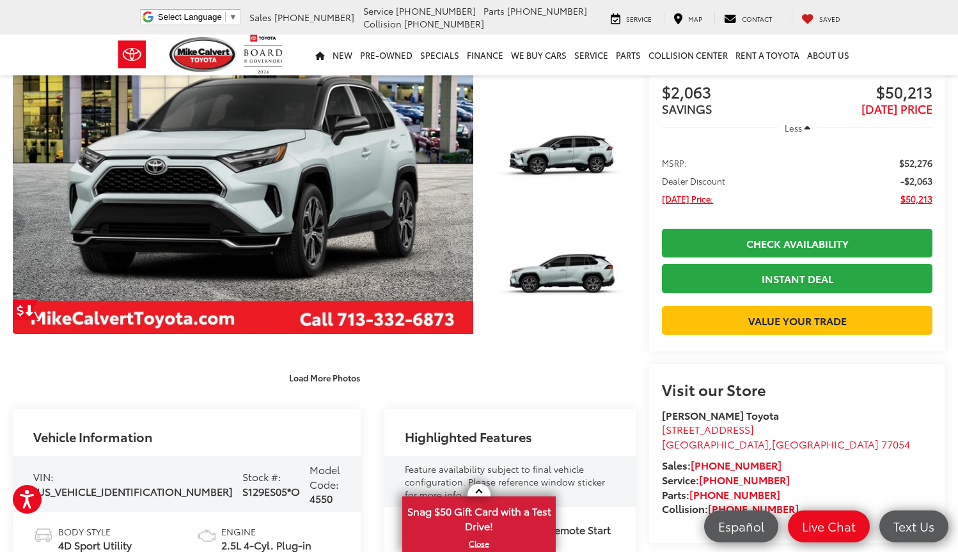
scroll to position [55, 0]
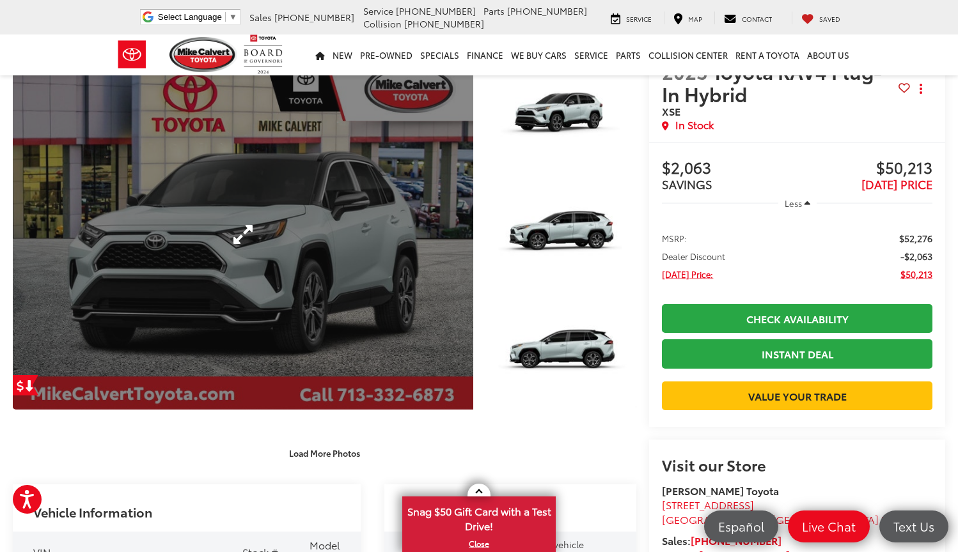
click at [371, 251] on link "Expand Photo 0" at bounding box center [243, 235] width 460 height 350
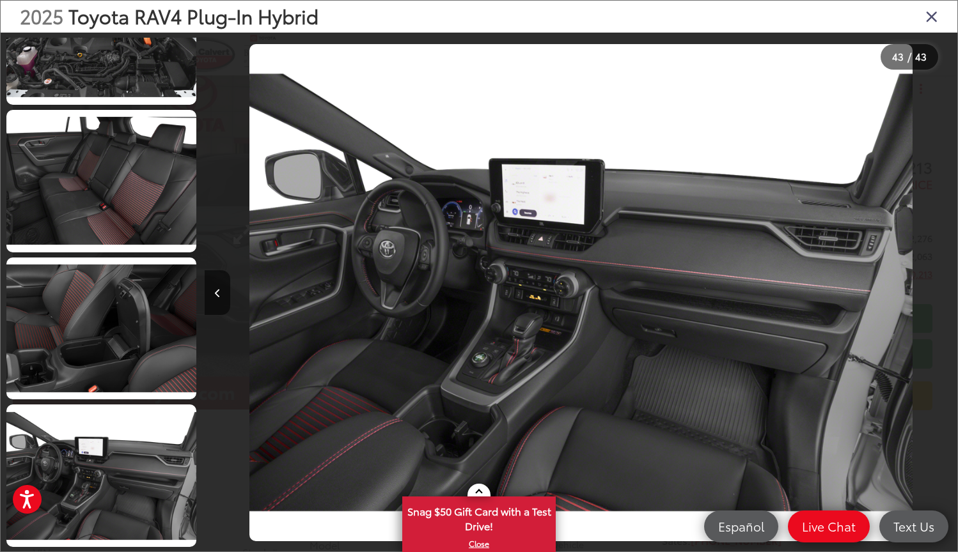
scroll to position [0, 0]
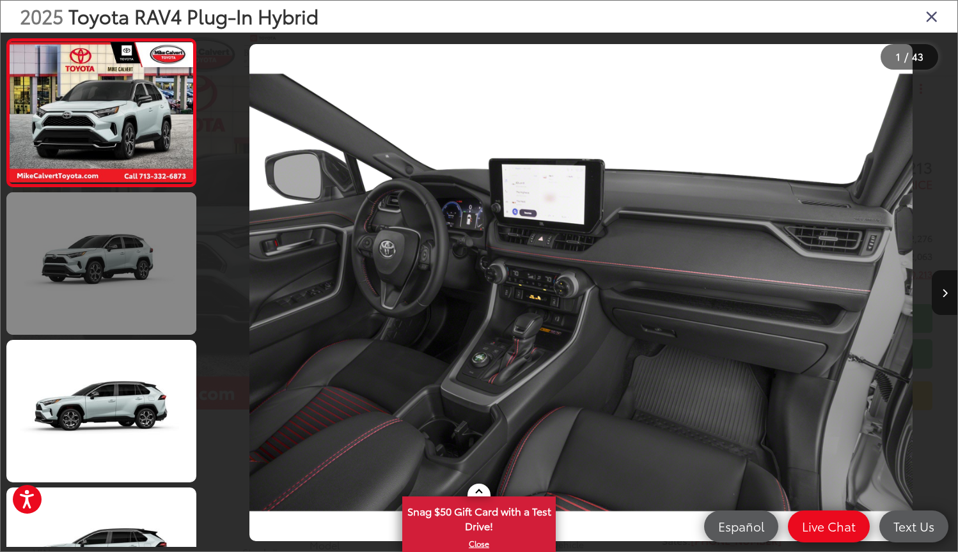
click at [84, 260] on link at bounding box center [101, 263] width 190 height 143
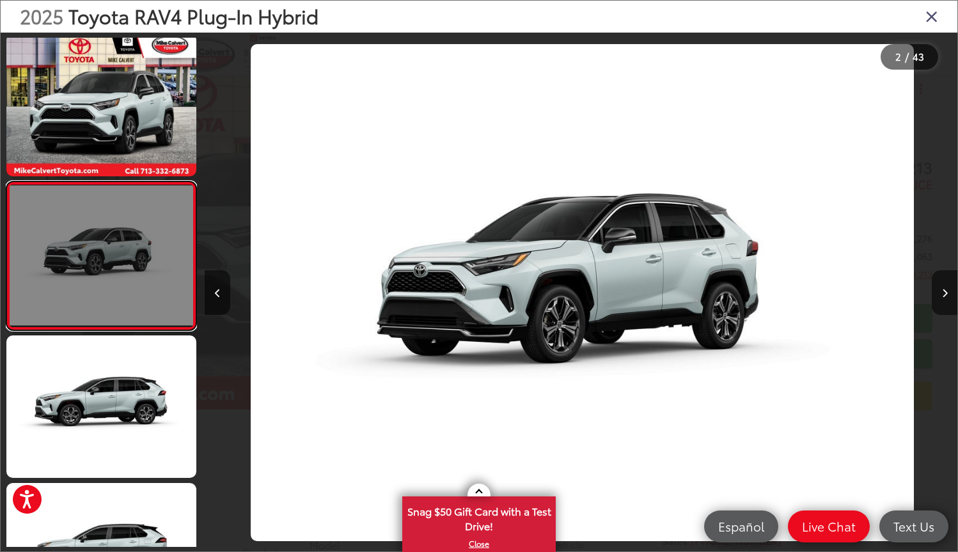
scroll to position [0, 752]
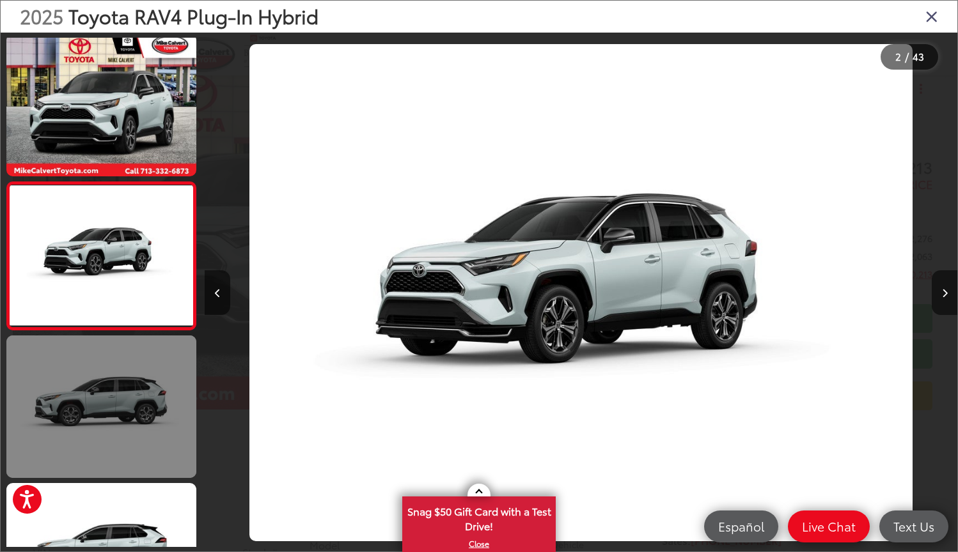
click at [76, 375] on link at bounding box center [101, 407] width 190 height 143
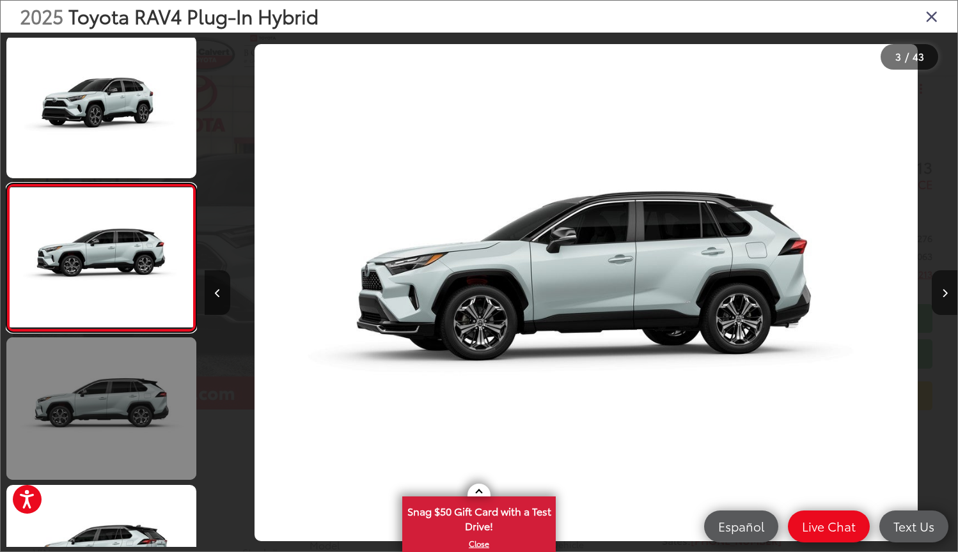
scroll to position [152, 0]
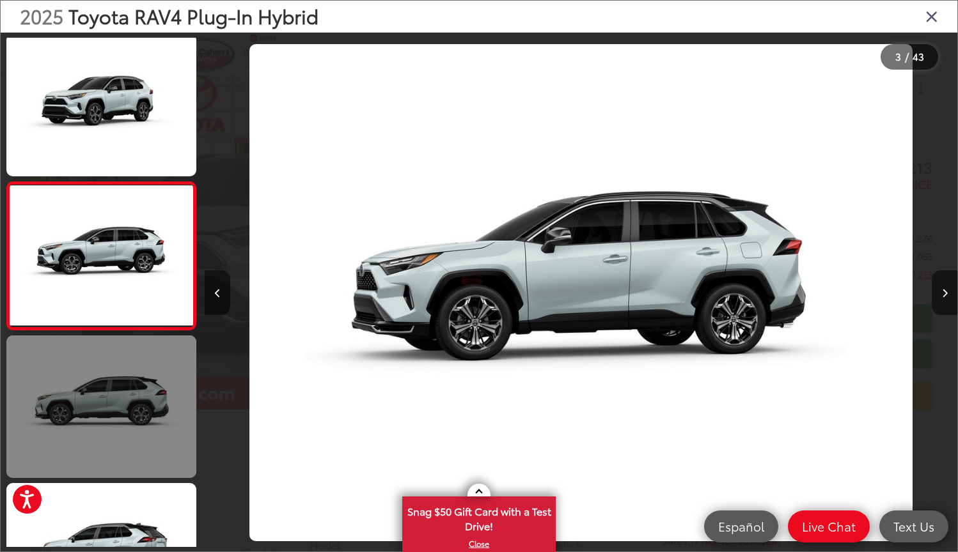
click at [80, 408] on link at bounding box center [101, 407] width 190 height 143
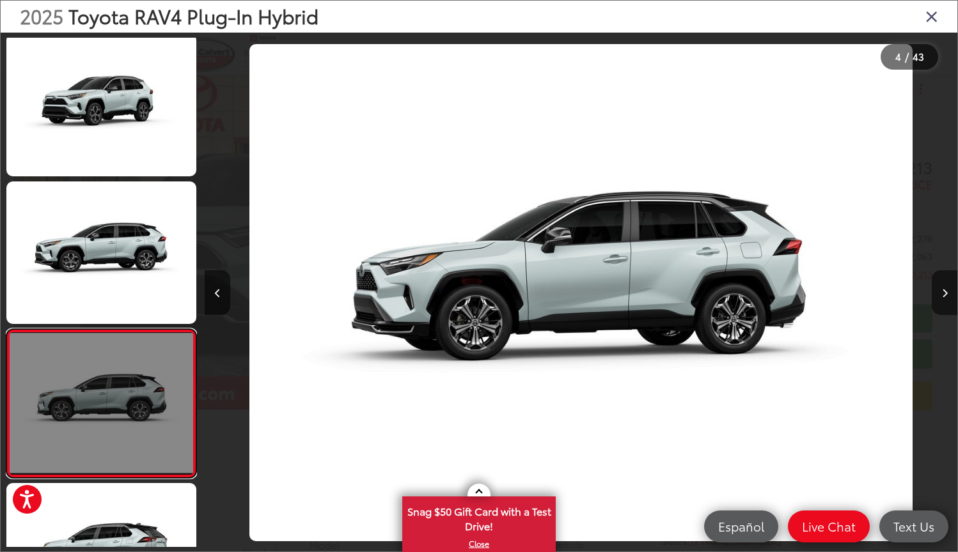
scroll to position [300, 0]
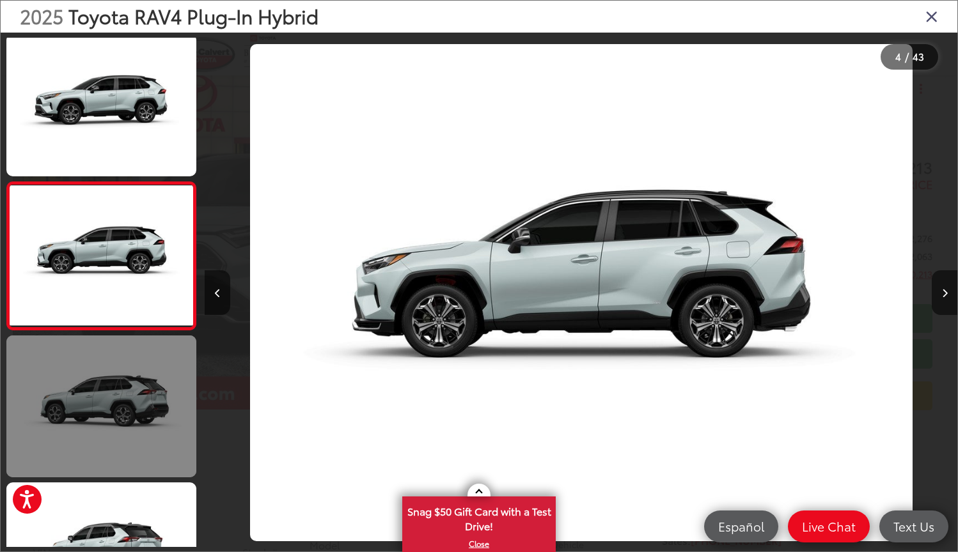
click at [80, 408] on link at bounding box center [101, 407] width 190 height 143
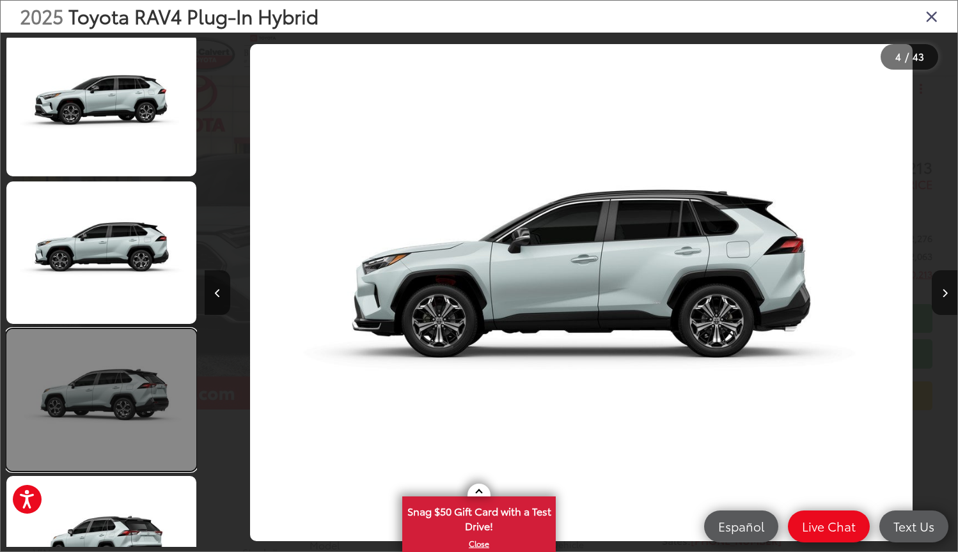
scroll to position [447, 0]
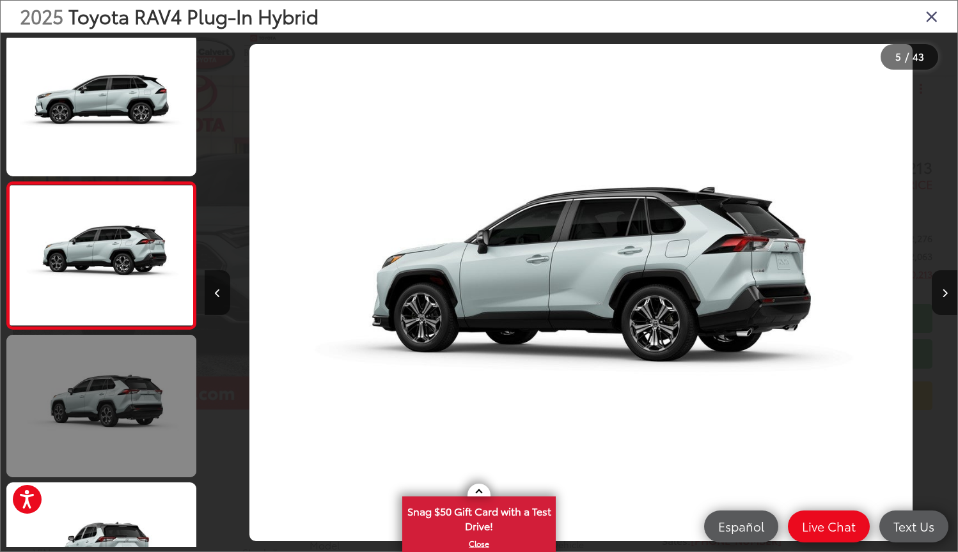
click at [80, 408] on link at bounding box center [101, 406] width 190 height 143
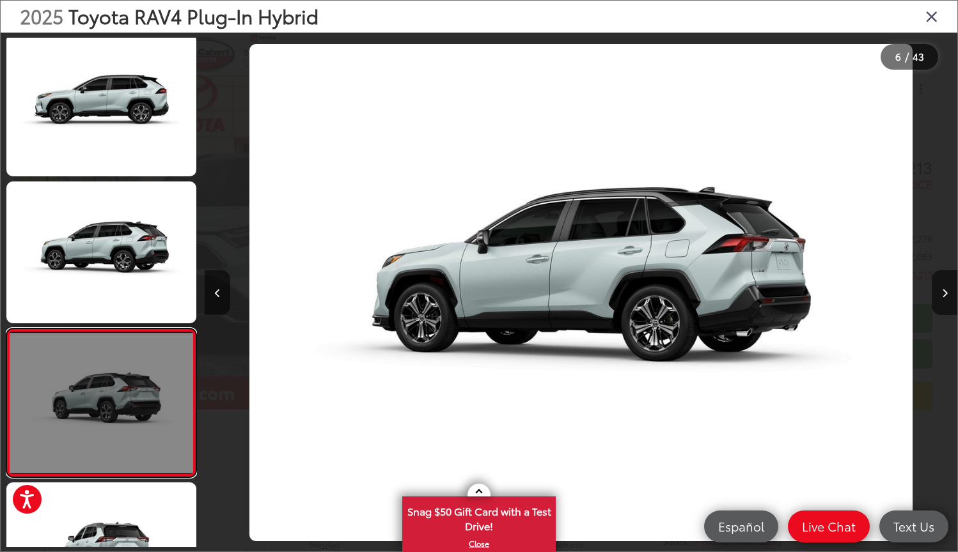
scroll to position [594, 0]
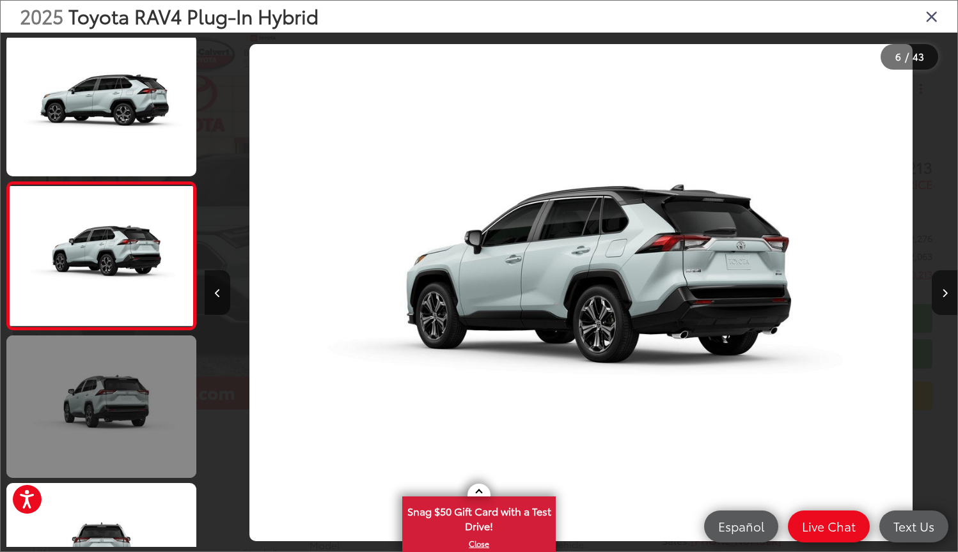
click at [80, 408] on link at bounding box center [101, 407] width 190 height 143
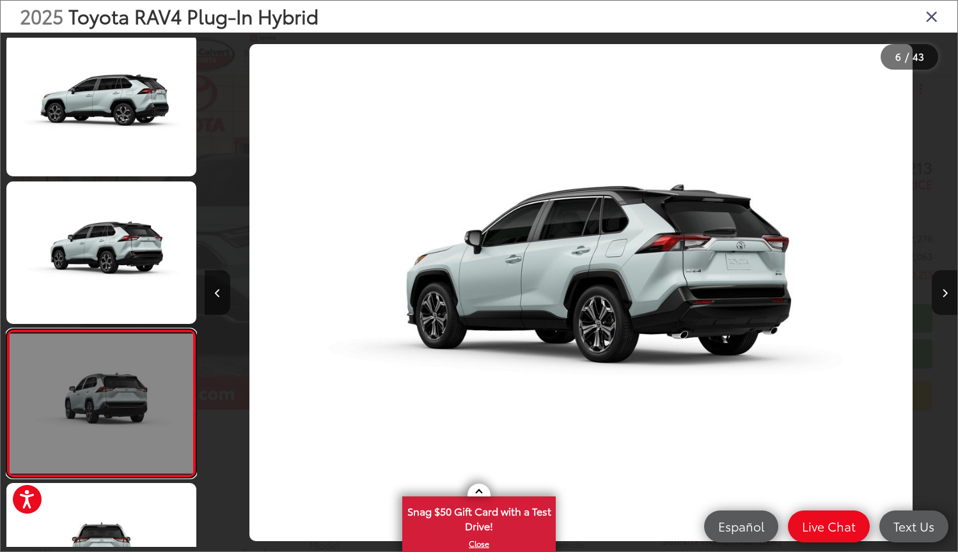
scroll to position [742, 0]
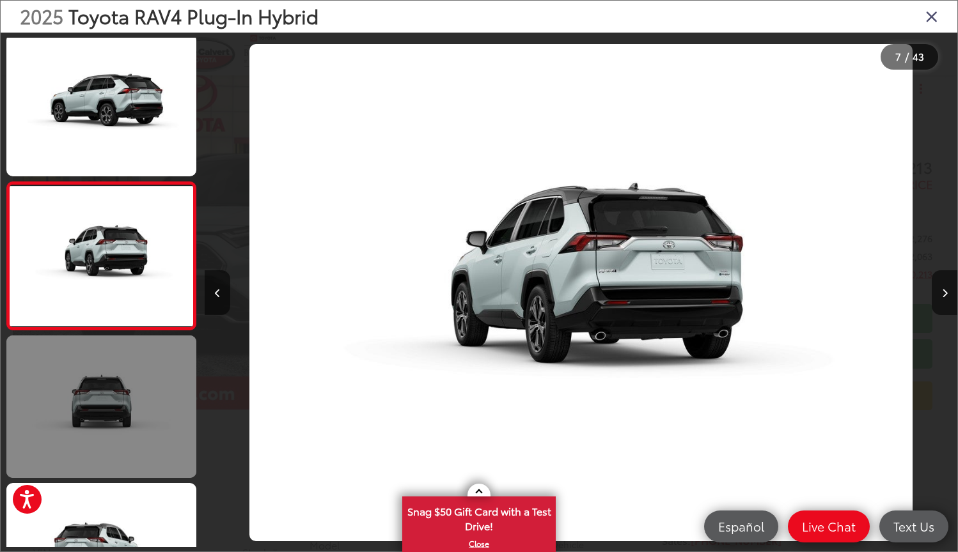
click at [80, 408] on link at bounding box center [101, 407] width 190 height 143
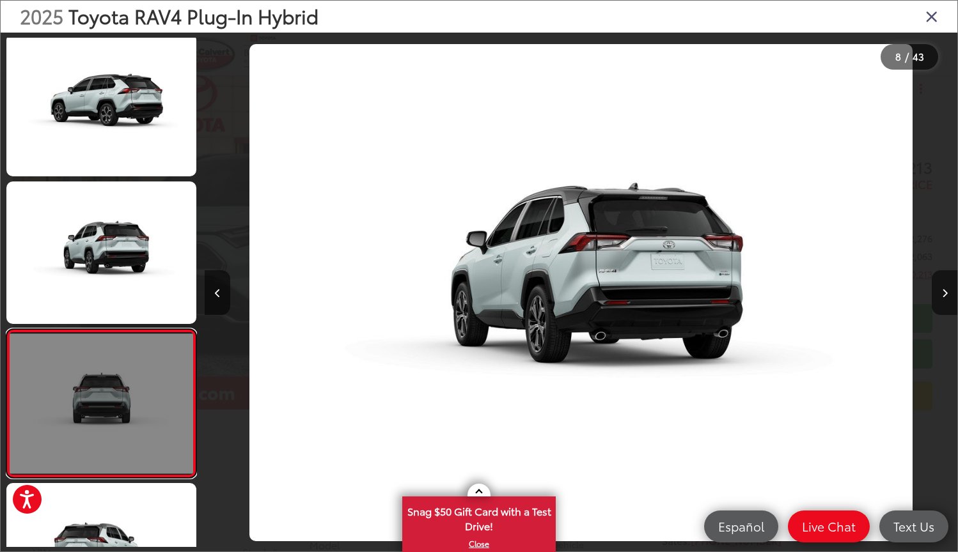
scroll to position [890, 0]
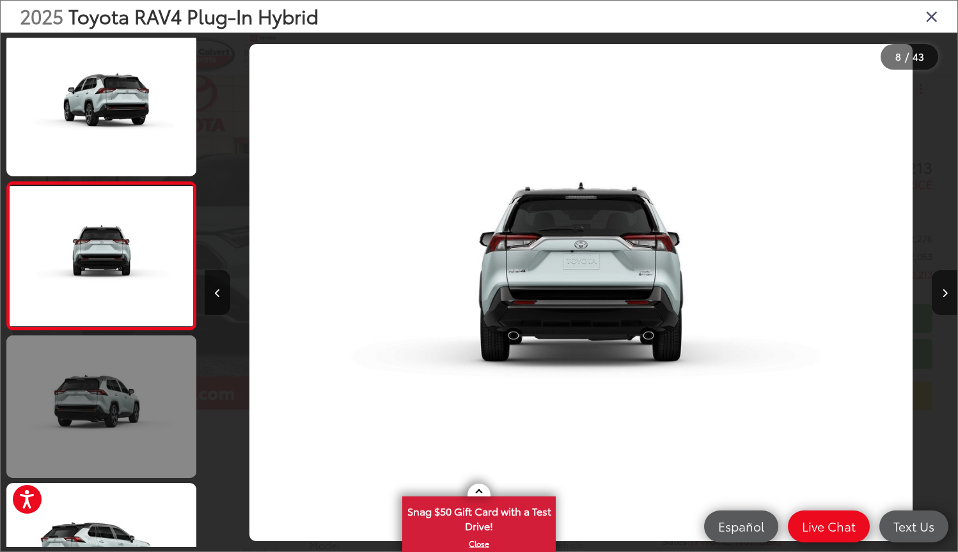
click at [80, 408] on link at bounding box center [101, 407] width 190 height 143
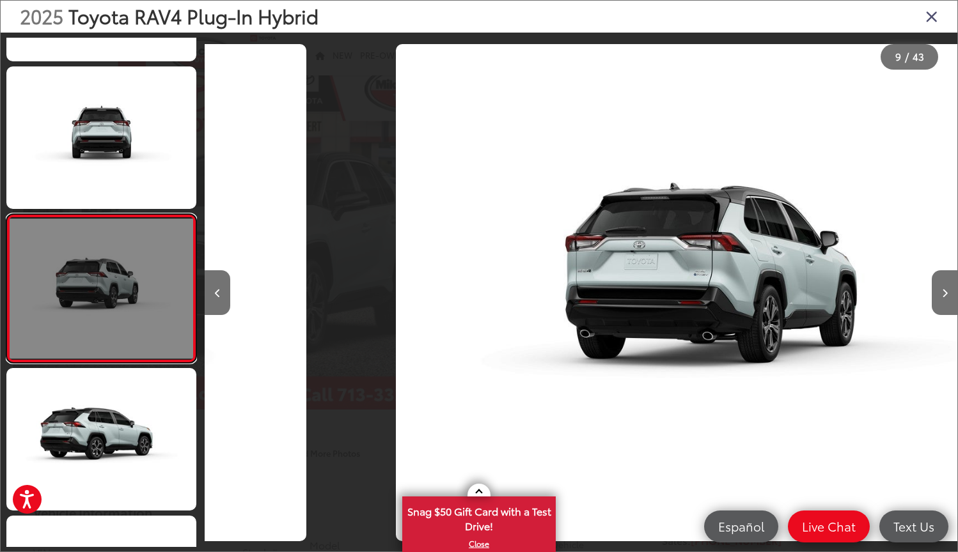
scroll to position [1037, 0]
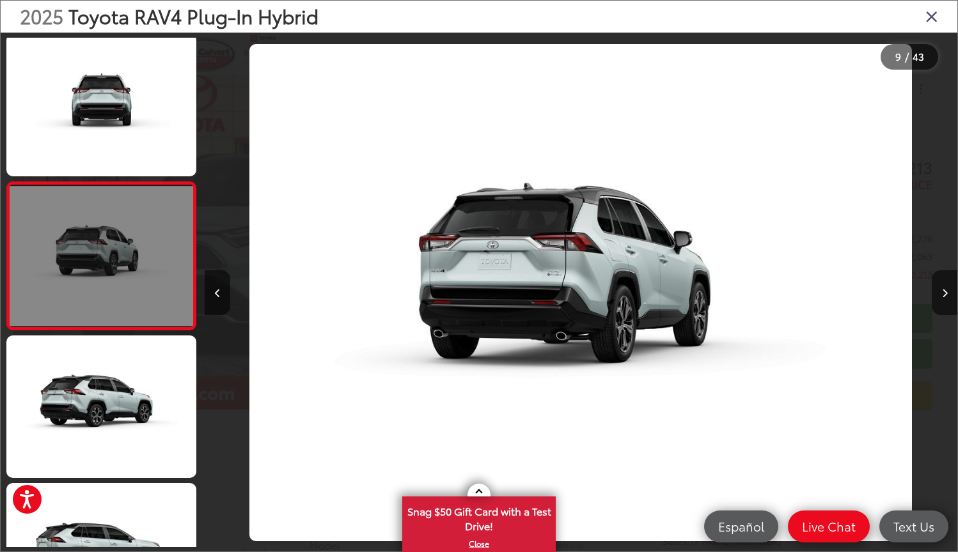
click at [80, 408] on link at bounding box center [101, 407] width 190 height 143
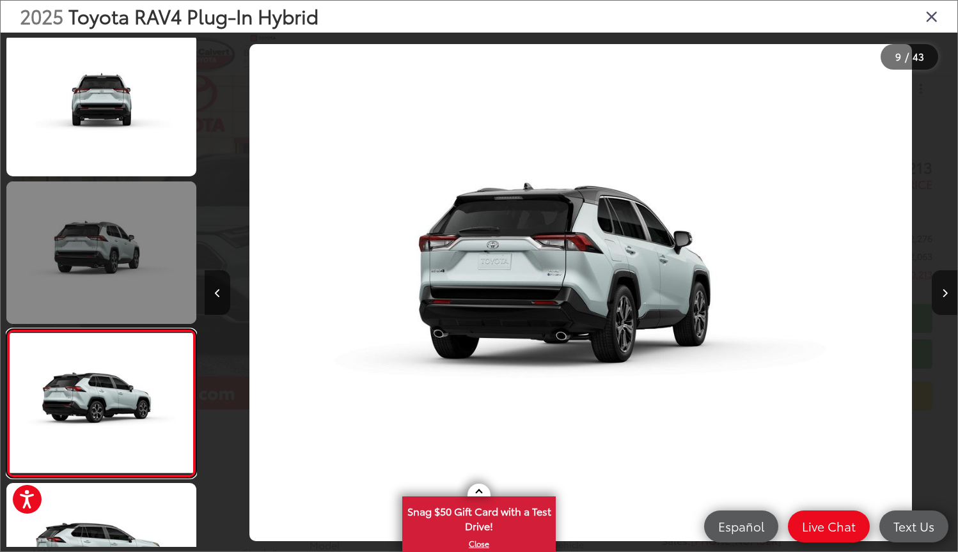
scroll to position [0, 6769]
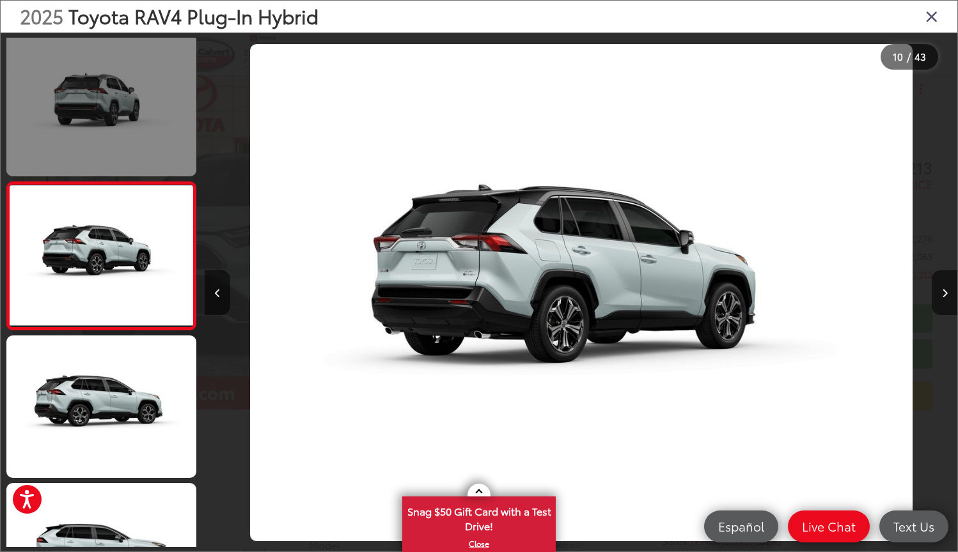
click at [80, 408] on link at bounding box center [101, 407] width 190 height 143
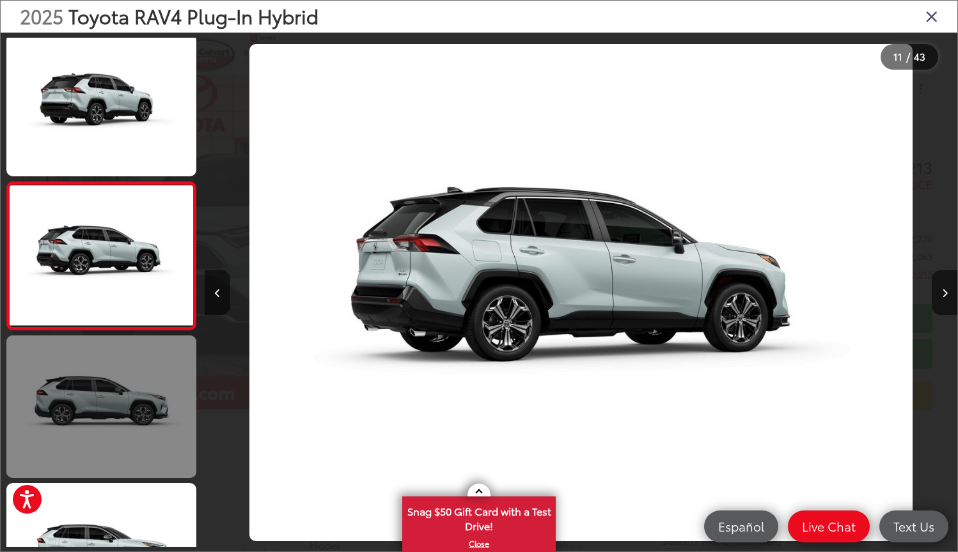
click at [80, 408] on link at bounding box center [101, 407] width 190 height 143
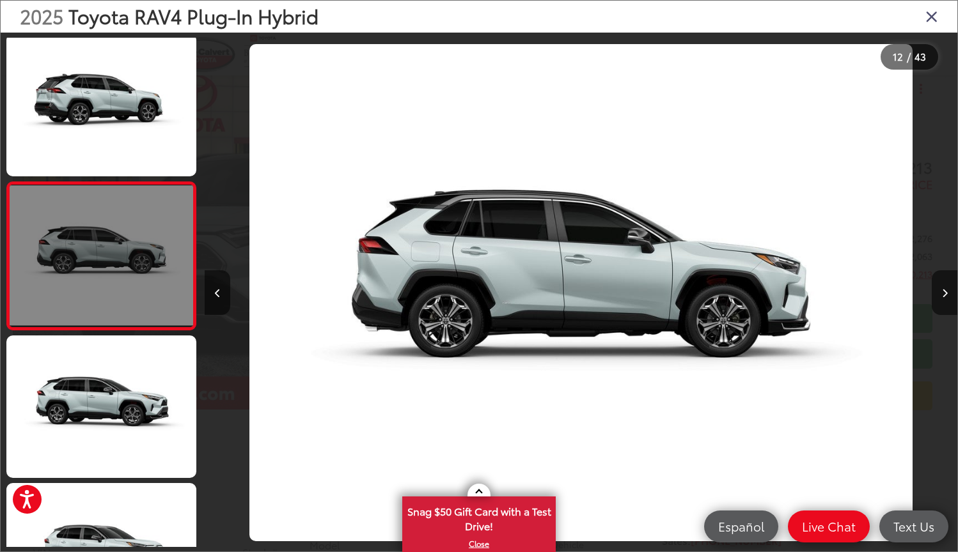
click at [80, 408] on link at bounding box center [101, 407] width 190 height 143
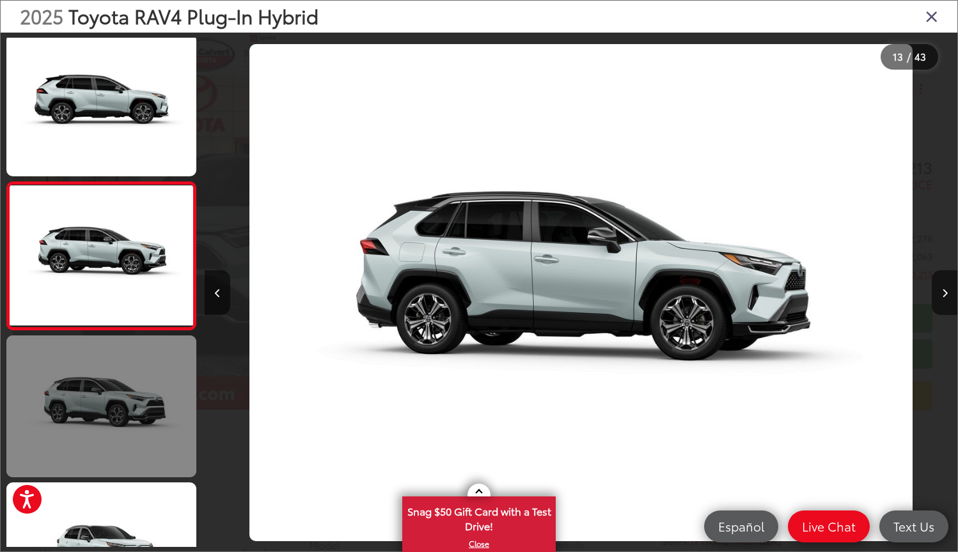
click at [80, 408] on link at bounding box center [101, 407] width 190 height 143
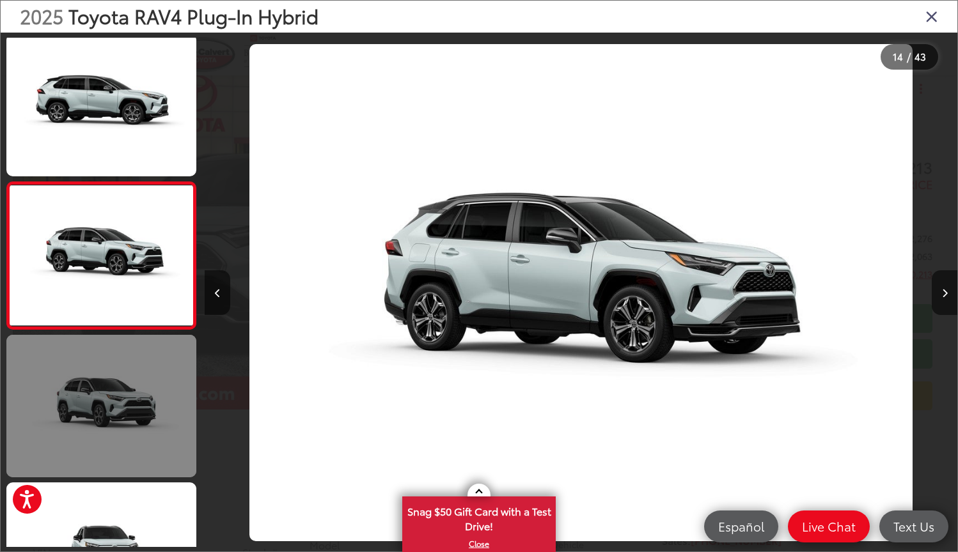
click at [80, 408] on link at bounding box center [101, 406] width 190 height 143
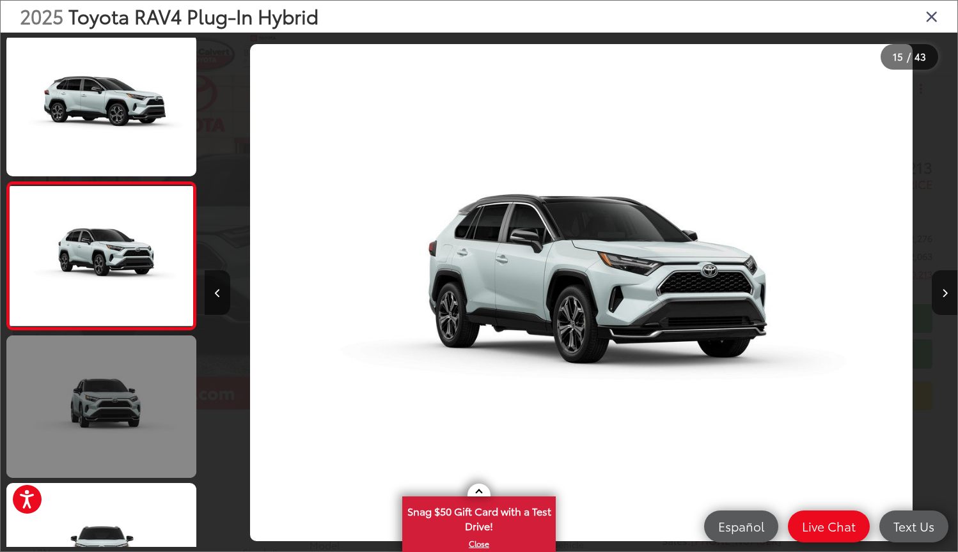
click at [80, 408] on link at bounding box center [101, 407] width 190 height 143
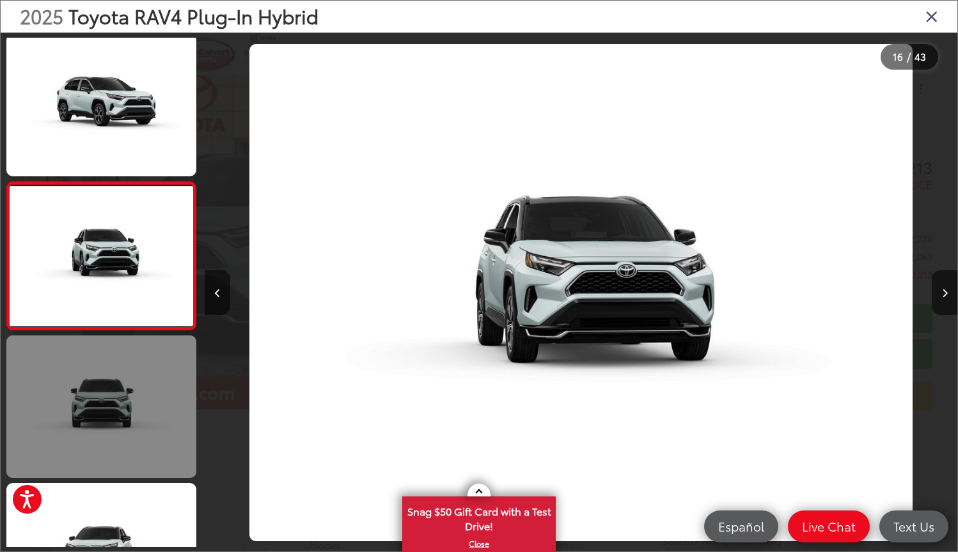
click at [80, 408] on link at bounding box center [101, 407] width 190 height 143
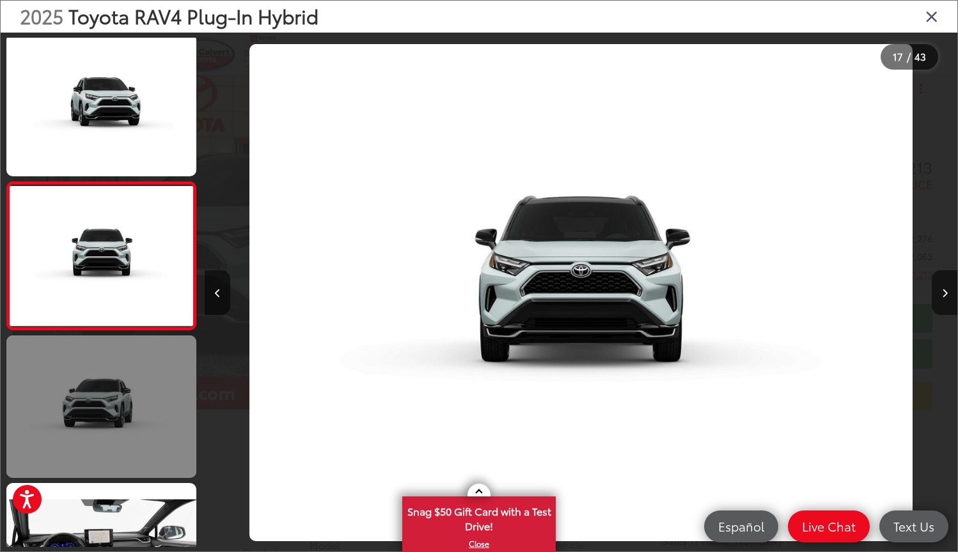
click at [80, 408] on link at bounding box center [101, 407] width 190 height 143
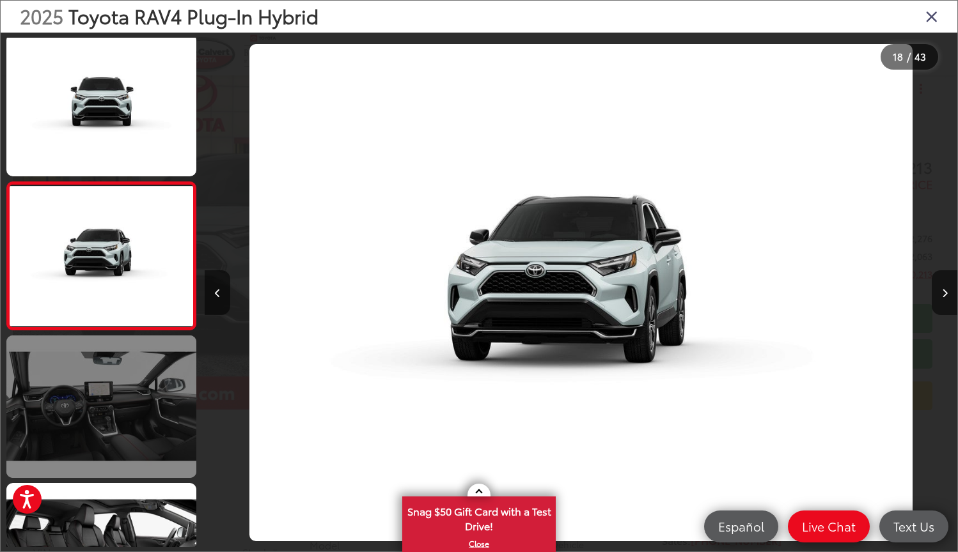
click at [80, 408] on link at bounding box center [101, 407] width 190 height 143
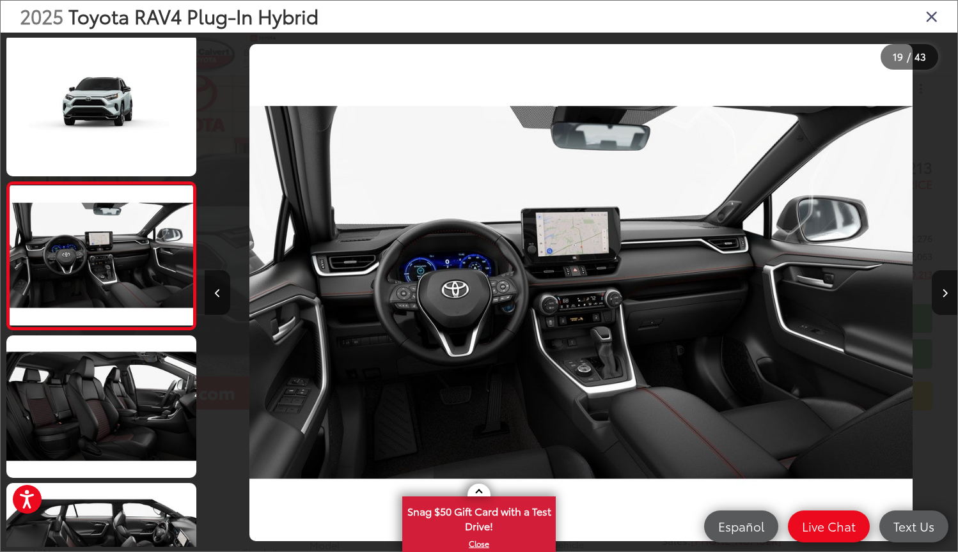
click at [424, 336] on img "2025 Toyota RAV4 Plug-In Hybrid XSE 18" at bounding box center [580, 292] width 663 height 497
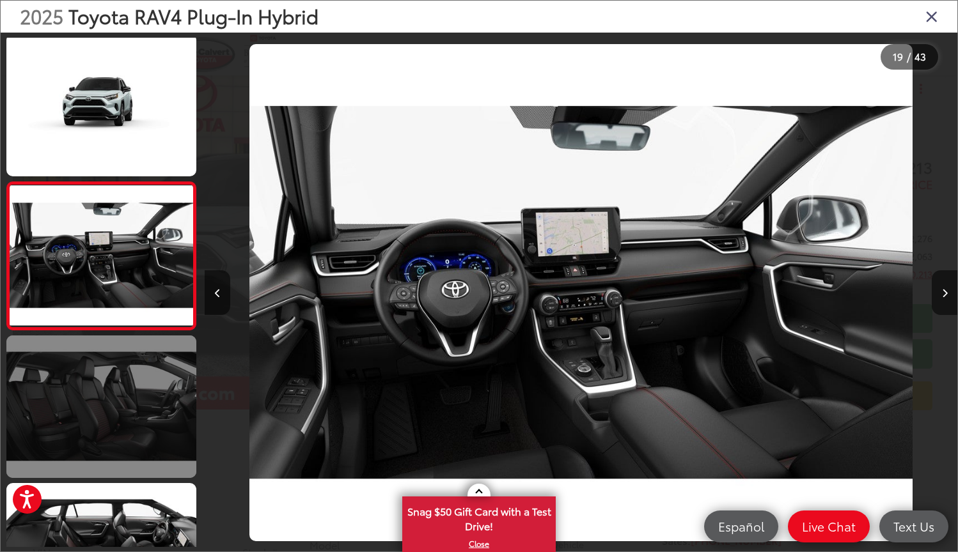
click at [128, 362] on link at bounding box center [101, 407] width 190 height 143
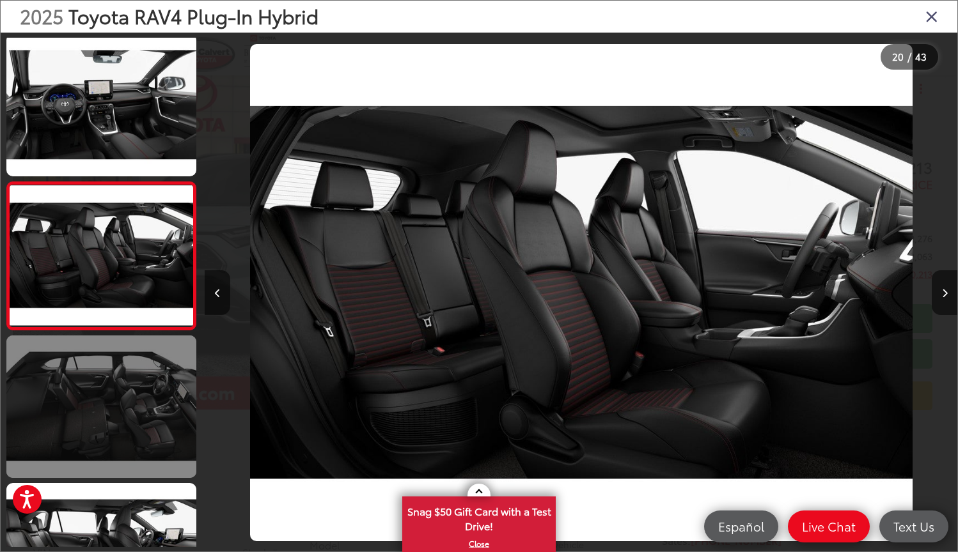
click at [127, 364] on link at bounding box center [101, 407] width 190 height 143
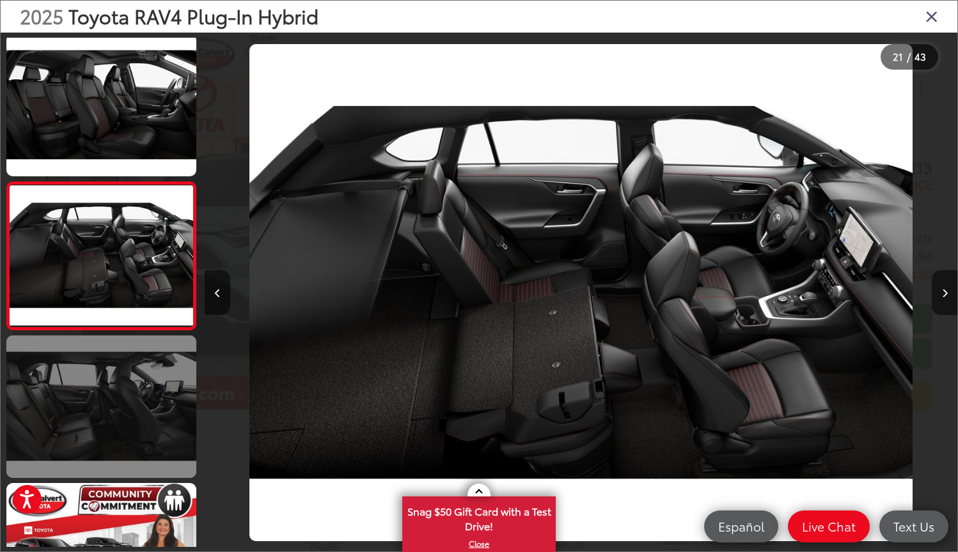
click at [127, 364] on link at bounding box center [101, 407] width 190 height 143
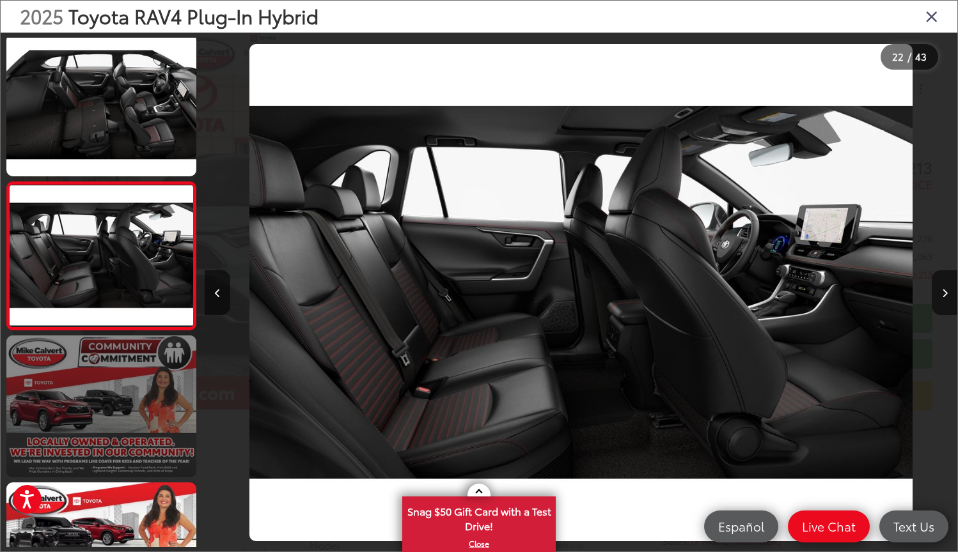
click at [121, 363] on link at bounding box center [101, 407] width 190 height 143
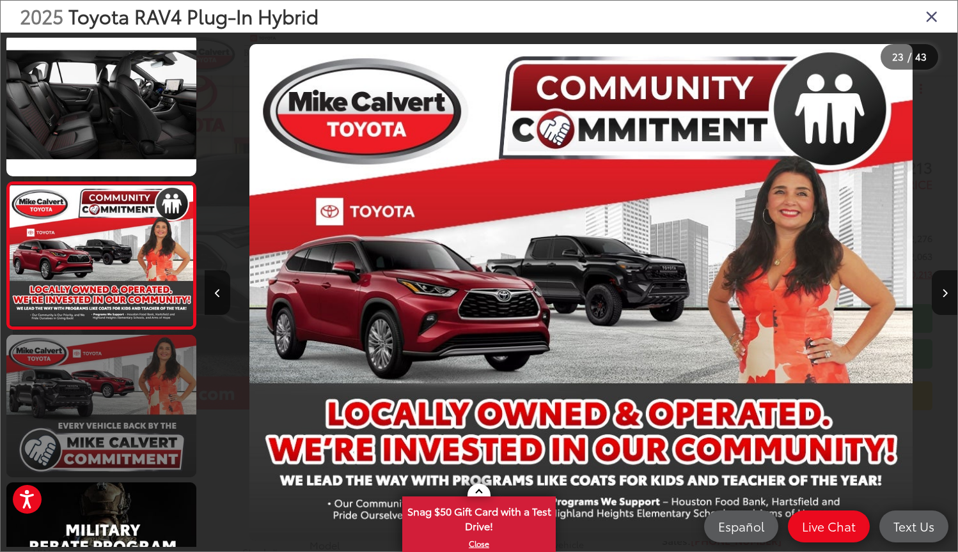
click at [123, 372] on link at bounding box center [101, 406] width 190 height 143
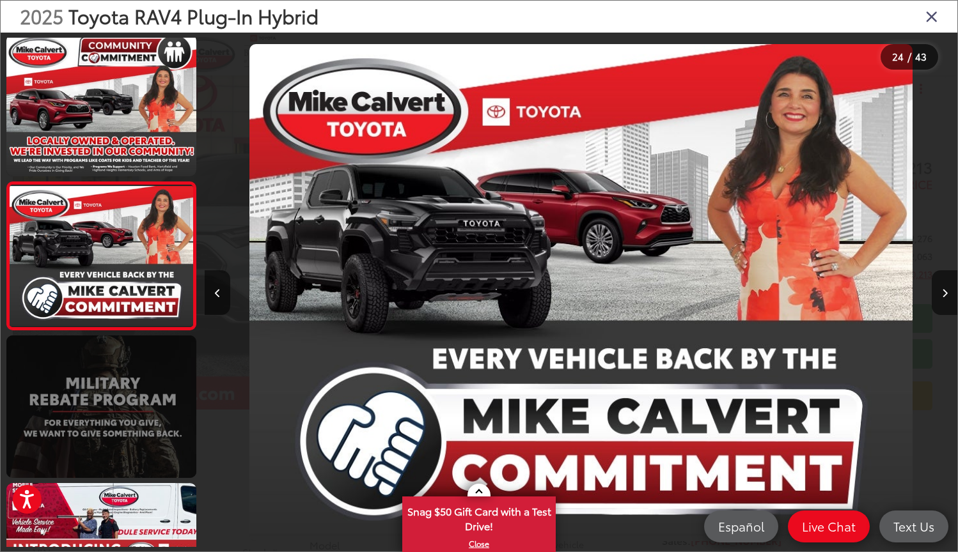
click at [123, 372] on link at bounding box center [101, 407] width 190 height 143
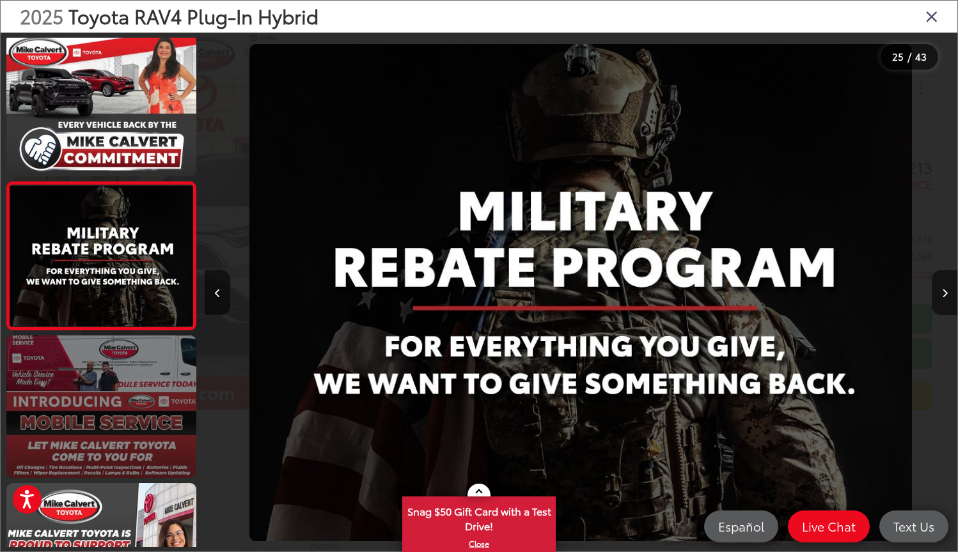
click at [119, 391] on link at bounding box center [101, 407] width 190 height 143
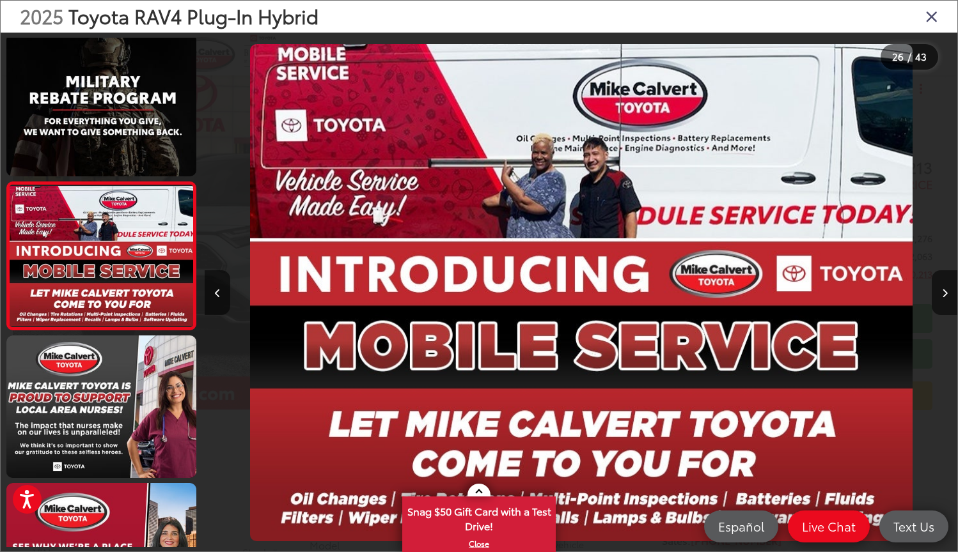
click at [920, 101] on div at bounding box center [863, 293] width 188 height 520
click at [930, 16] on icon "Close gallery" at bounding box center [931, 16] width 13 height 17
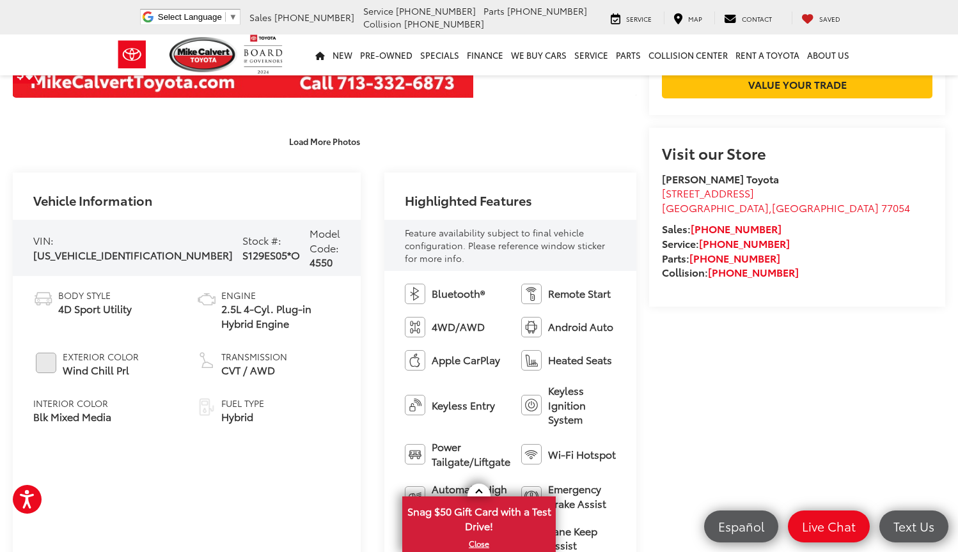
scroll to position [368, 0]
